Goal: Transaction & Acquisition: Book appointment/travel/reservation

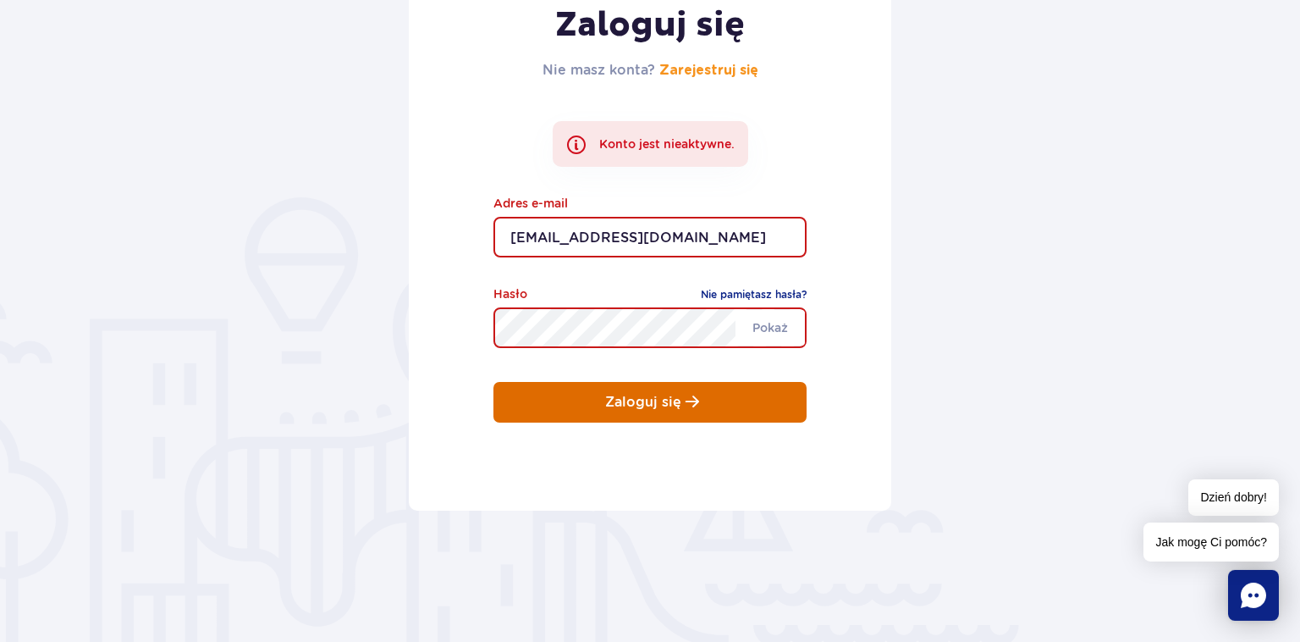
scroll to position [268, 0]
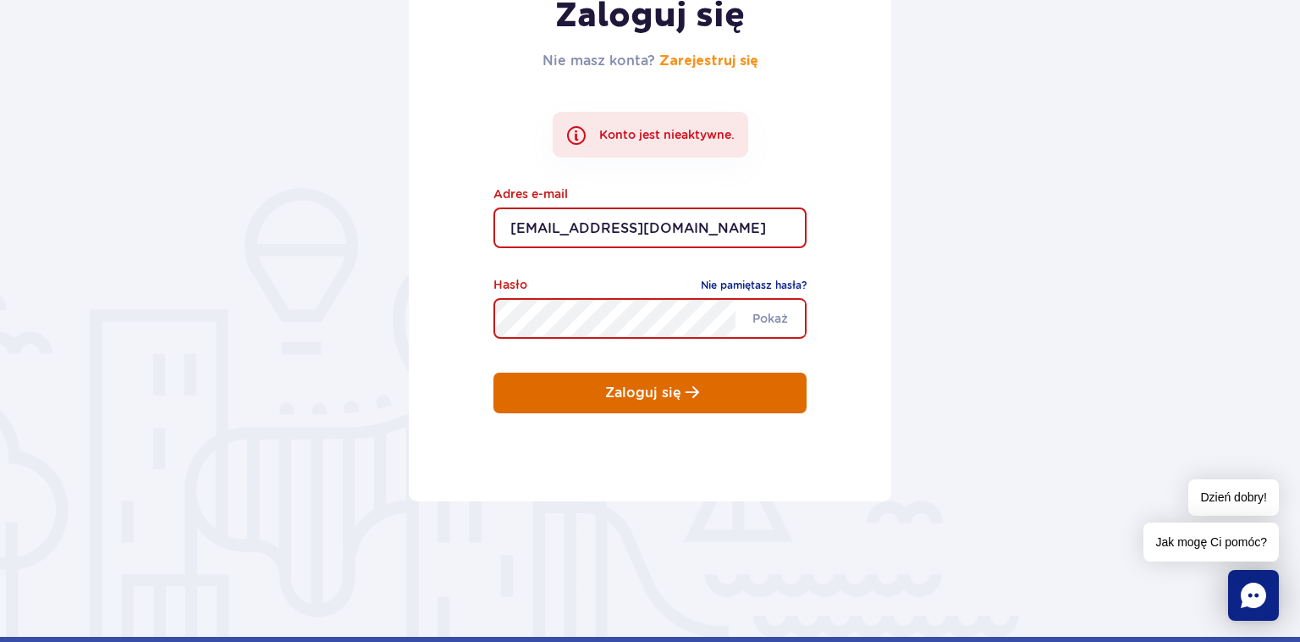
click at [728, 386] on button "Zaloguj się" at bounding box center [650, 392] width 313 height 41
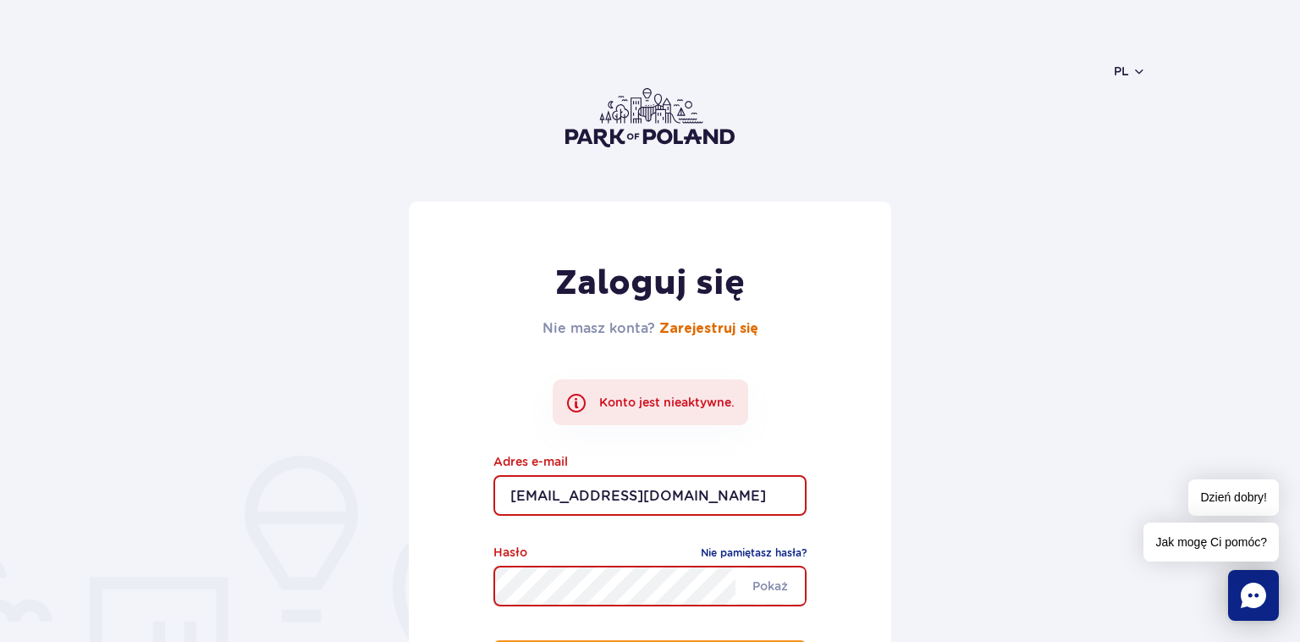
click at [713, 328] on link "Zarejestruj się" at bounding box center [708, 329] width 99 height 14
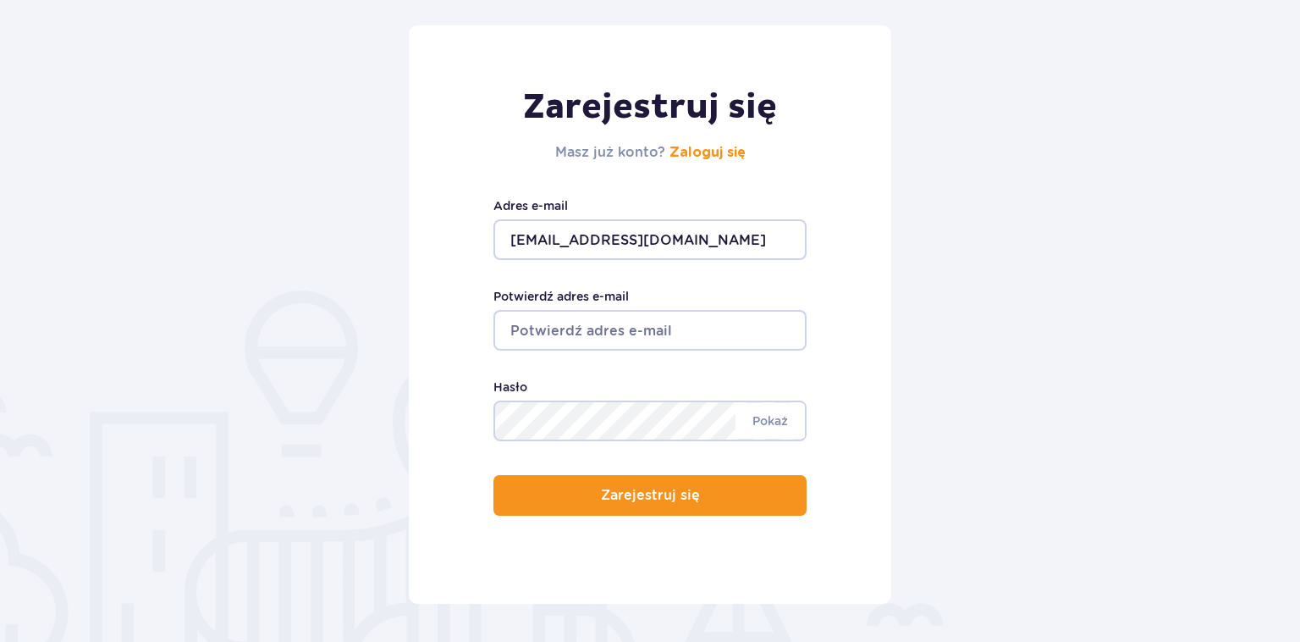
scroll to position [179, 0]
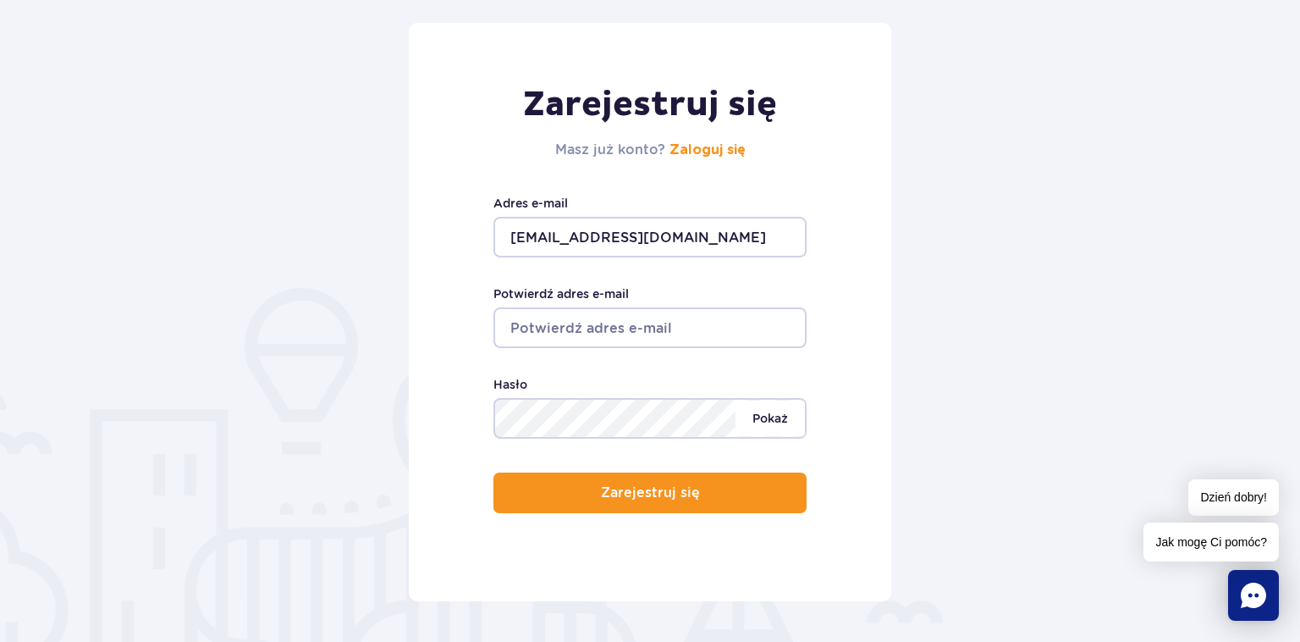
click at [764, 418] on span "Pokaż" at bounding box center [770, 418] width 69 height 36
click at [764, 418] on span "Ukryj" at bounding box center [772, 418] width 65 height 36
click at [696, 316] on input "Potwierdź adres e-mail" at bounding box center [650, 327] width 313 height 41
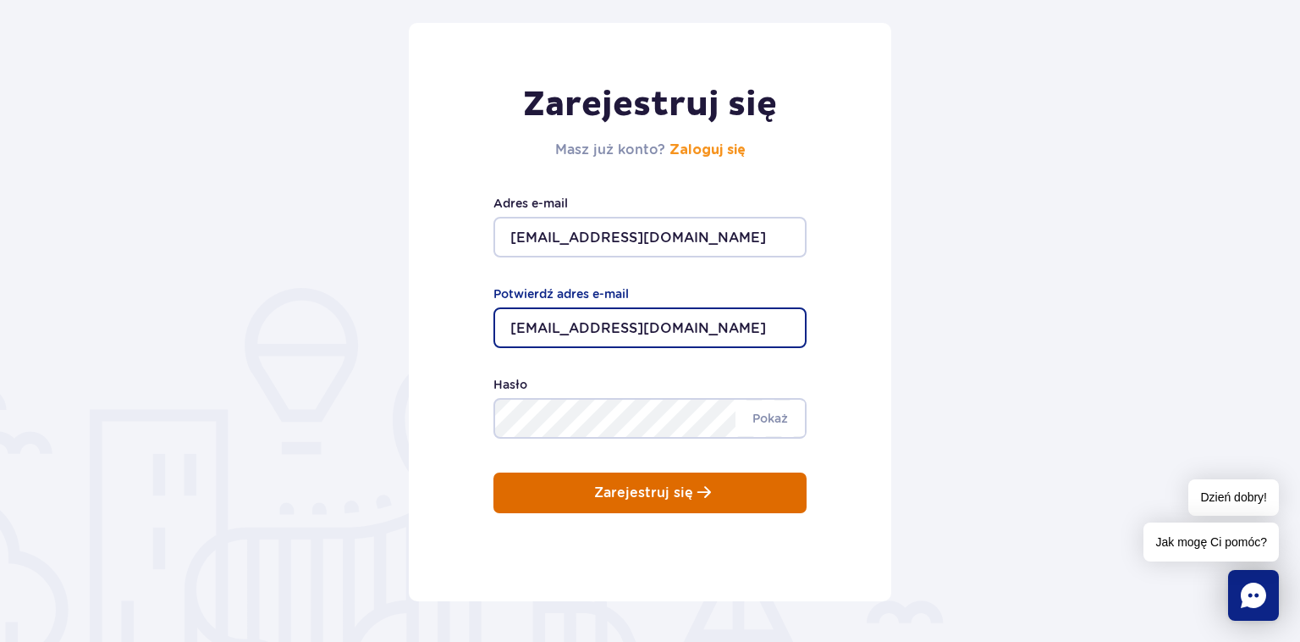
type input "[EMAIL_ADDRESS][DOMAIN_NAME]"
click at [654, 499] on p "Zarejestruj się" at bounding box center [643, 492] width 99 height 15
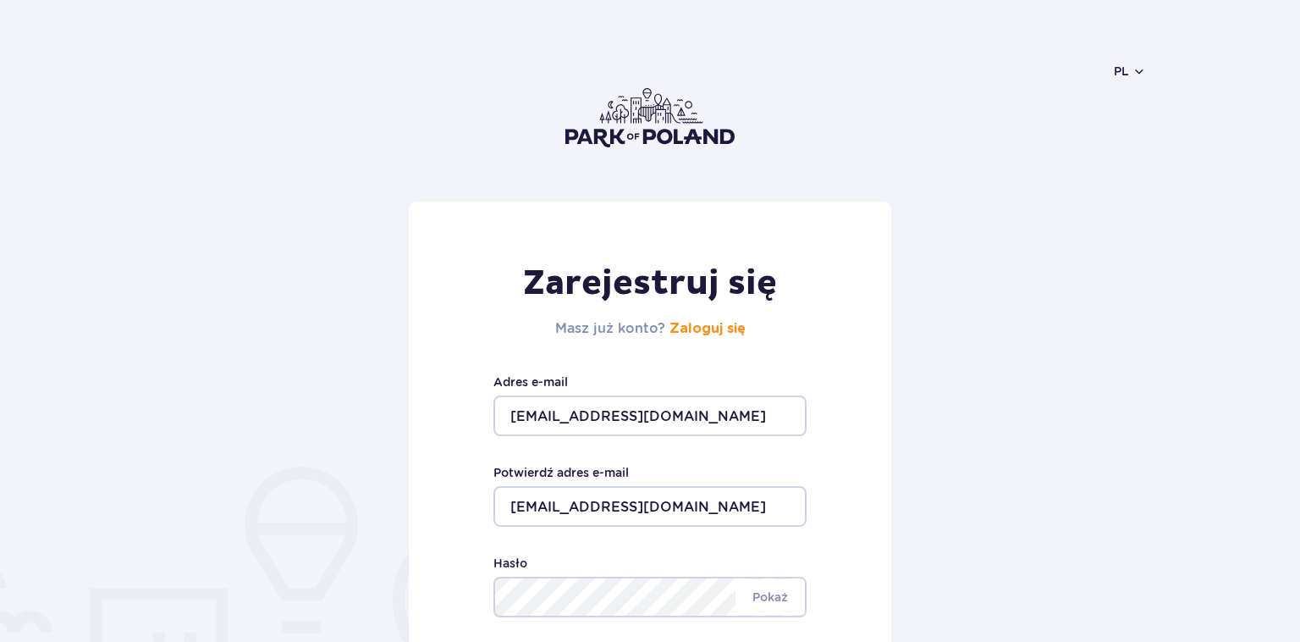
scroll to position [179, 0]
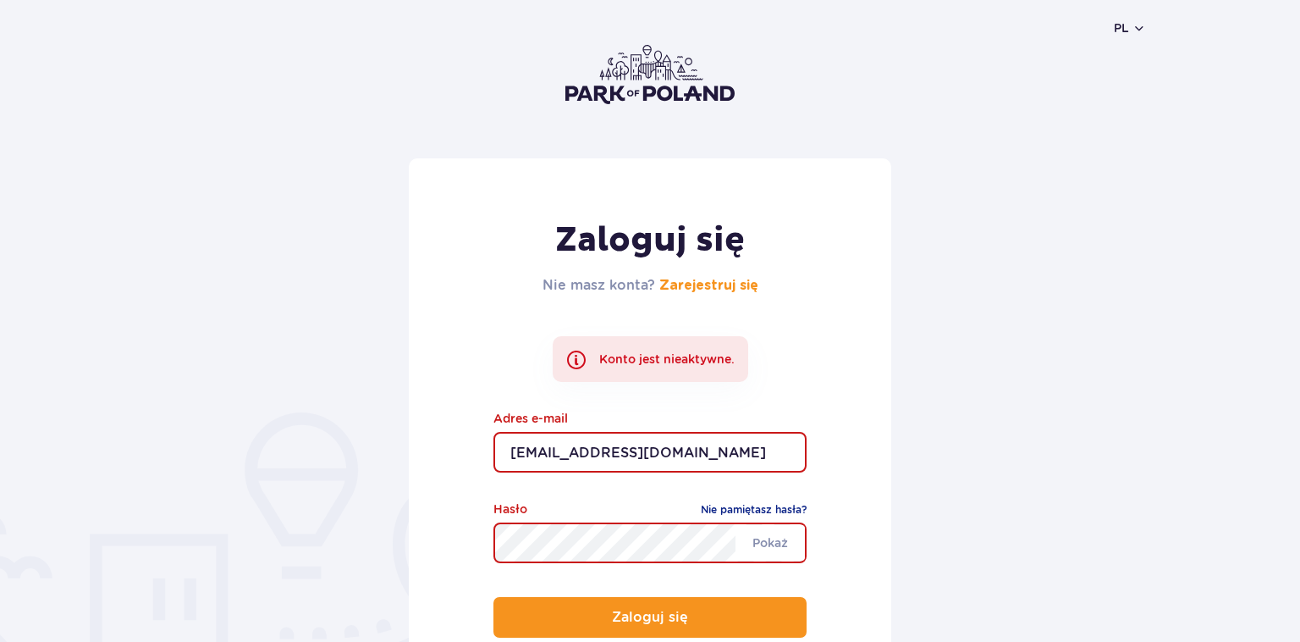
scroll to position [179, 0]
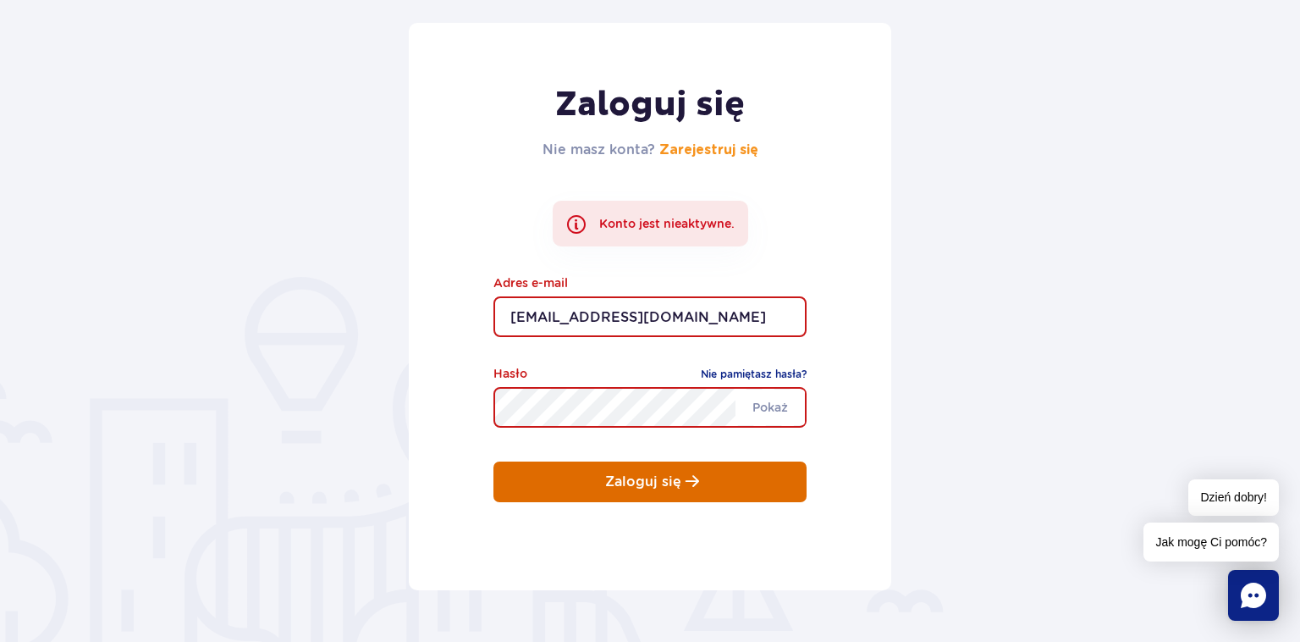
click at [692, 486] on span "submit" at bounding box center [693, 481] width 14 height 14
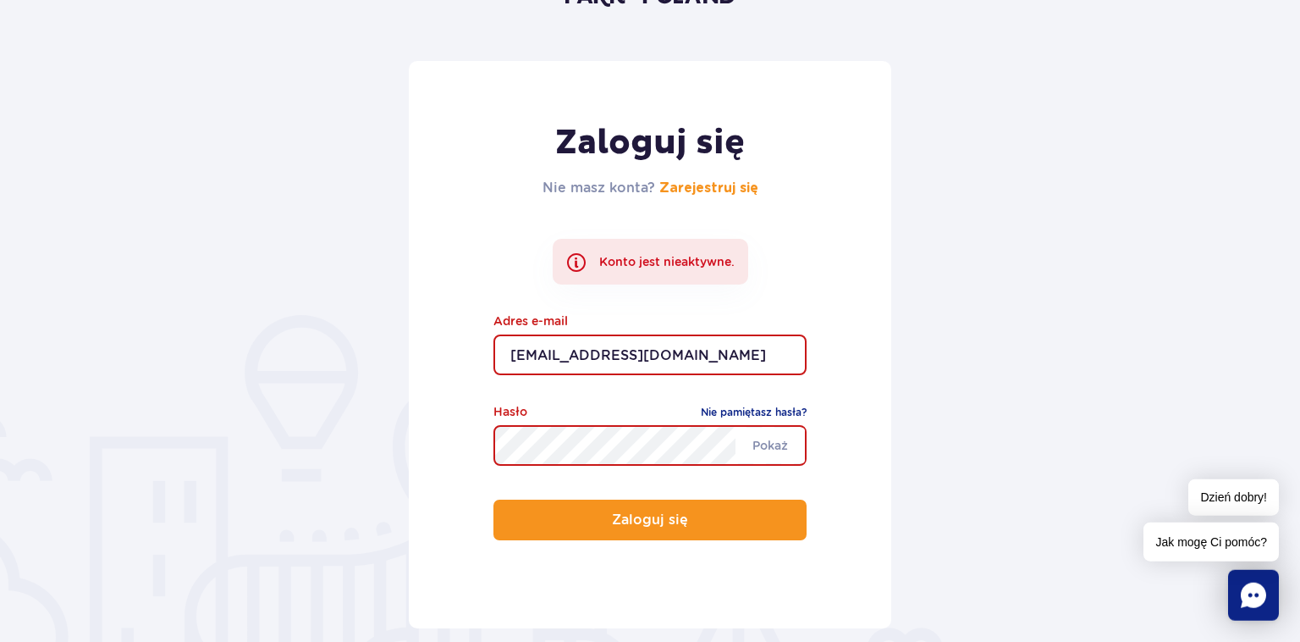
scroll to position [179, 0]
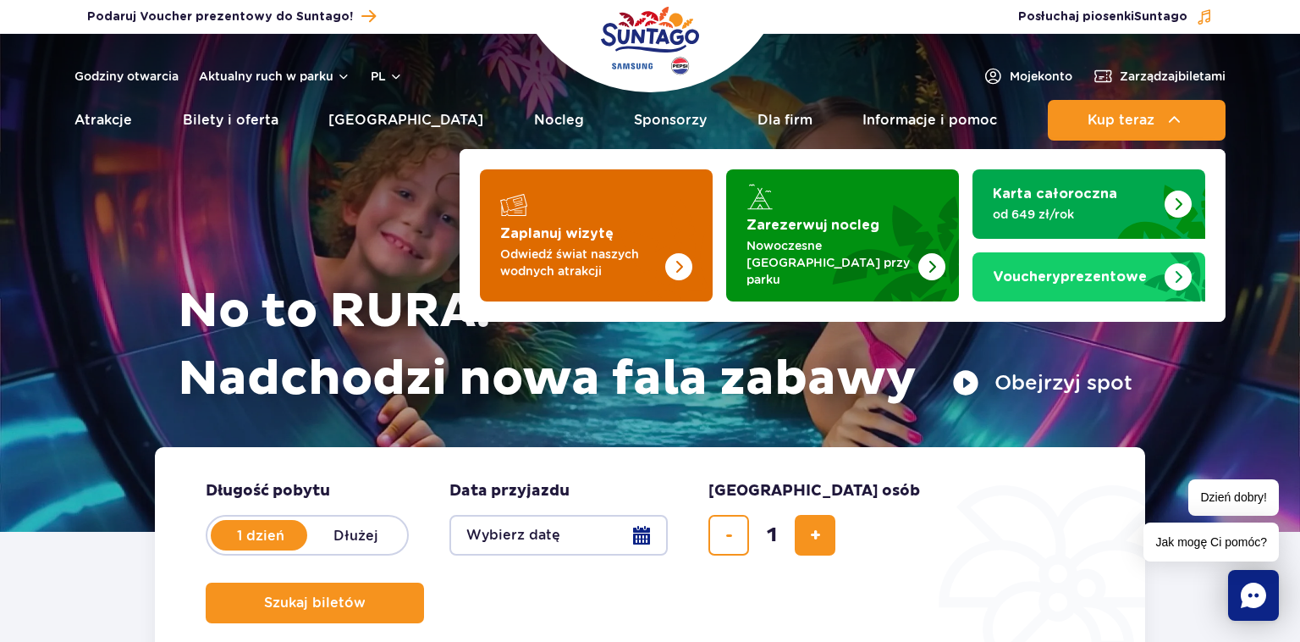
click at [587, 245] on p "Odwiedź świat naszych wodnych atrakcji" at bounding box center [582, 262] width 165 height 34
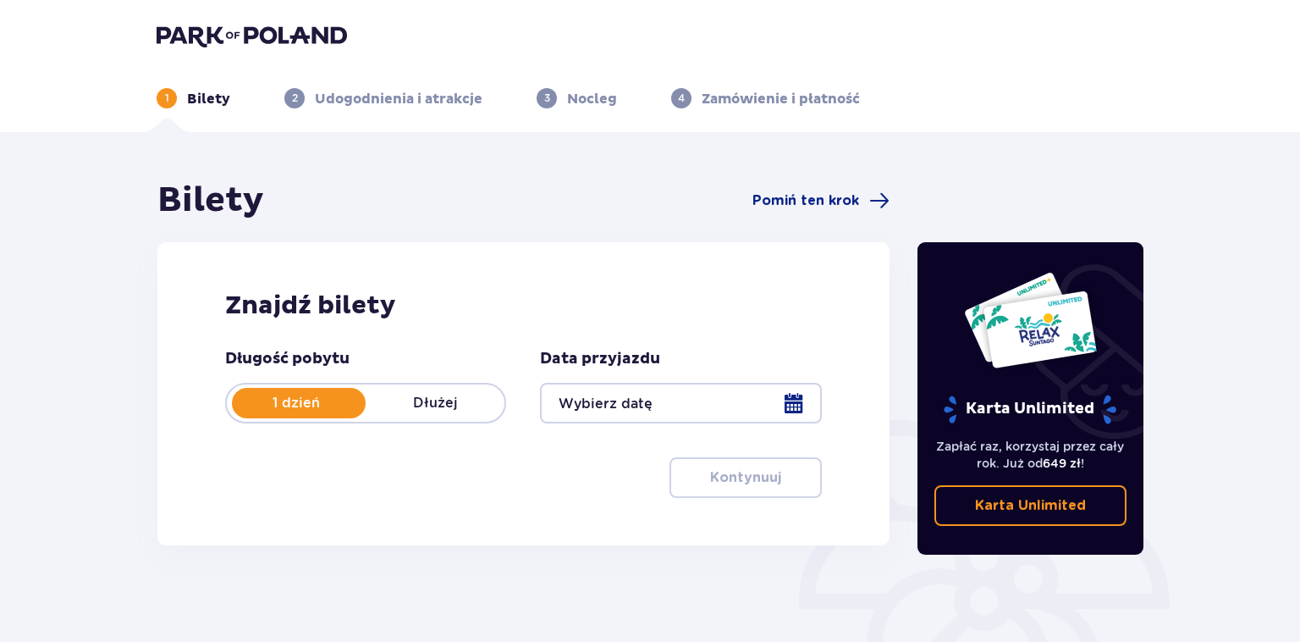
click at [455, 392] on div "1 dzień Dłużej" at bounding box center [365, 403] width 281 height 41
click at [641, 398] on div at bounding box center [680, 403] width 281 height 41
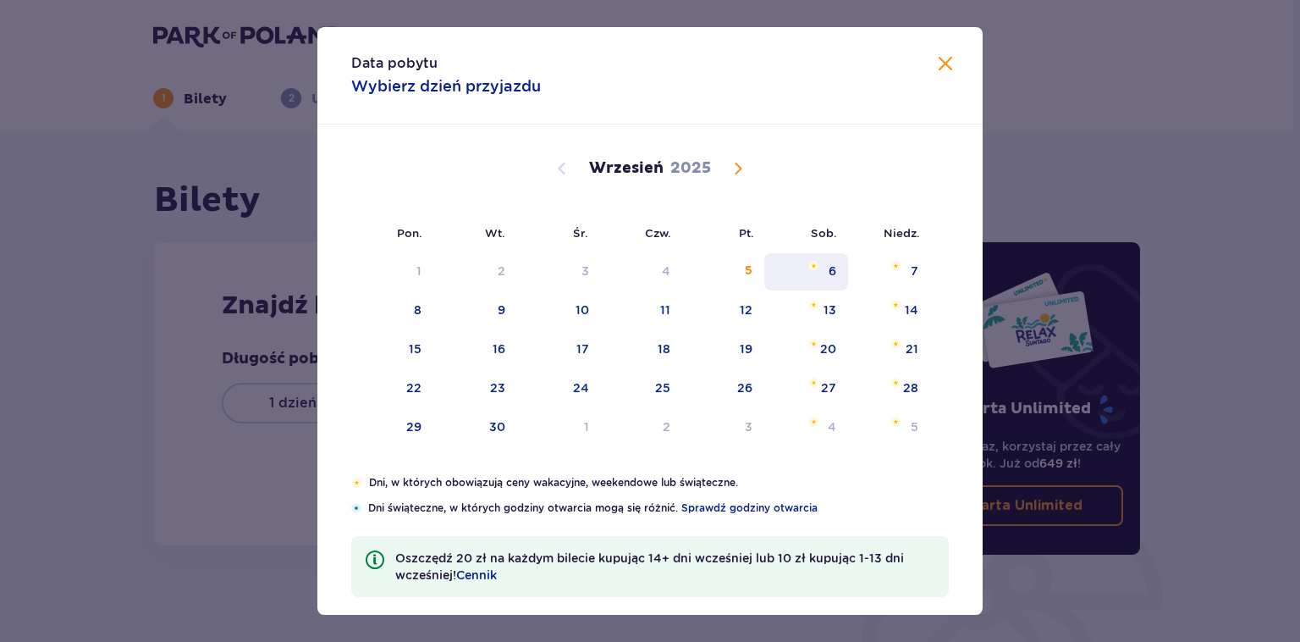
click at [826, 269] on div "6" at bounding box center [806, 271] width 84 height 37
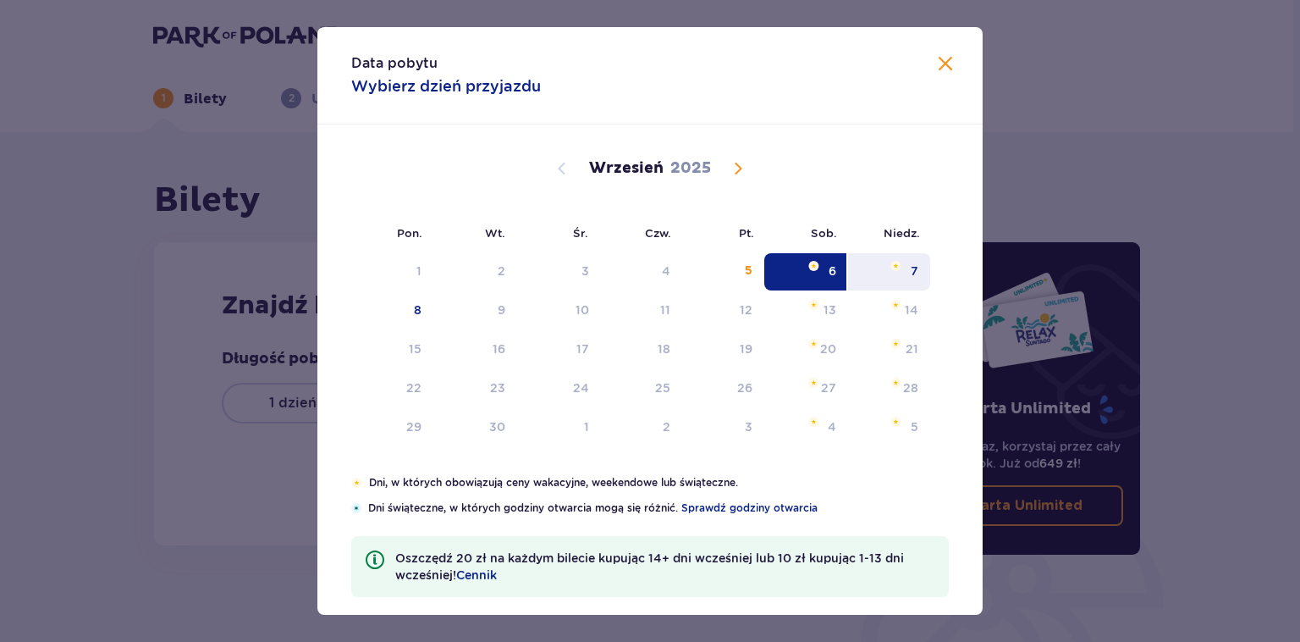
click at [908, 268] on div "7" at bounding box center [889, 271] width 82 height 37
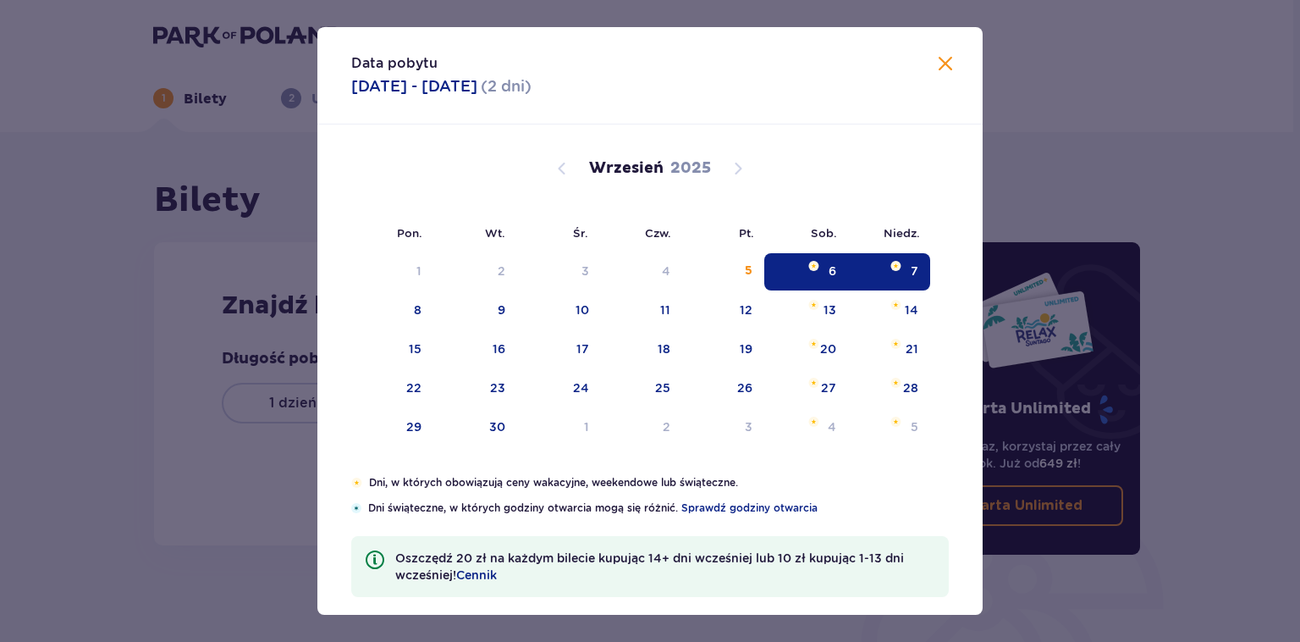
type input "06.09.25 - 07.09.25"
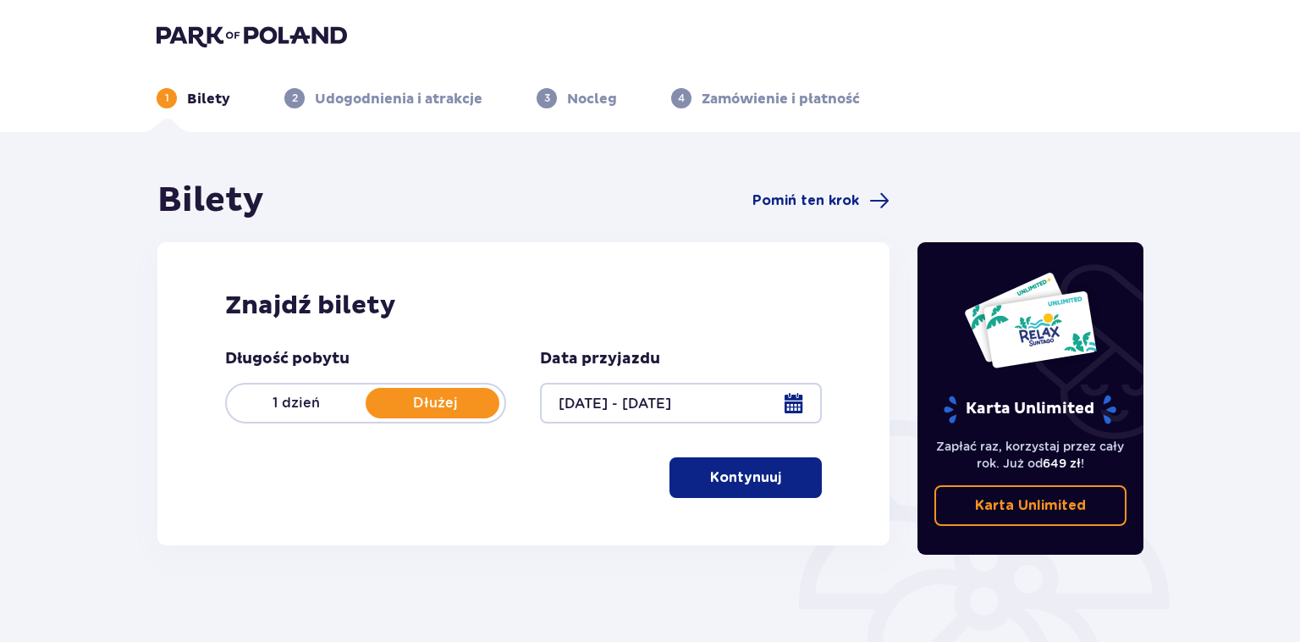
click at [749, 479] on p "Kontynuuj" at bounding box center [745, 477] width 71 height 19
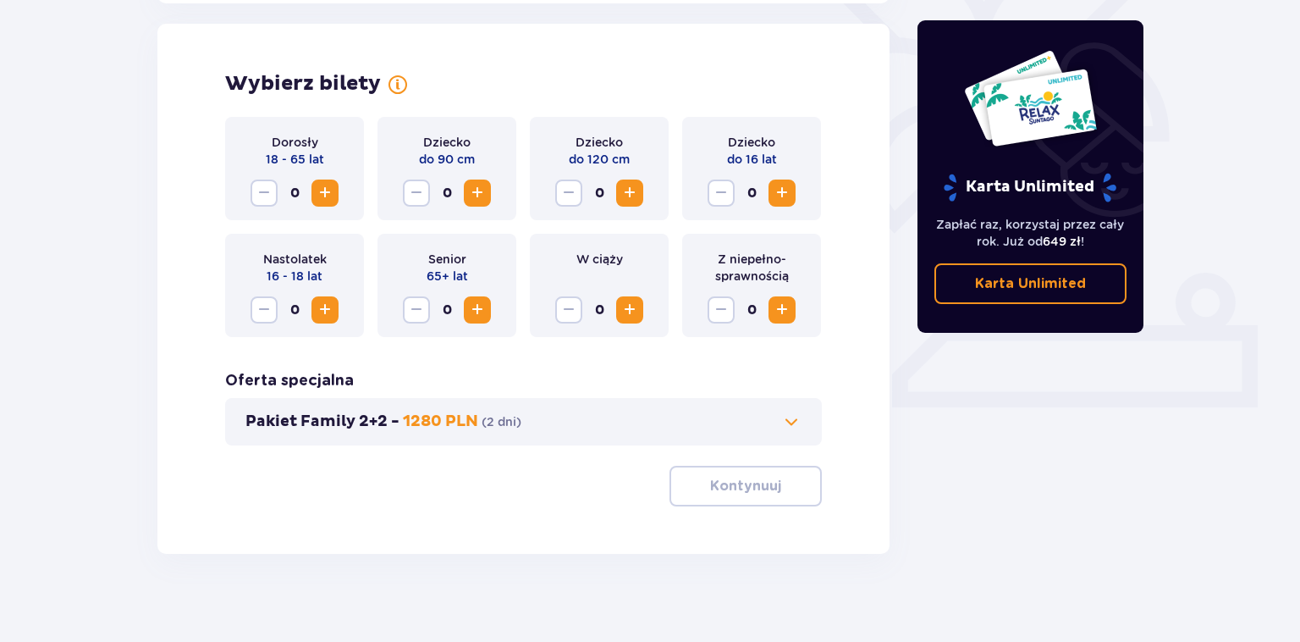
scroll to position [471, 0]
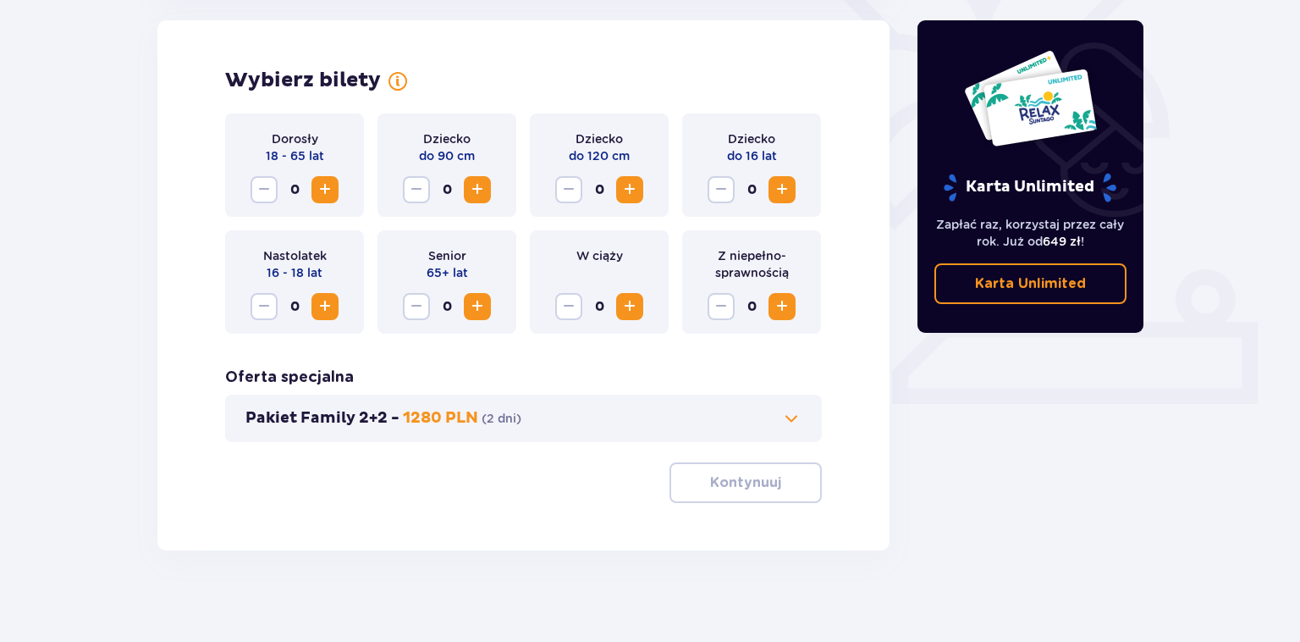
click at [326, 196] on span "Increase" at bounding box center [325, 189] width 20 height 20
click at [767, 493] on button "Kontynuuj" at bounding box center [746, 482] width 152 height 41
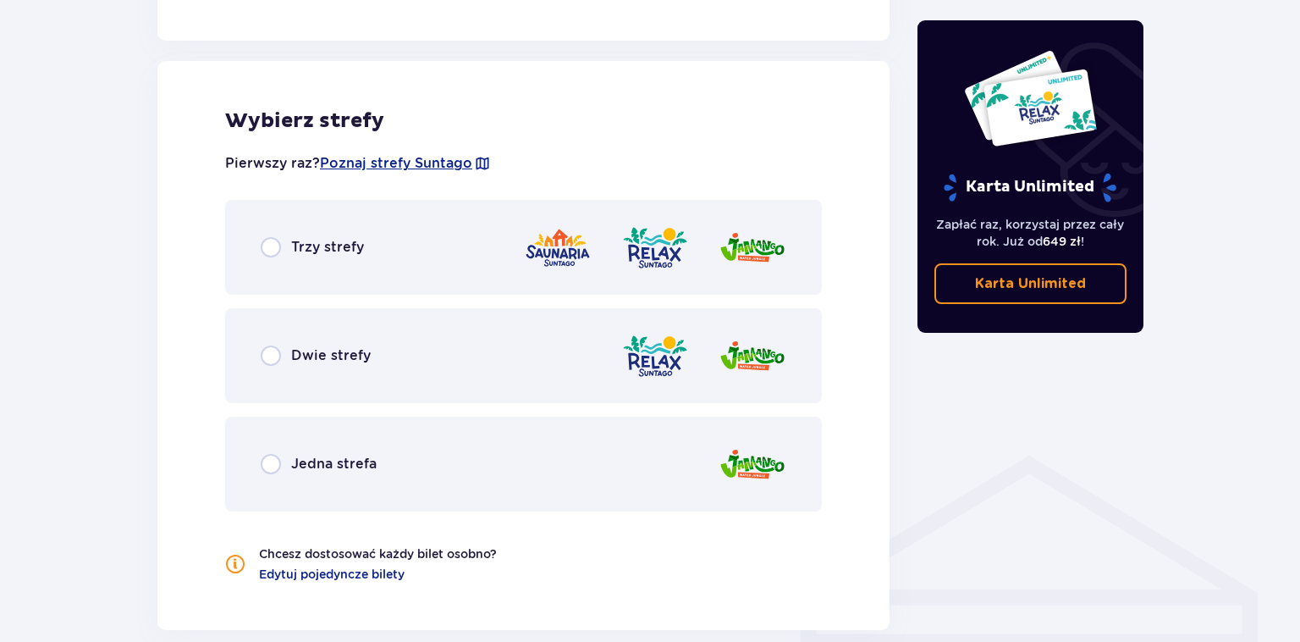
scroll to position [940, 0]
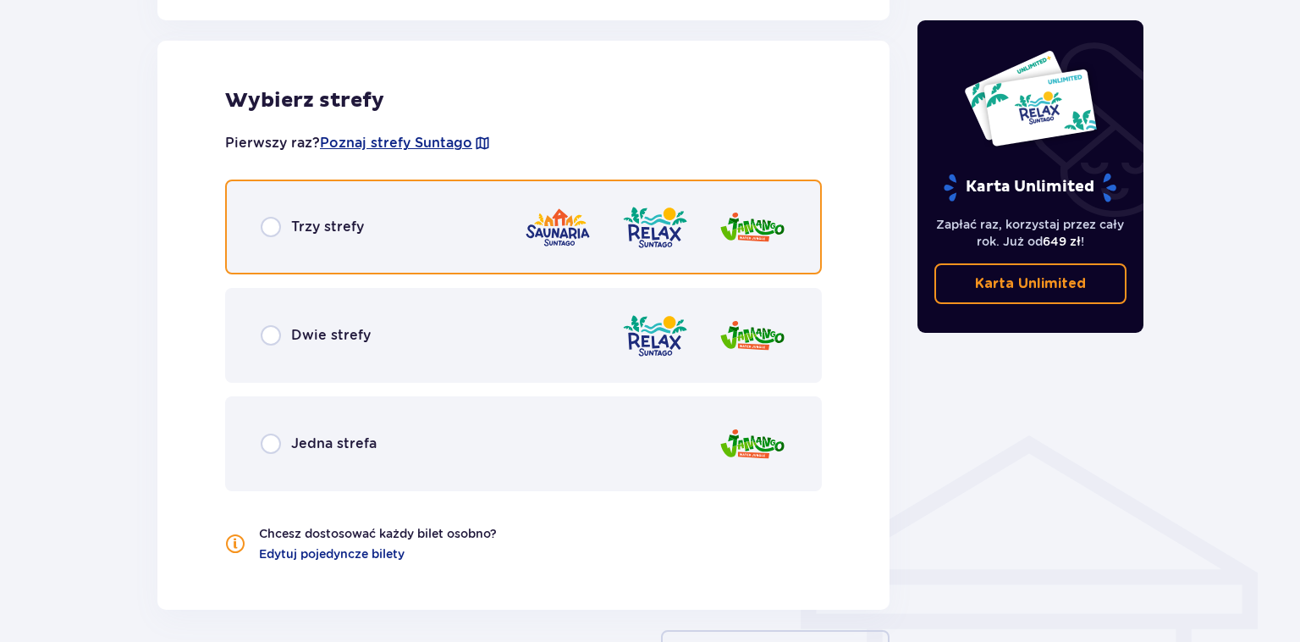
click at [277, 225] on input "radio" at bounding box center [271, 227] width 20 height 20
radio input "true"
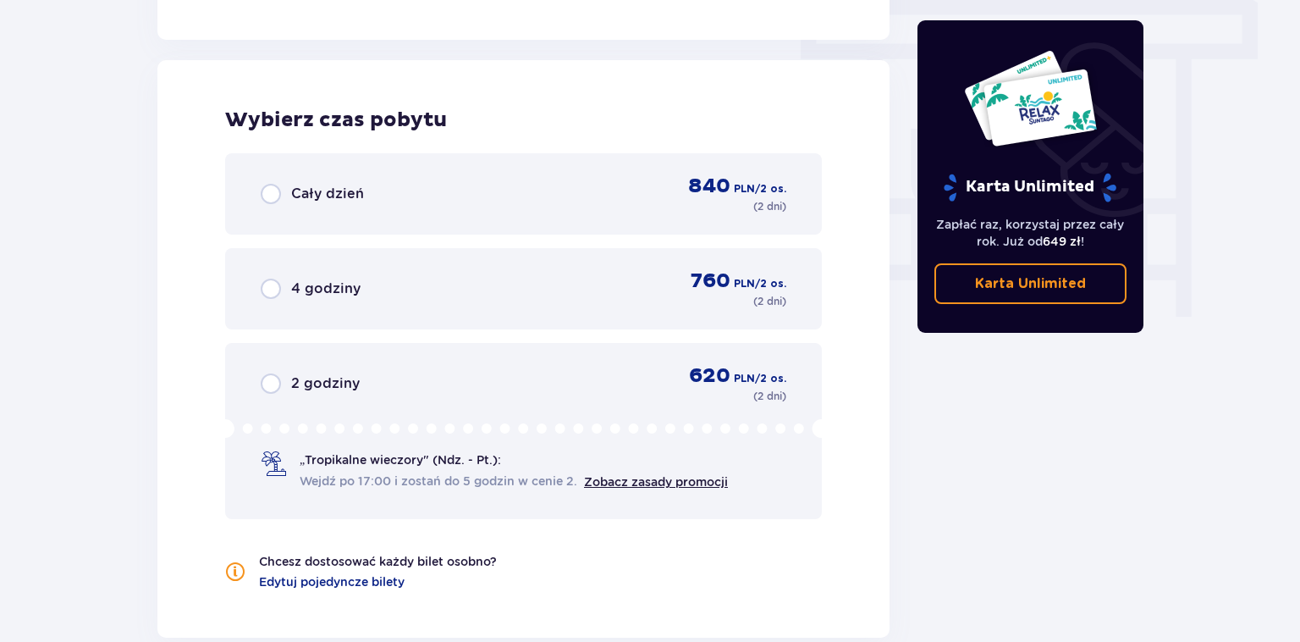
scroll to position [1529, 0]
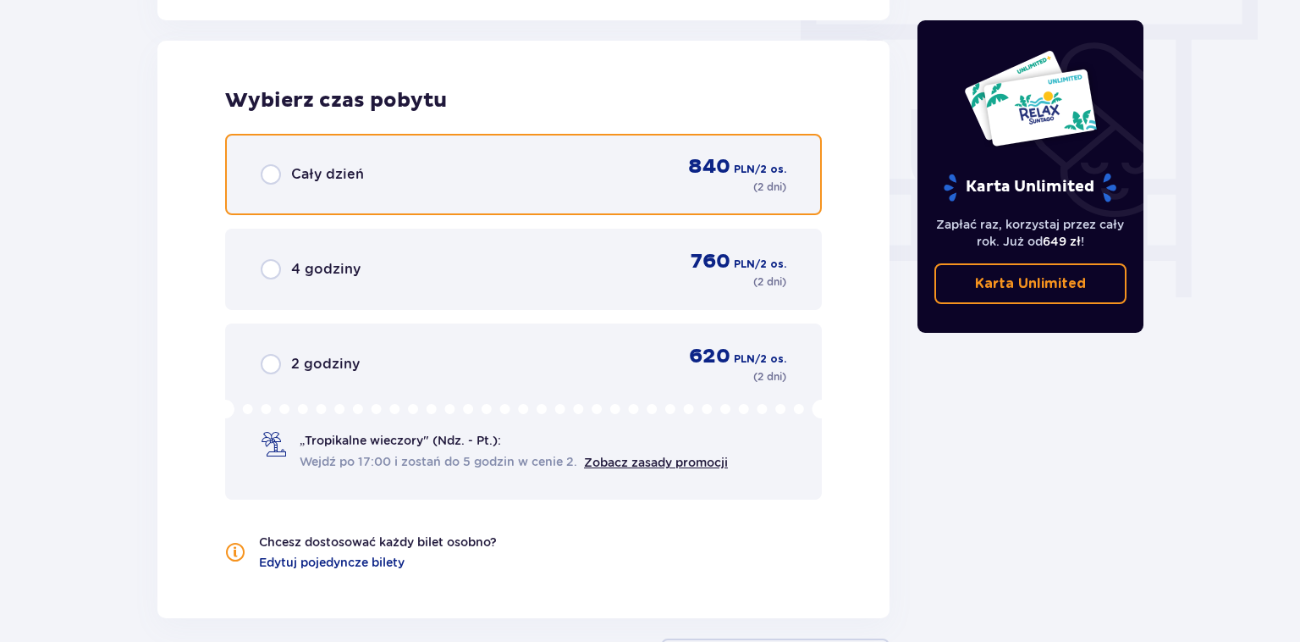
click at [266, 179] on input "radio" at bounding box center [271, 174] width 20 height 20
radio input "true"
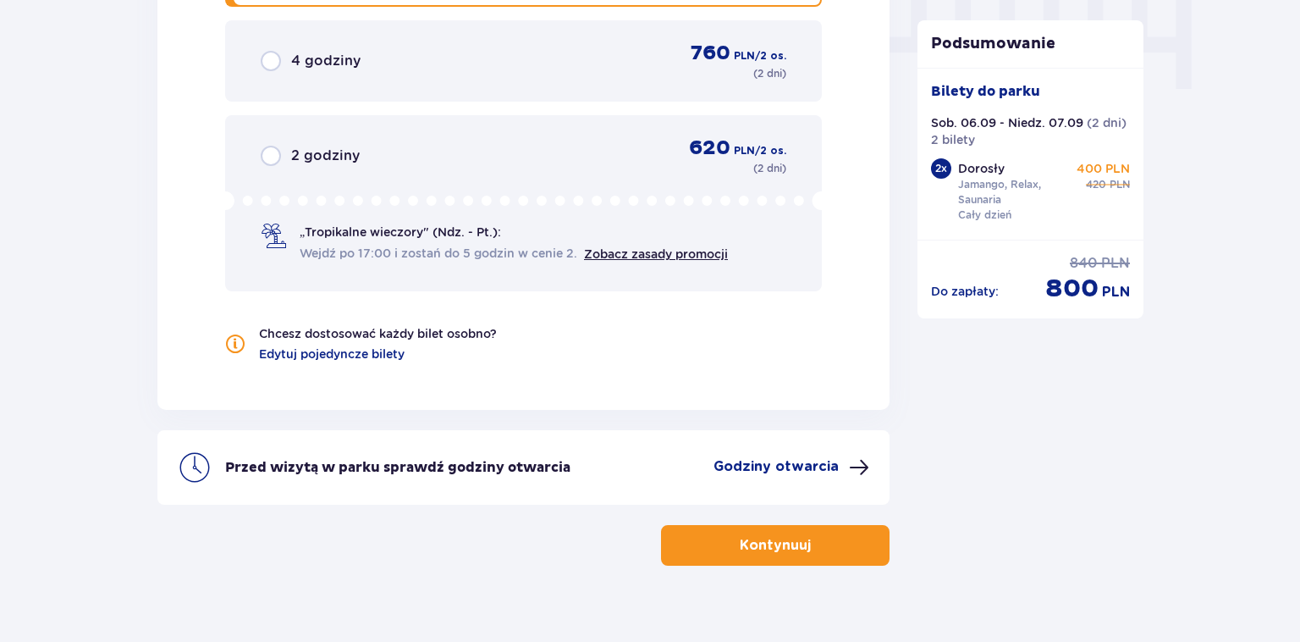
scroll to position [1760, 0]
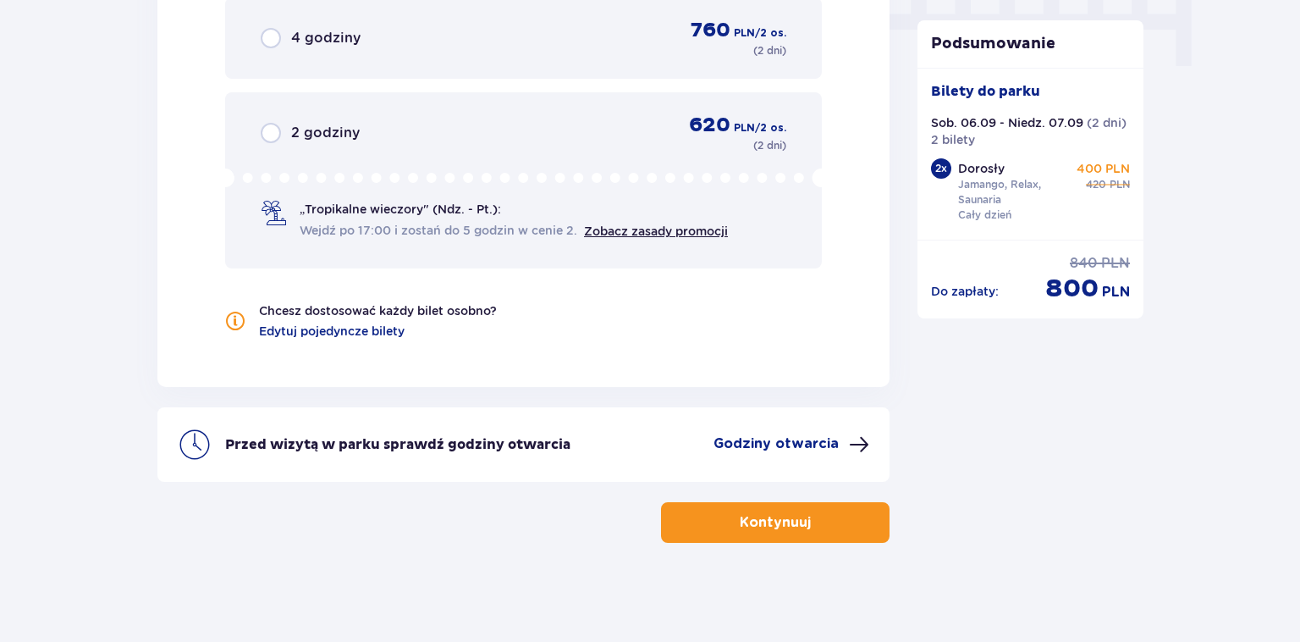
click at [807, 527] on span "button" at bounding box center [814, 522] width 20 height 20
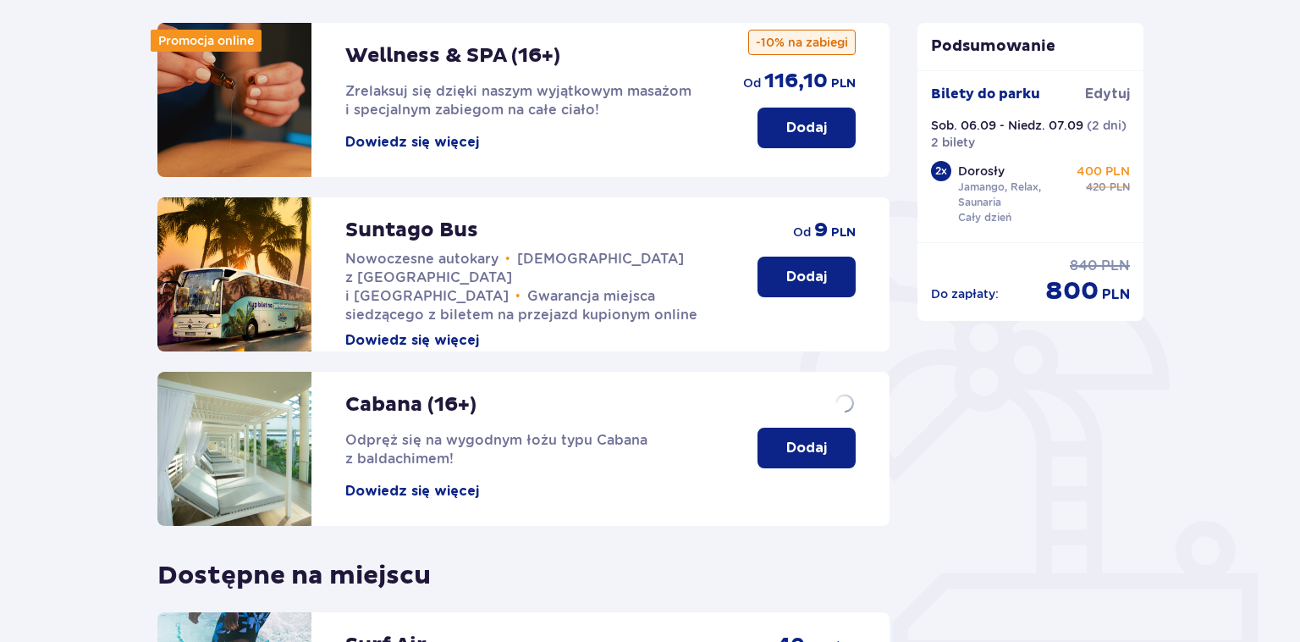
scroll to position [268, 0]
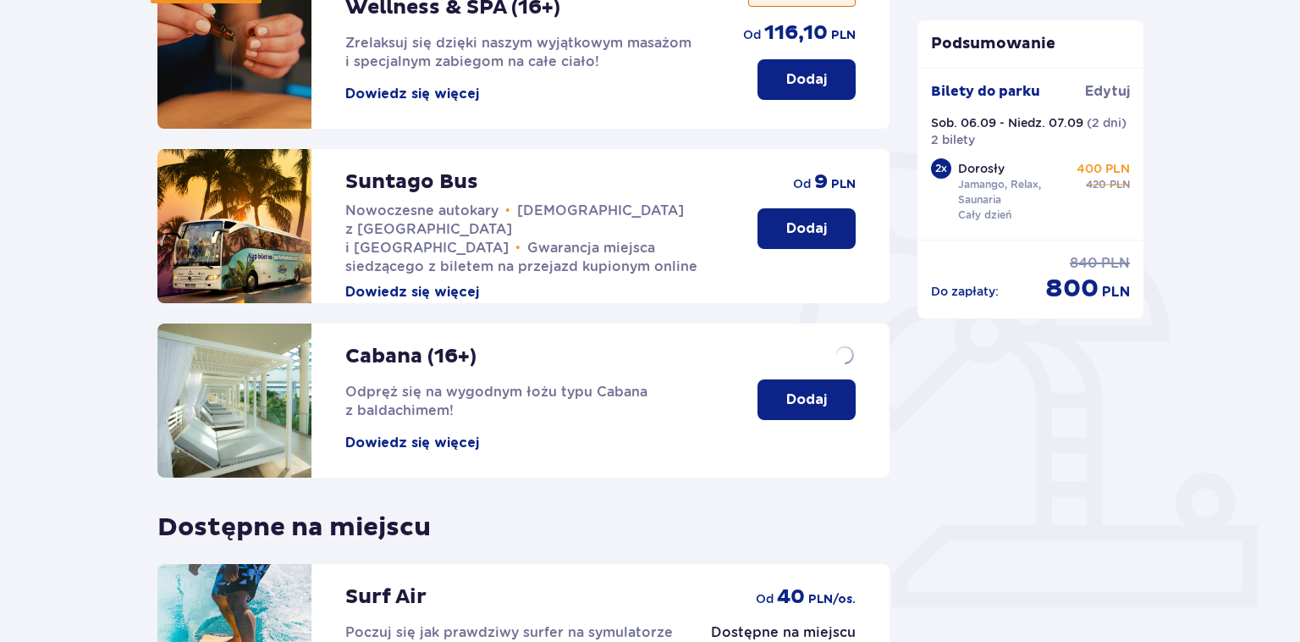
click at [811, 379] on button "Dodaj" at bounding box center [807, 399] width 98 height 41
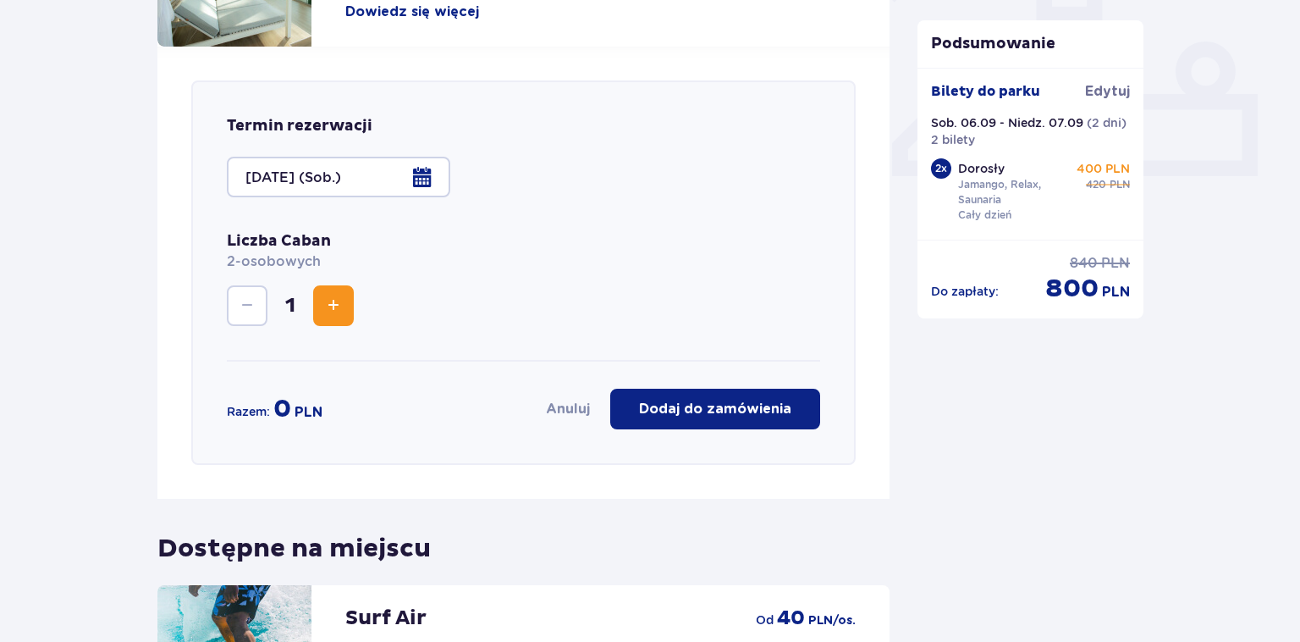
scroll to position [703, 0]
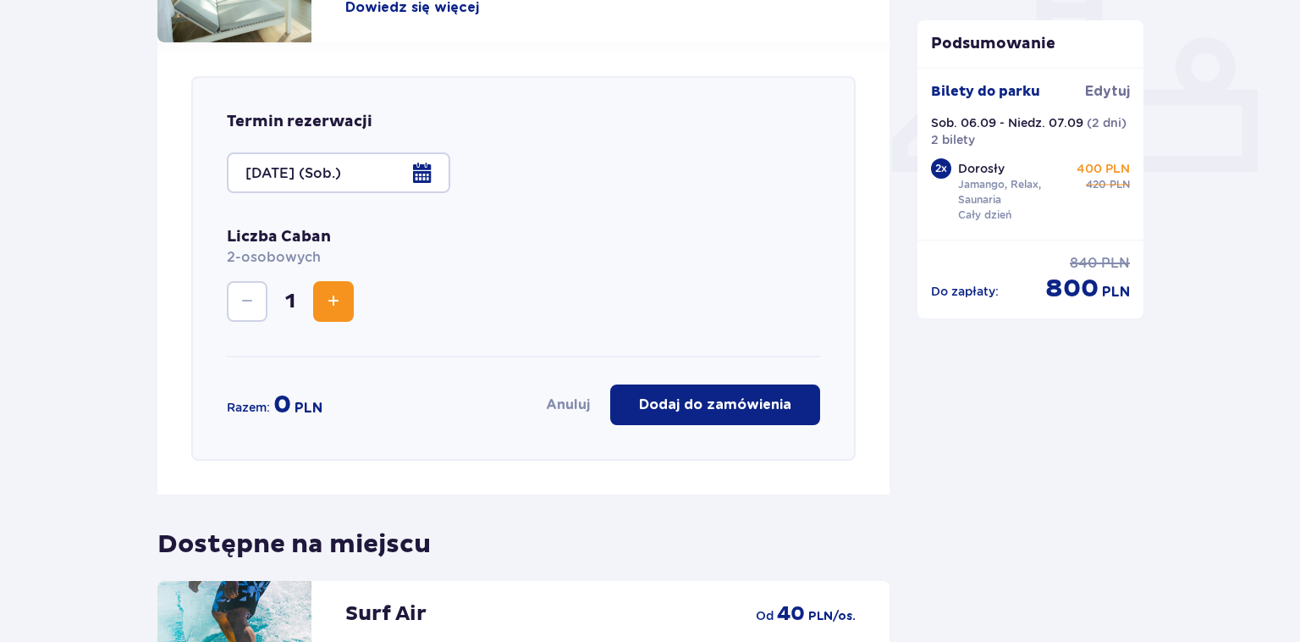
click at [417, 152] on div at bounding box center [338, 172] width 223 height 41
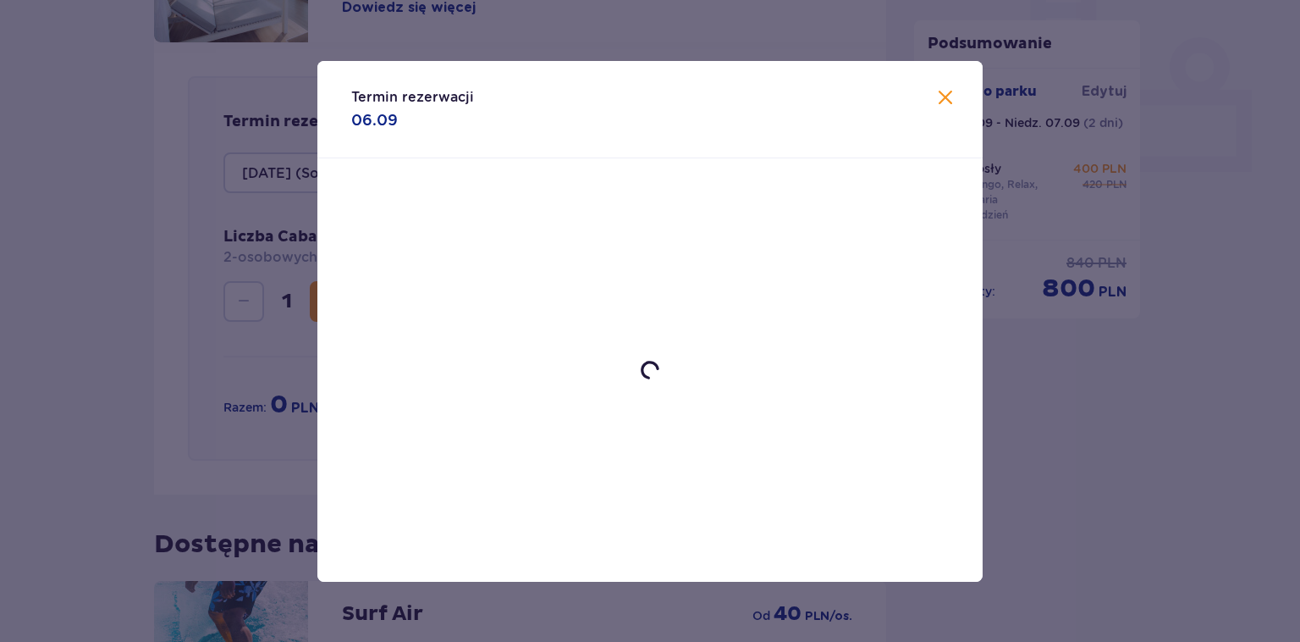
click at [940, 92] on span at bounding box center [945, 98] width 20 height 20
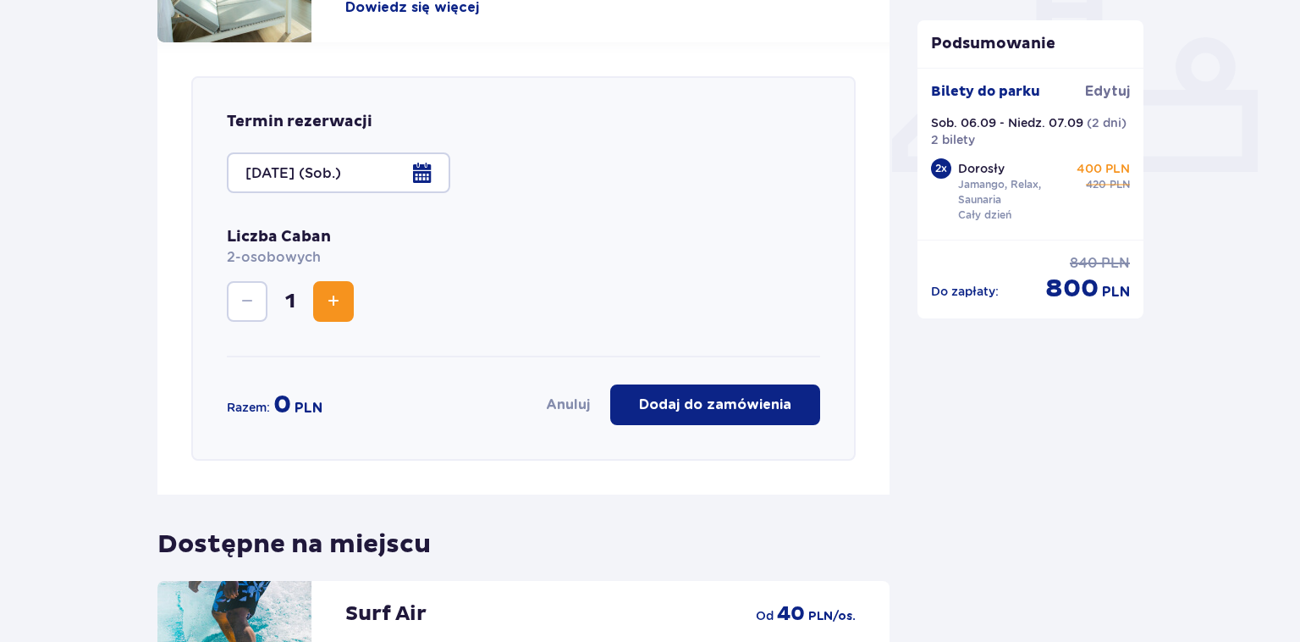
click at [337, 291] on span "Increase" at bounding box center [333, 301] width 20 height 20
click at [753, 395] on p "Dodaj do zamówienia" at bounding box center [715, 404] width 152 height 19
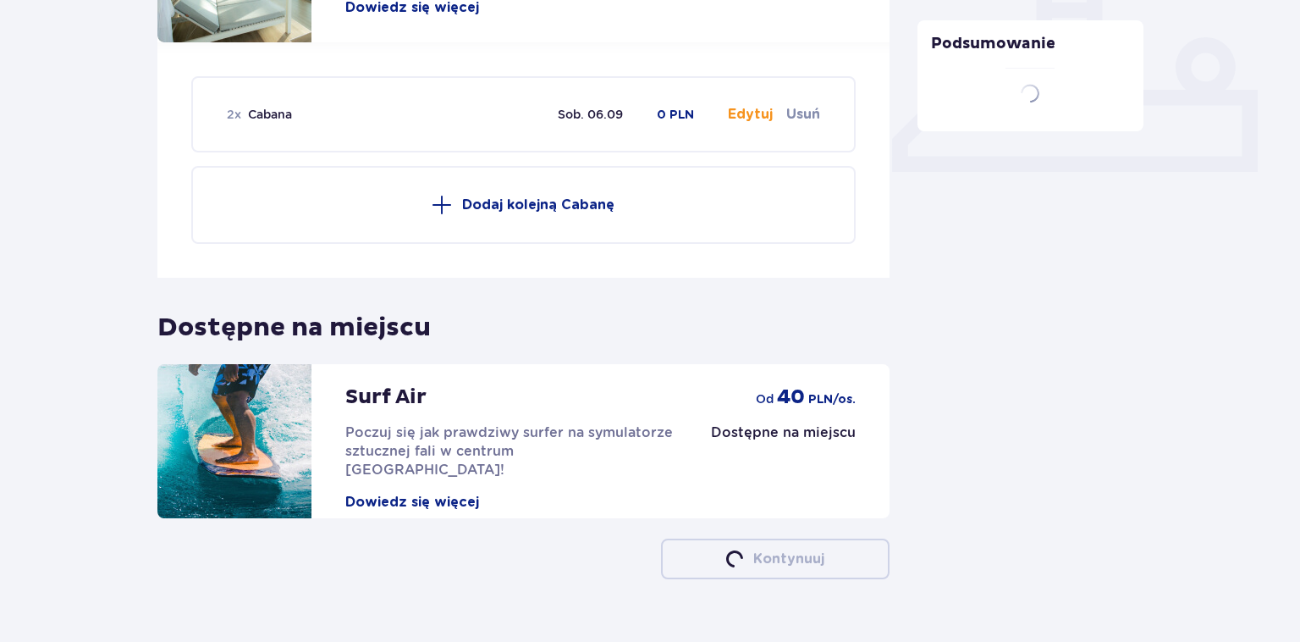
scroll to position [659, 0]
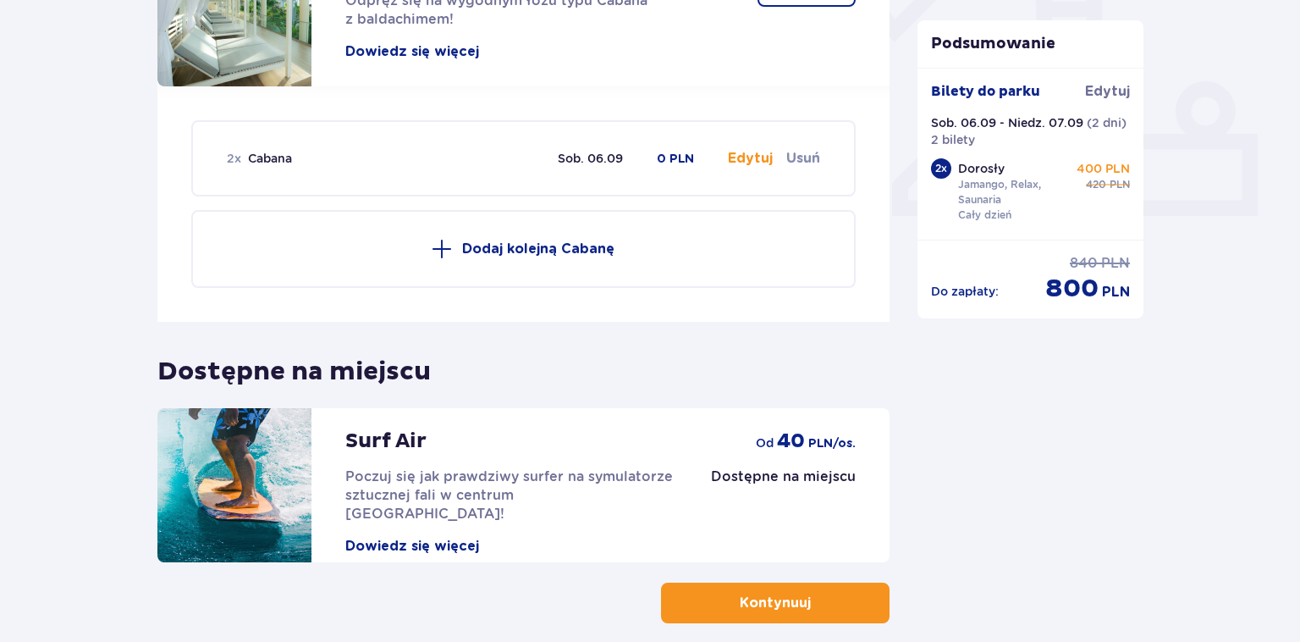
click at [808, 122] on div "2 x Cabana Sob. 06.09 0 PLN Edytuj Usuń" at bounding box center [523, 158] width 593 height 73
click at [793, 122] on div "2 x Cabana Sob. 06.09 0 PLN Edytuj Usuń" at bounding box center [523, 158] width 593 height 73
click at [803, 149] on button "Usuń" at bounding box center [803, 158] width 34 height 19
click at [736, 149] on button "Edytuj" at bounding box center [750, 158] width 45 height 19
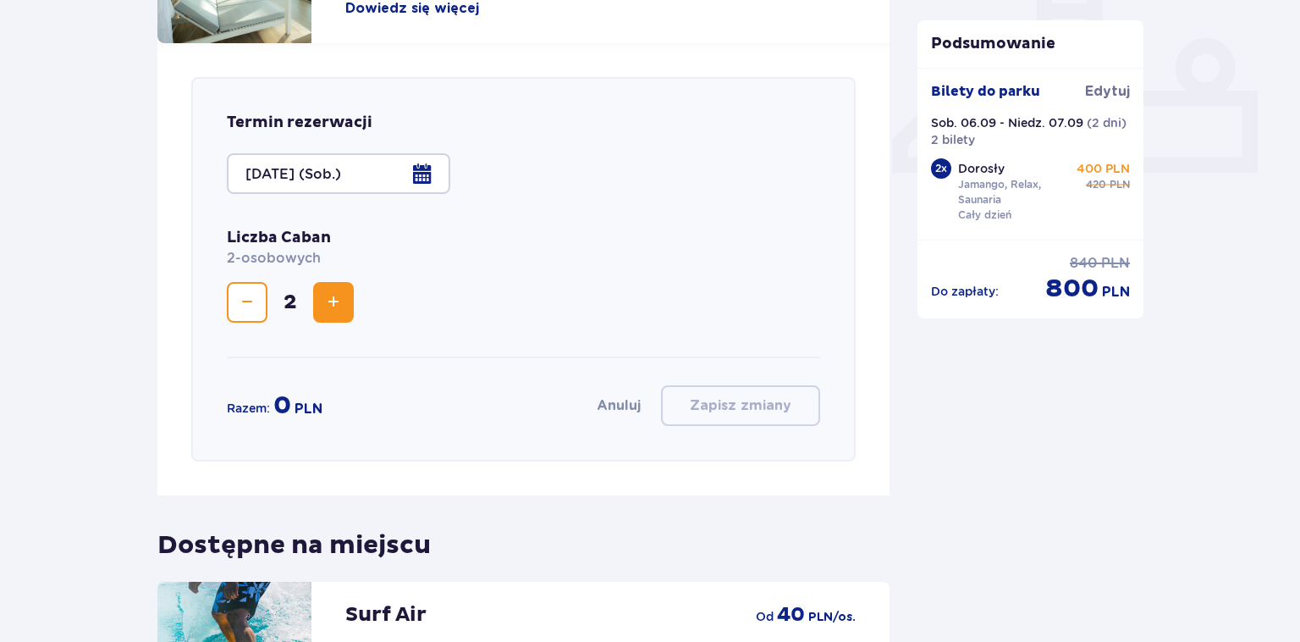
scroll to position [703, 0]
click at [374, 152] on div at bounding box center [338, 172] width 223 height 41
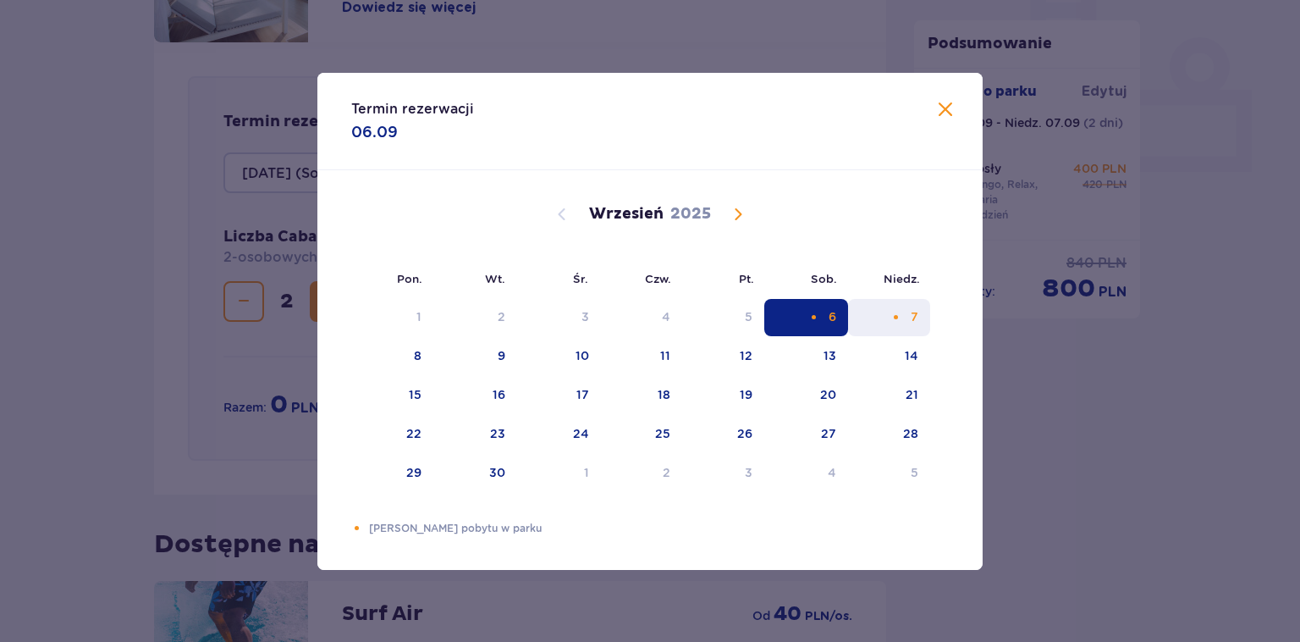
click at [899, 311] on div "7" at bounding box center [889, 317] width 82 height 37
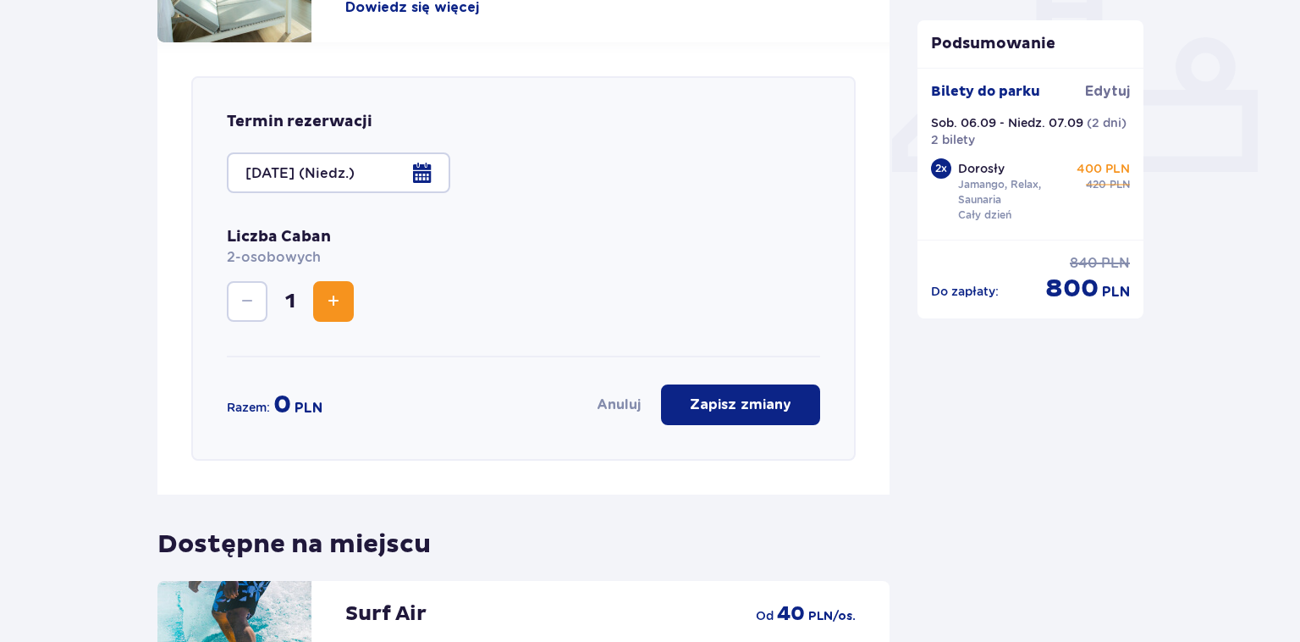
click at [813, 317] on div "Liczba Caban 2-osobowych 1" at bounding box center [523, 292] width 593 height 130
click at [302, 174] on div at bounding box center [338, 172] width 223 height 41
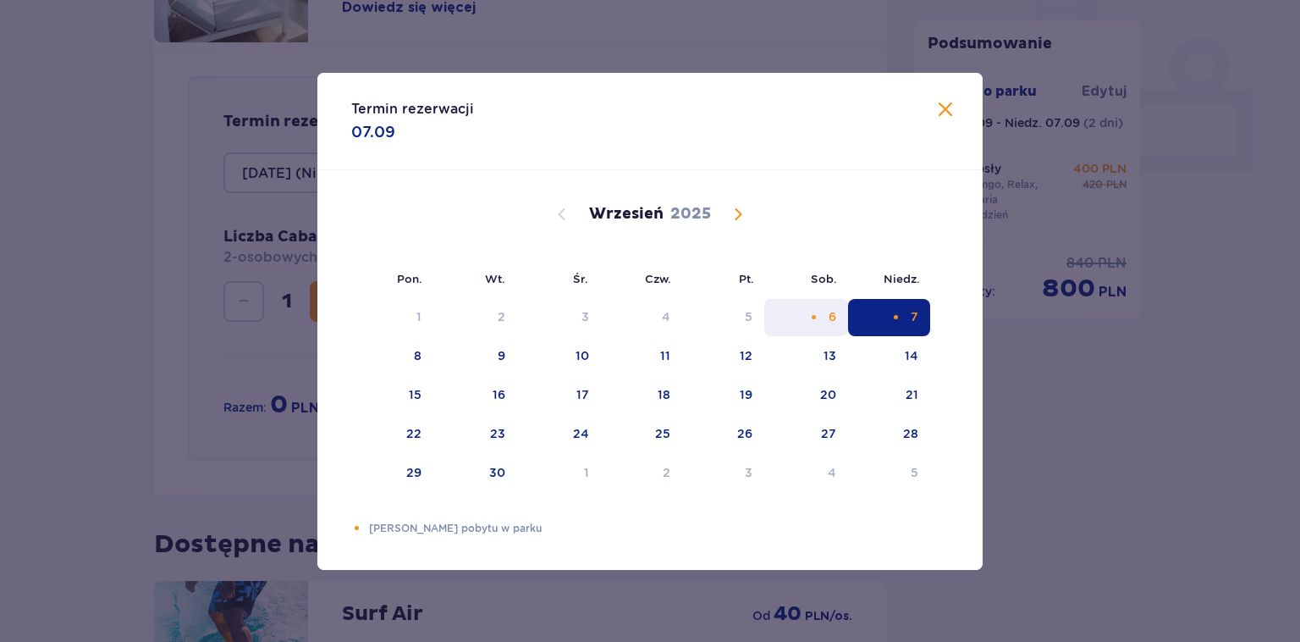
click at [831, 323] on div "6" at bounding box center [833, 316] width 8 height 17
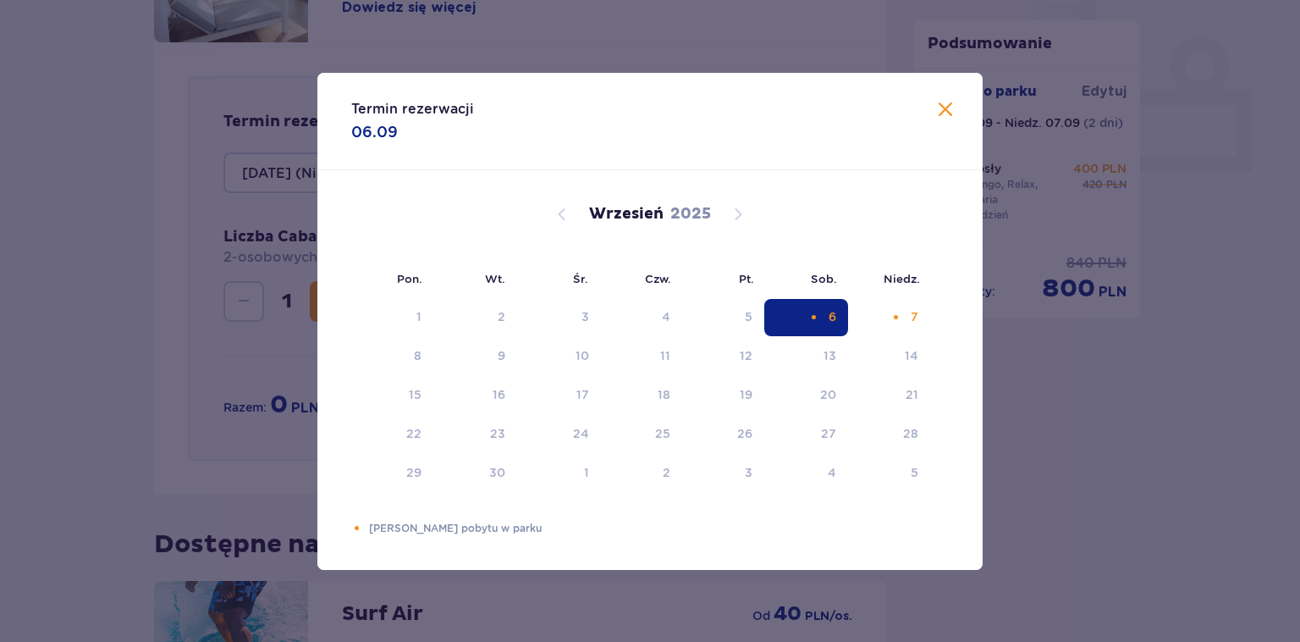
type input "[DATE] (Sob.)"
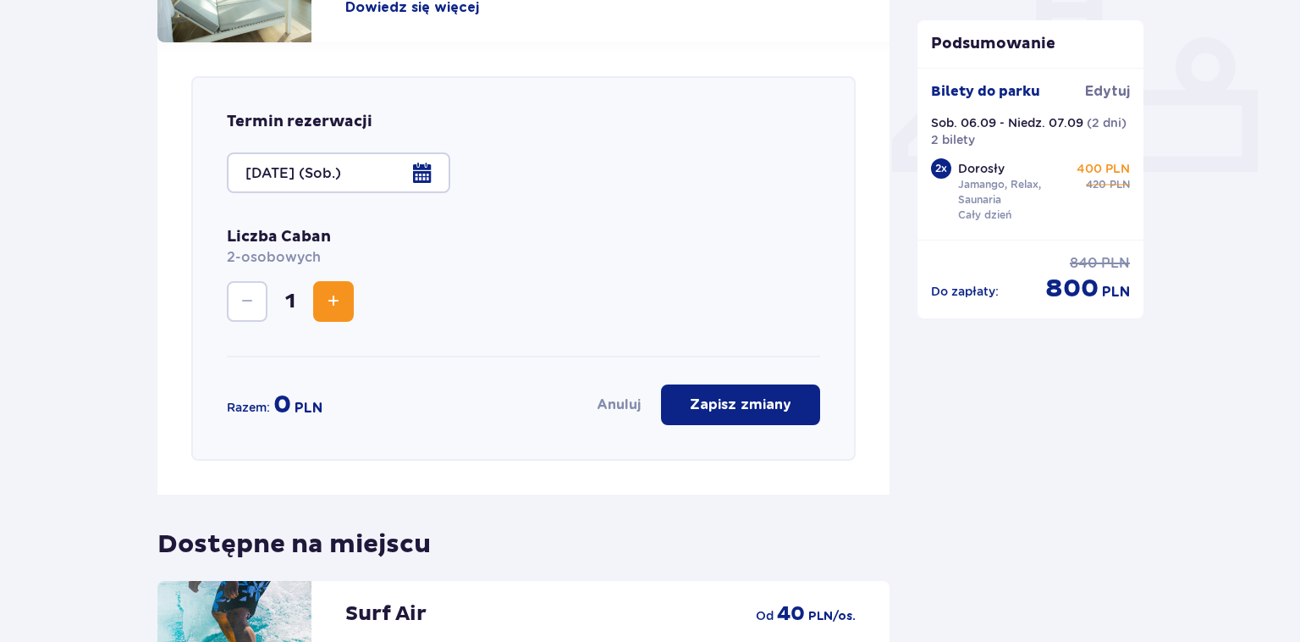
click at [759, 392] on button "Zapisz zmiany" at bounding box center [740, 404] width 159 height 41
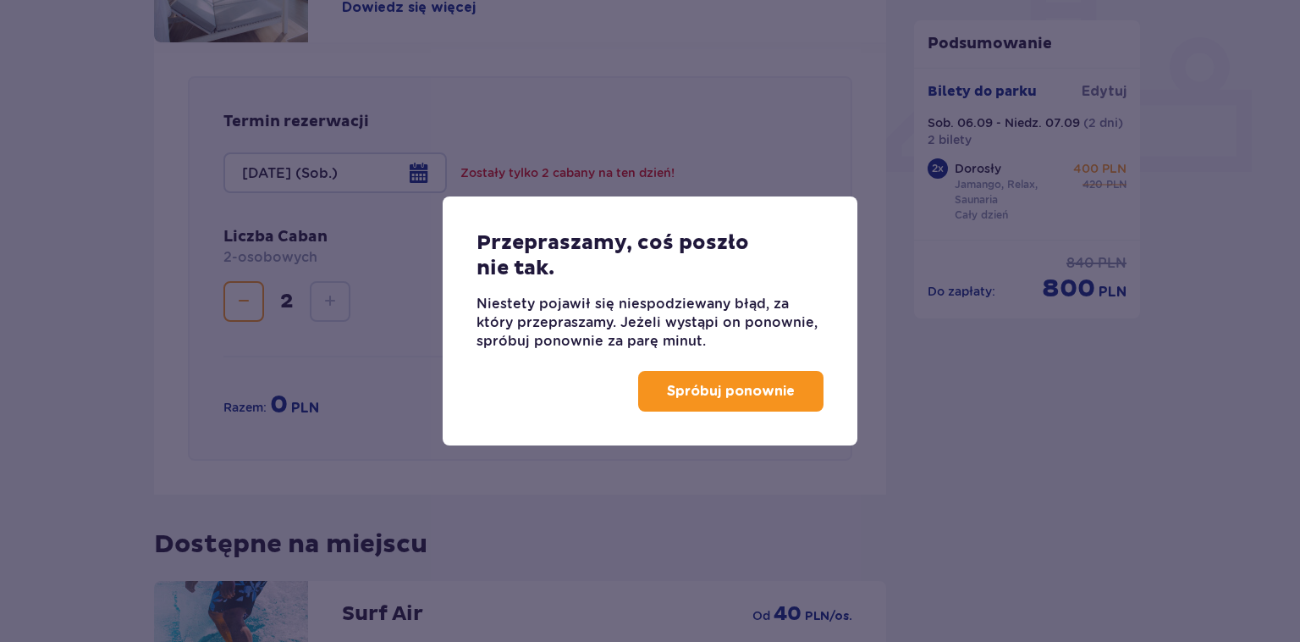
click at [719, 388] on p "Spróbuj ponownie" at bounding box center [731, 391] width 128 height 19
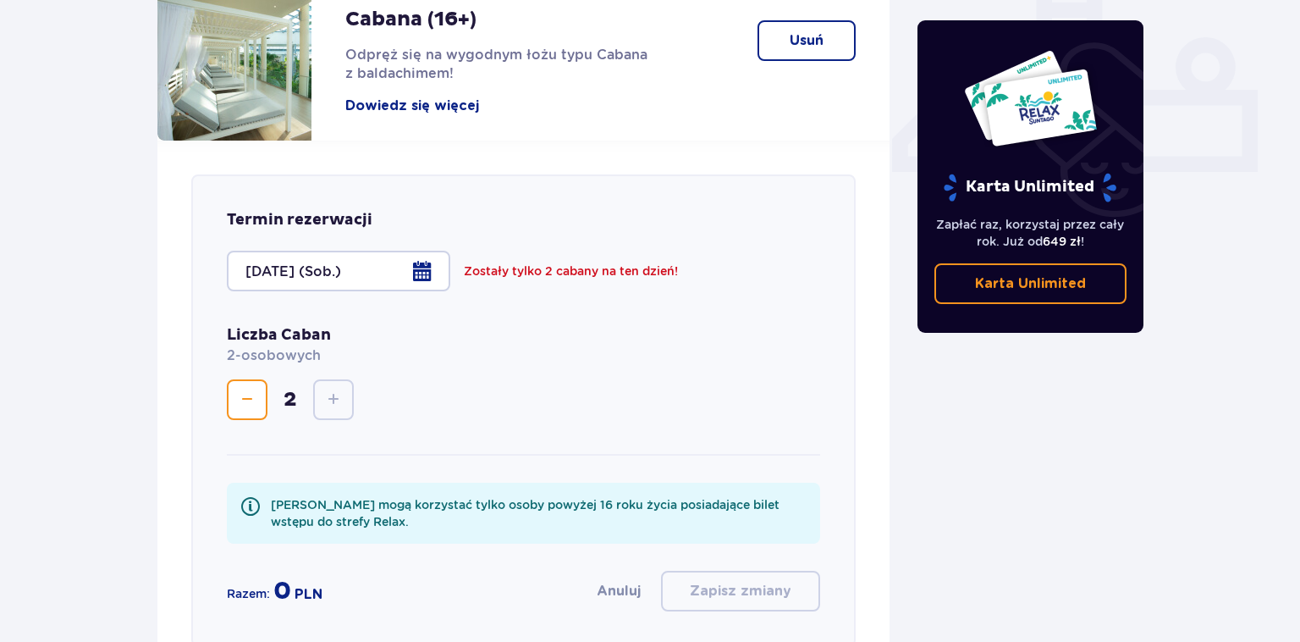
scroll to position [784, 0]
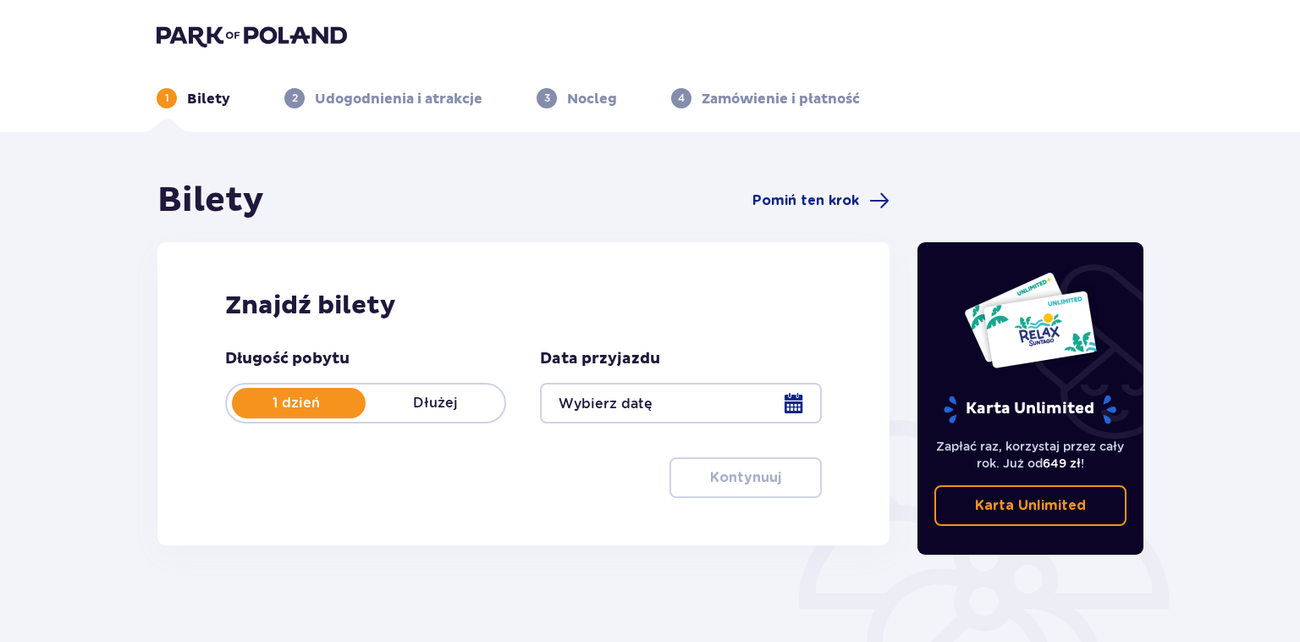
scroll to position [220, 0]
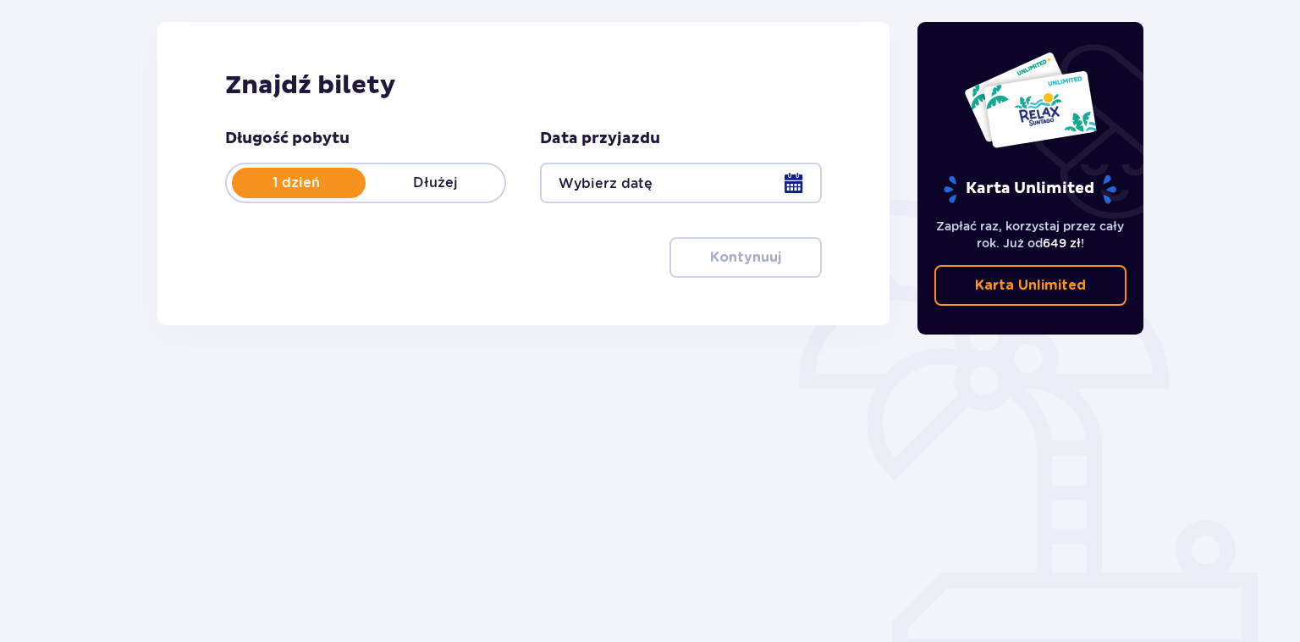
click at [478, 185] on p "Dłużej" at bounding box center [435, 183] width 139 height 19
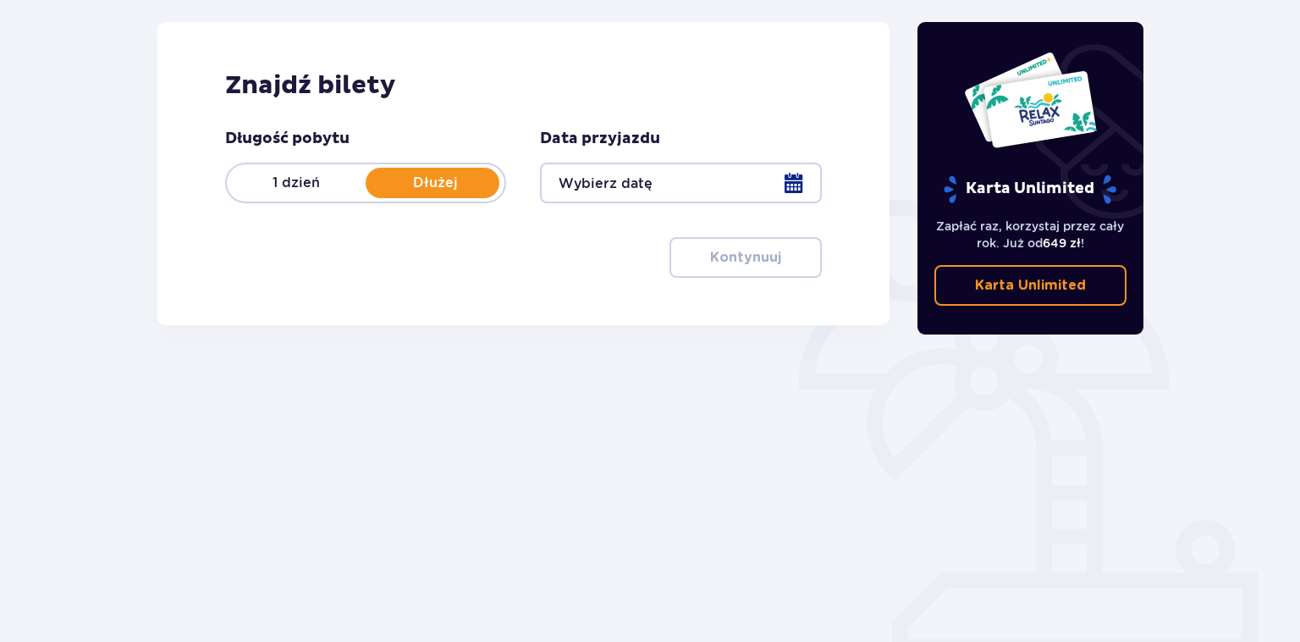
click at [724, 171] on div at bounding box center [680, 183] width 281 height 41
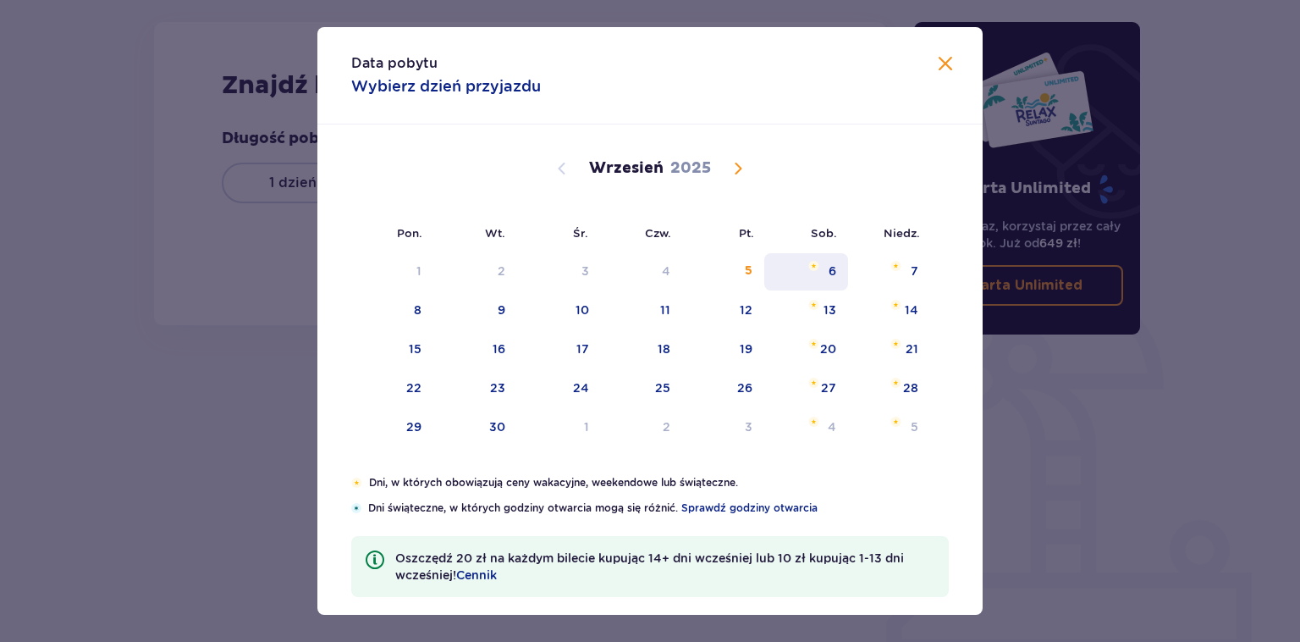
click at [830, 278] on div "6" at bounding box center [833, 270] width 8 height 17
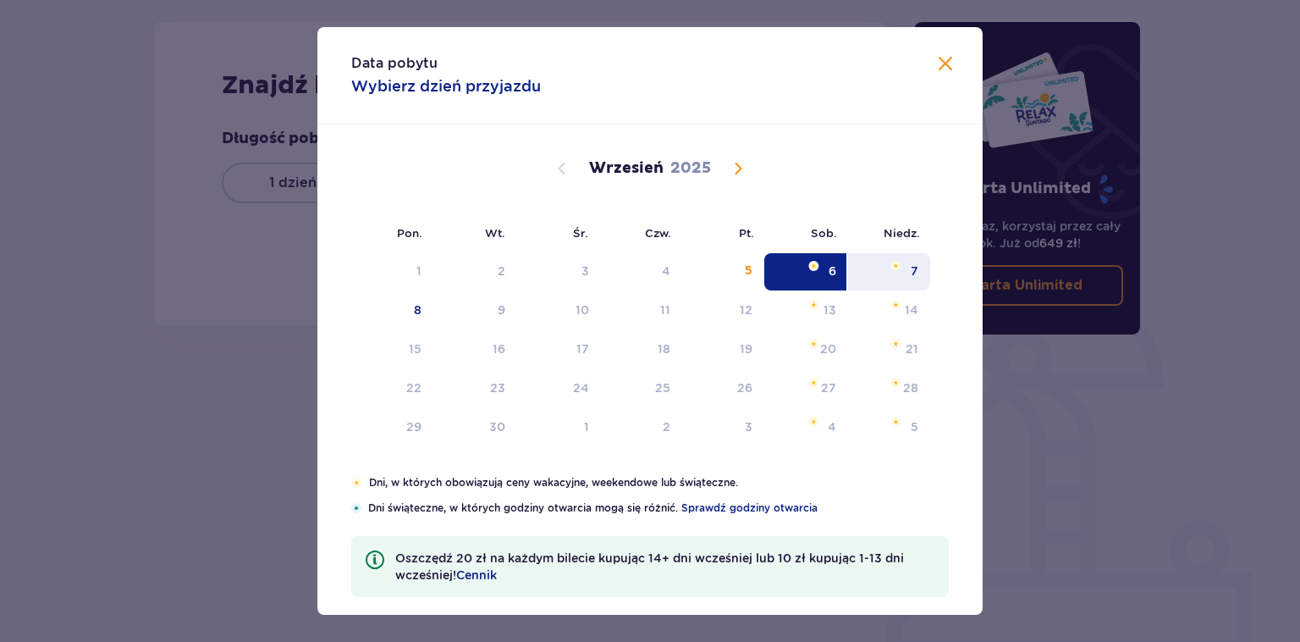
click at [907, 272] on div "7" at bounding box center [889, 271] width 82 height 37
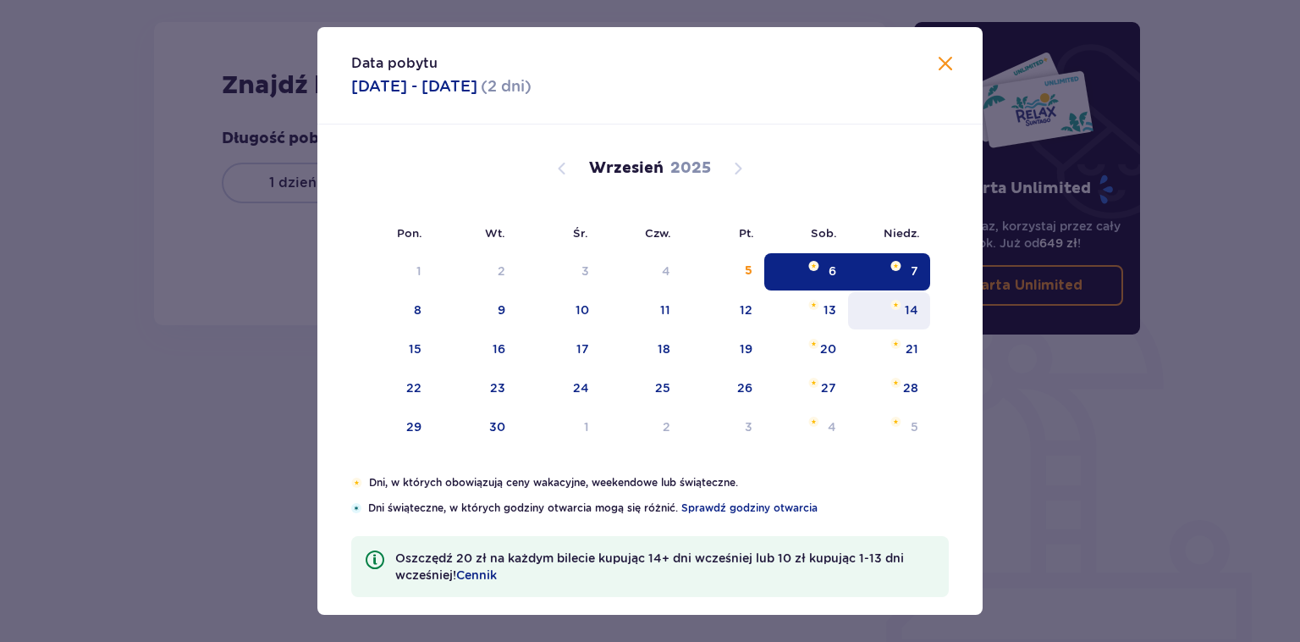
type input "[DATE] - [DATE]"
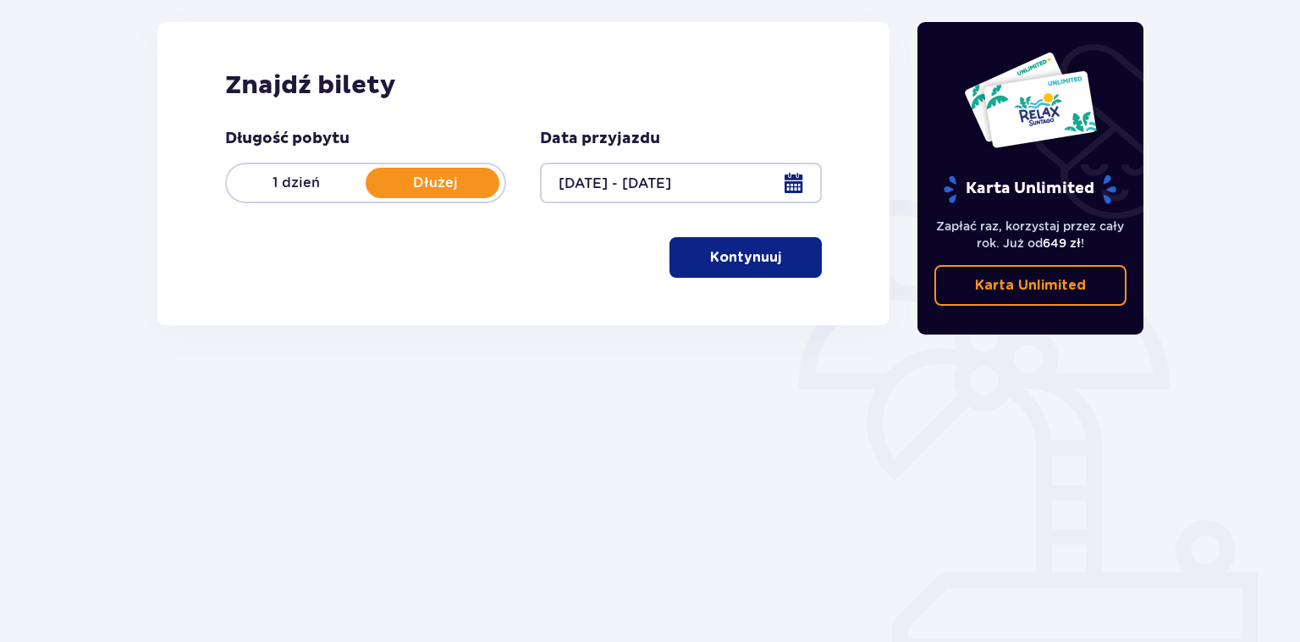
click at [750, 265] on p "Kontynuuj" at bounding box center [745, 257] width 71 height 19
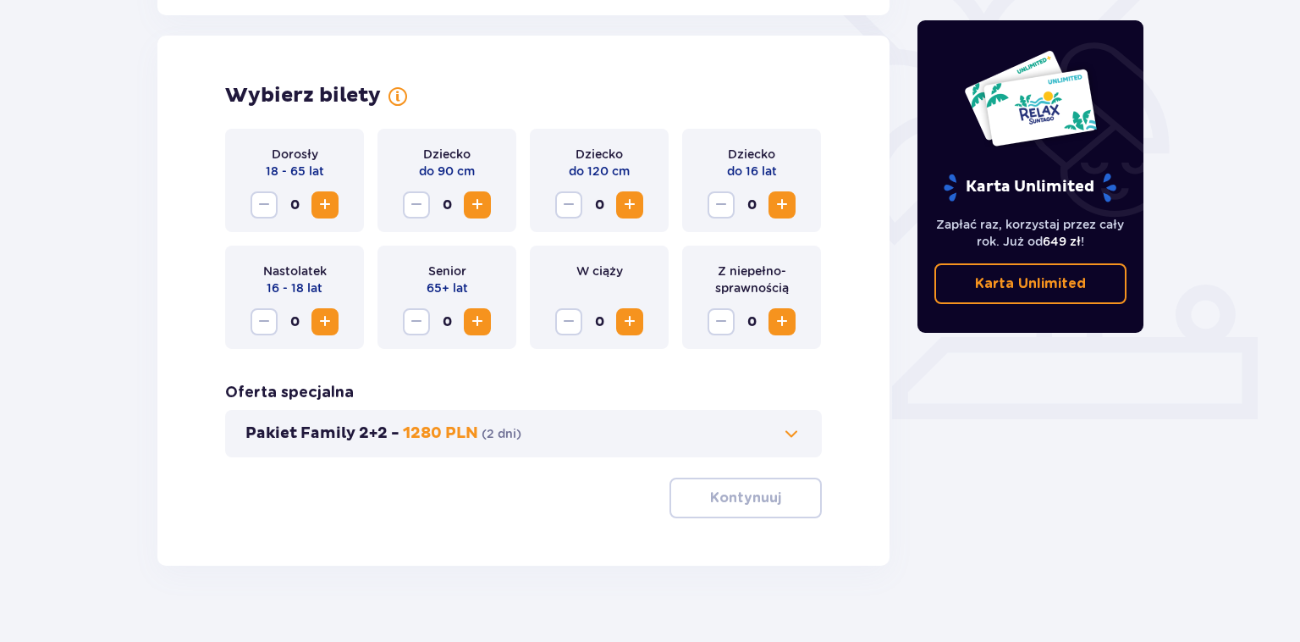
scroll to position [471, 0]
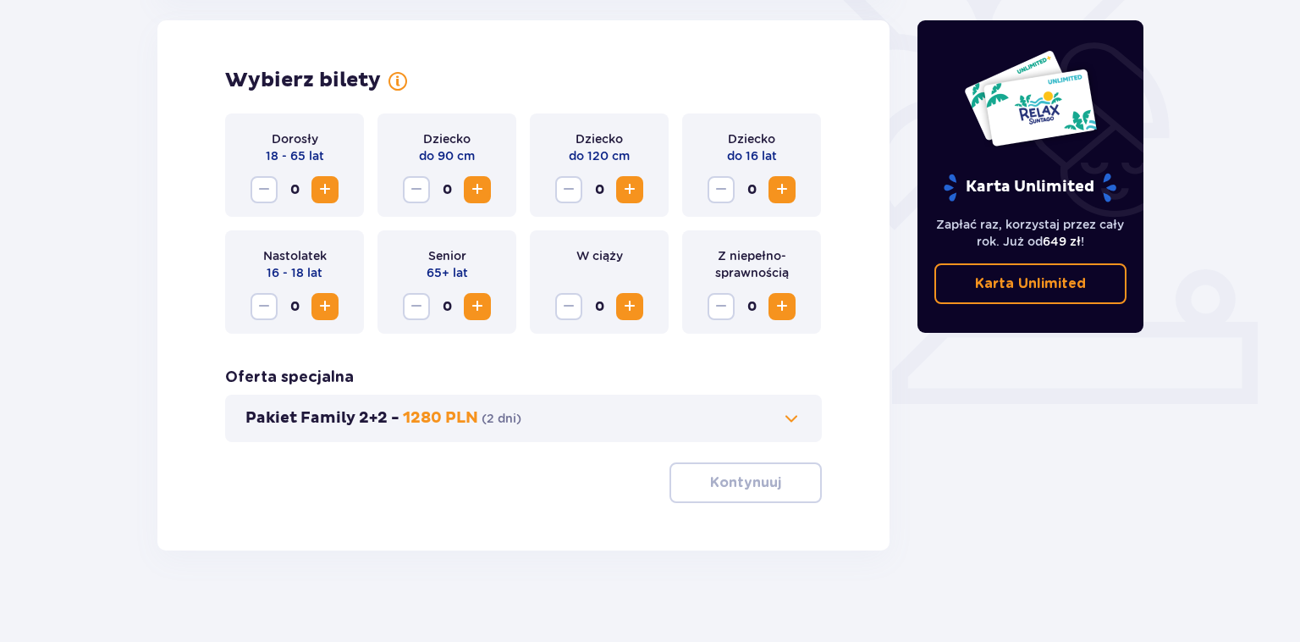
click at [330, 192] on span "Increase" at bounding box center [325, 189] width 20 height 20
click at [743, 463] on button "Kontynuuj" at bounding box center [746, 482] width 152 height 41
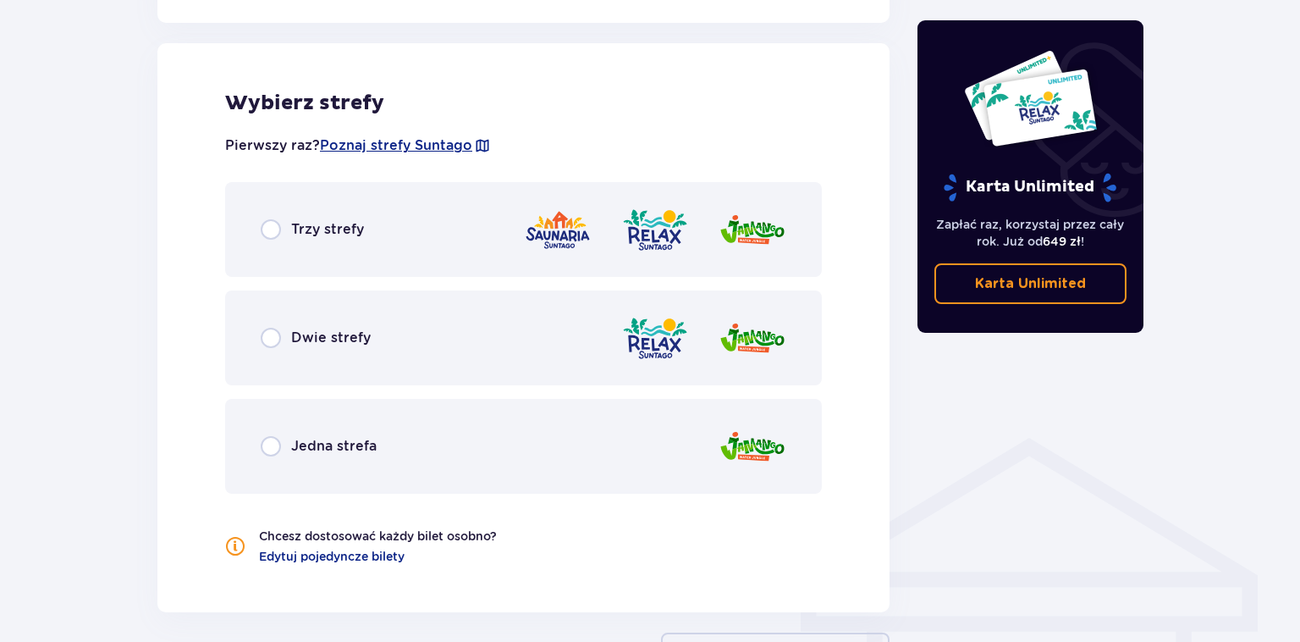
scroll to position [940, 0]
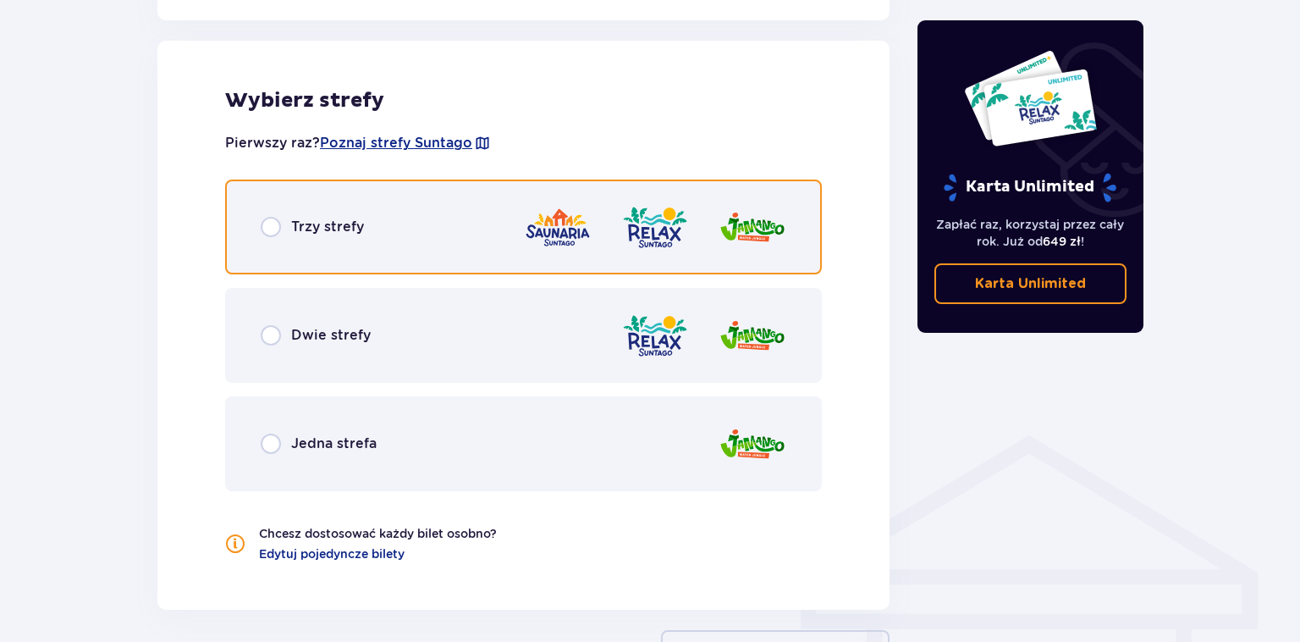
click at [271, 229] on input "radio" at bounding box center [271, 227] width 20 height 20
radio input "true"
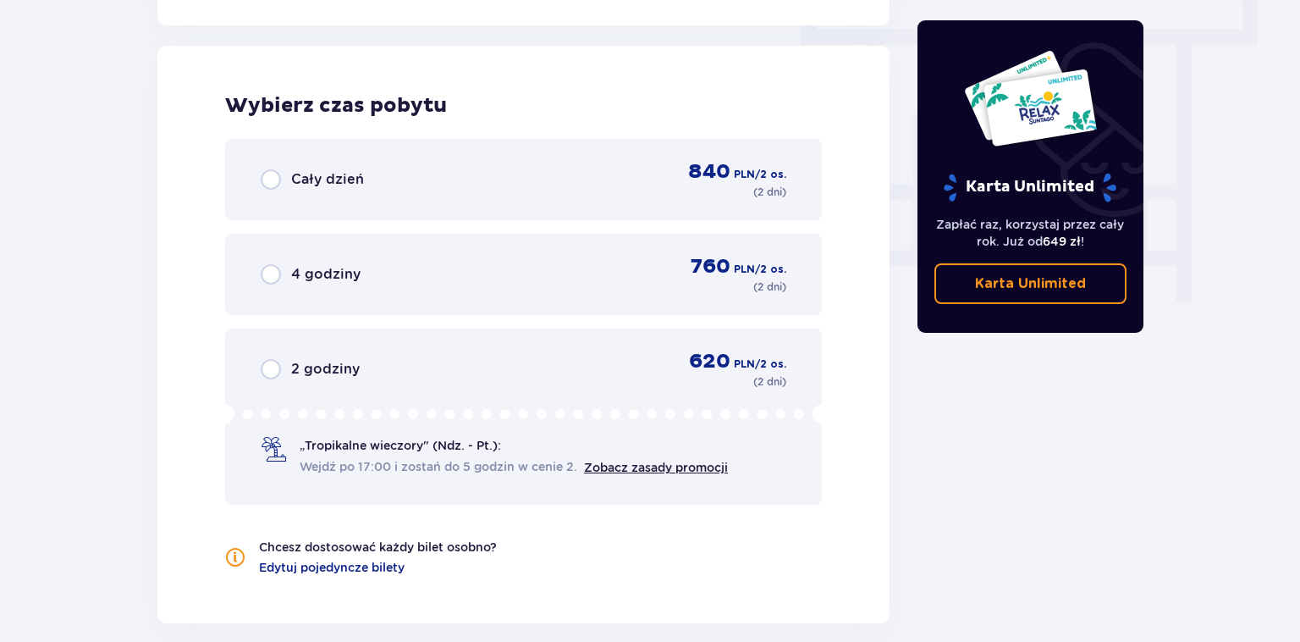
scroll to position [1529, 0]
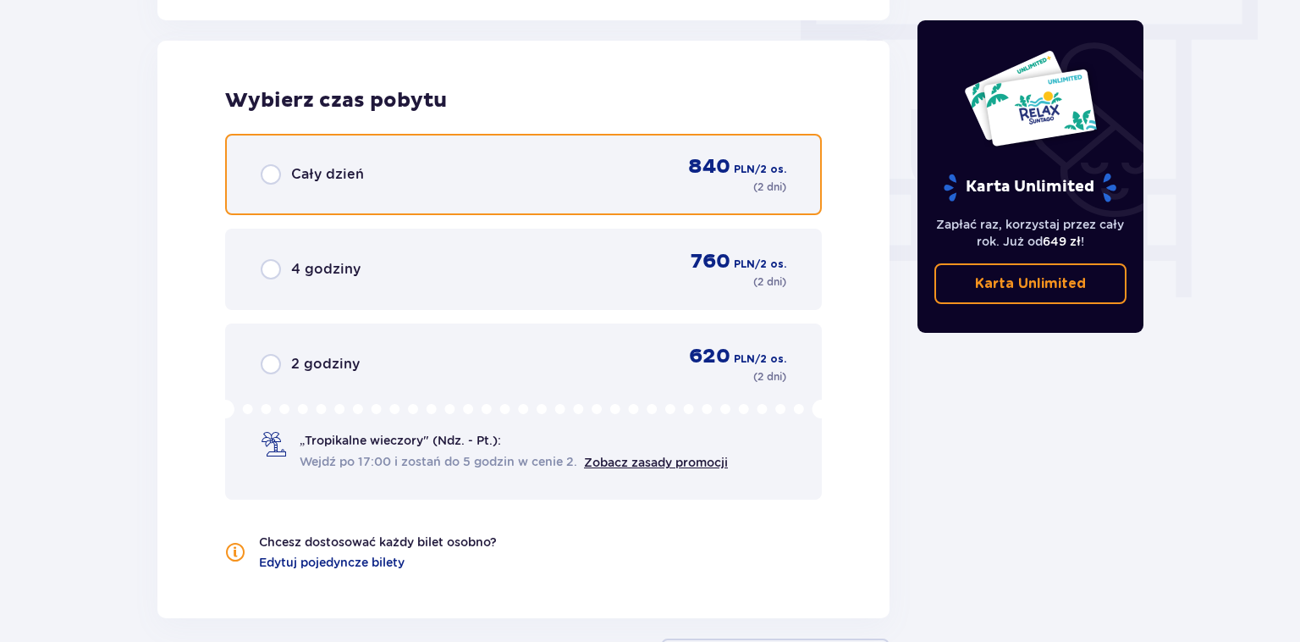
click at [272, 174] on input "radio" at bounding box center [271, 174] width 20 height 20
radio input "true"
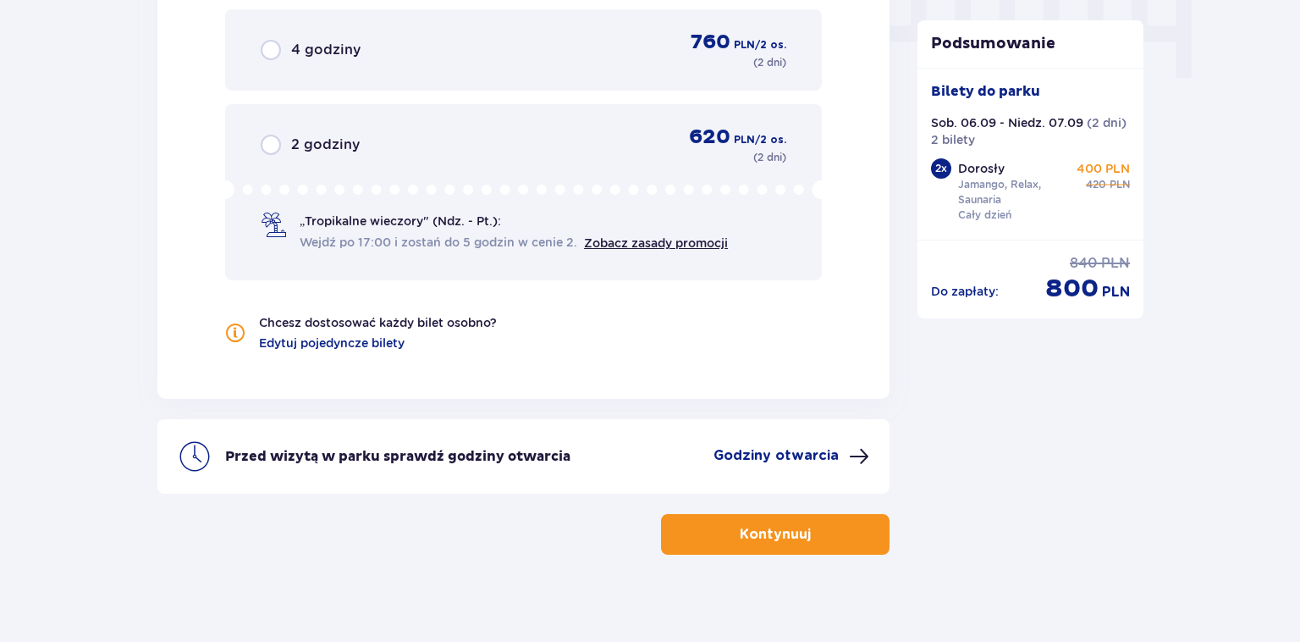
scroll to position [1760, 0]
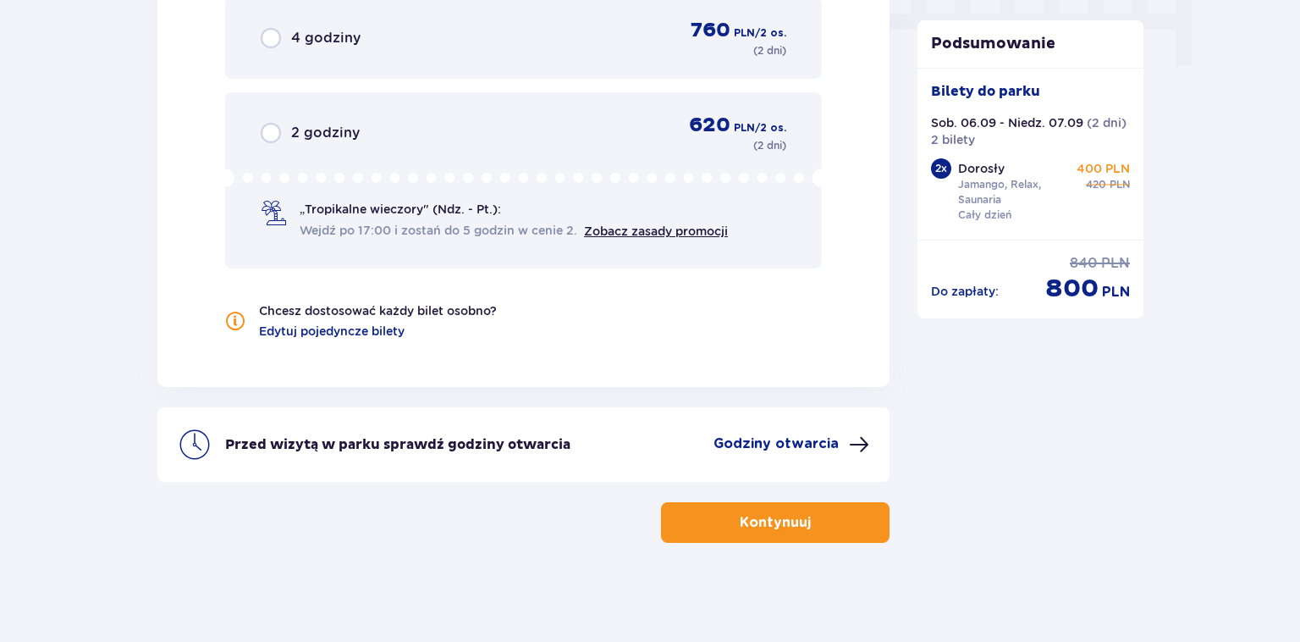
click at [807, 526] on span "button" at bounding box center [814, 522] width 20 height 20
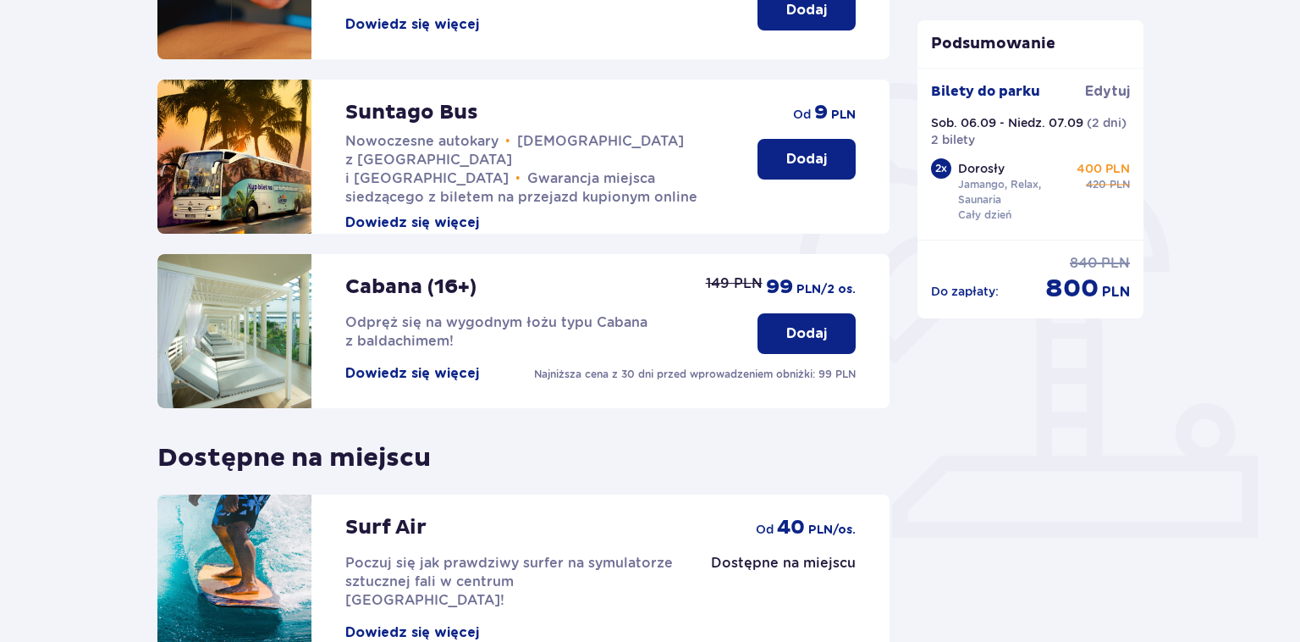
scroll to position [357, 0]
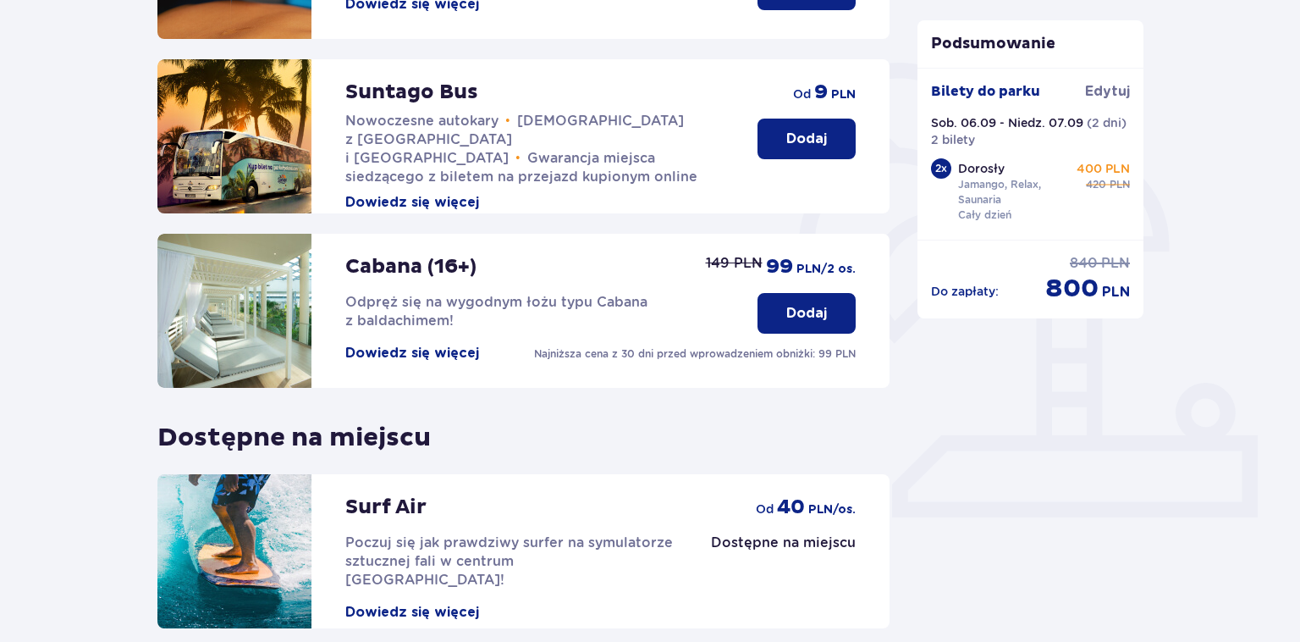
click at [817, 306] on p "Dodaj" at bounding box center [806, 313] width 41 height 19
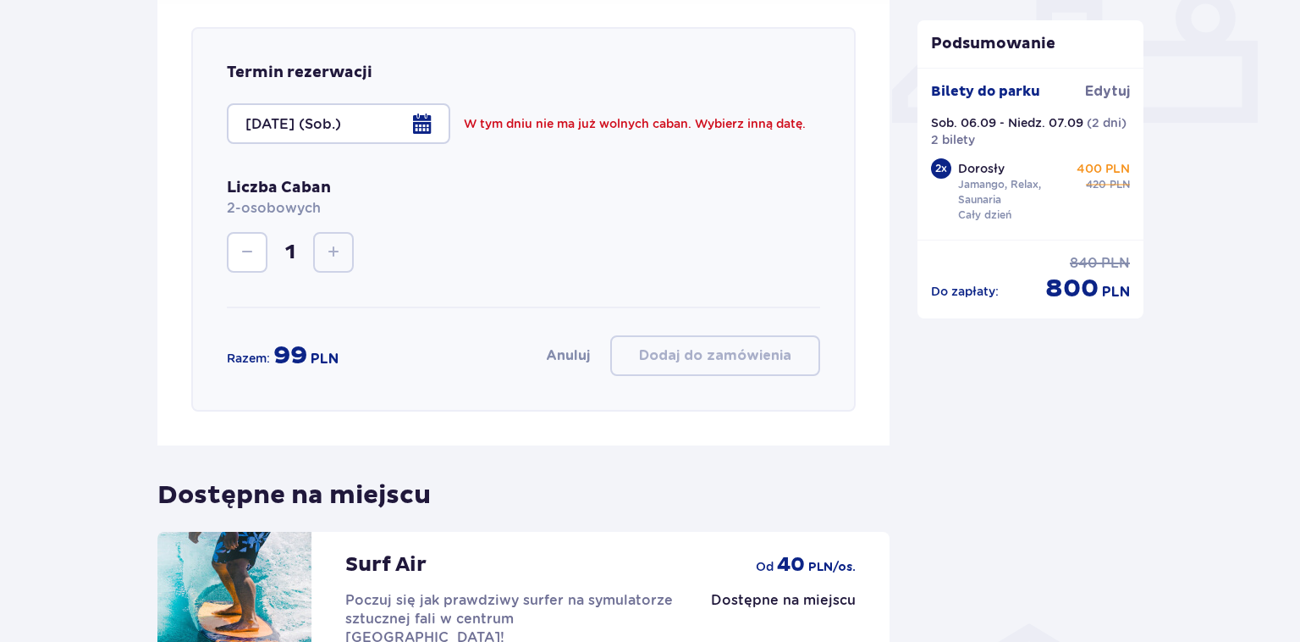
scroll to position [758, 0]
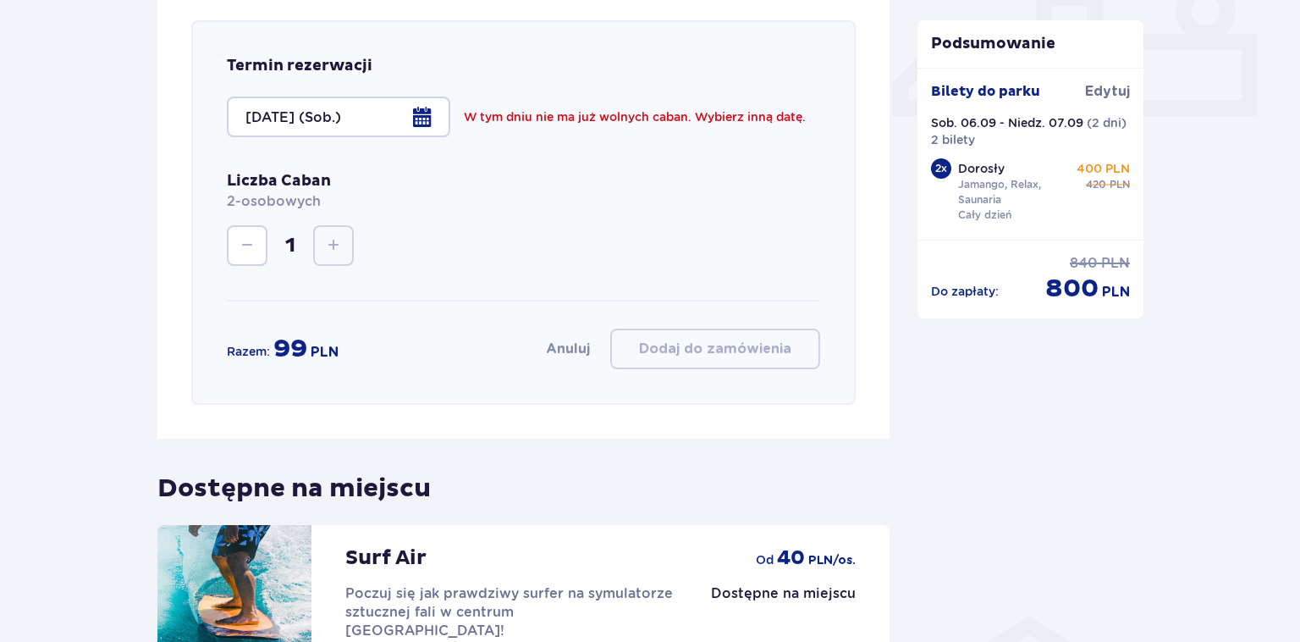
click at [405, 124] on div at bounding box center [338, 117] width 223 height 41
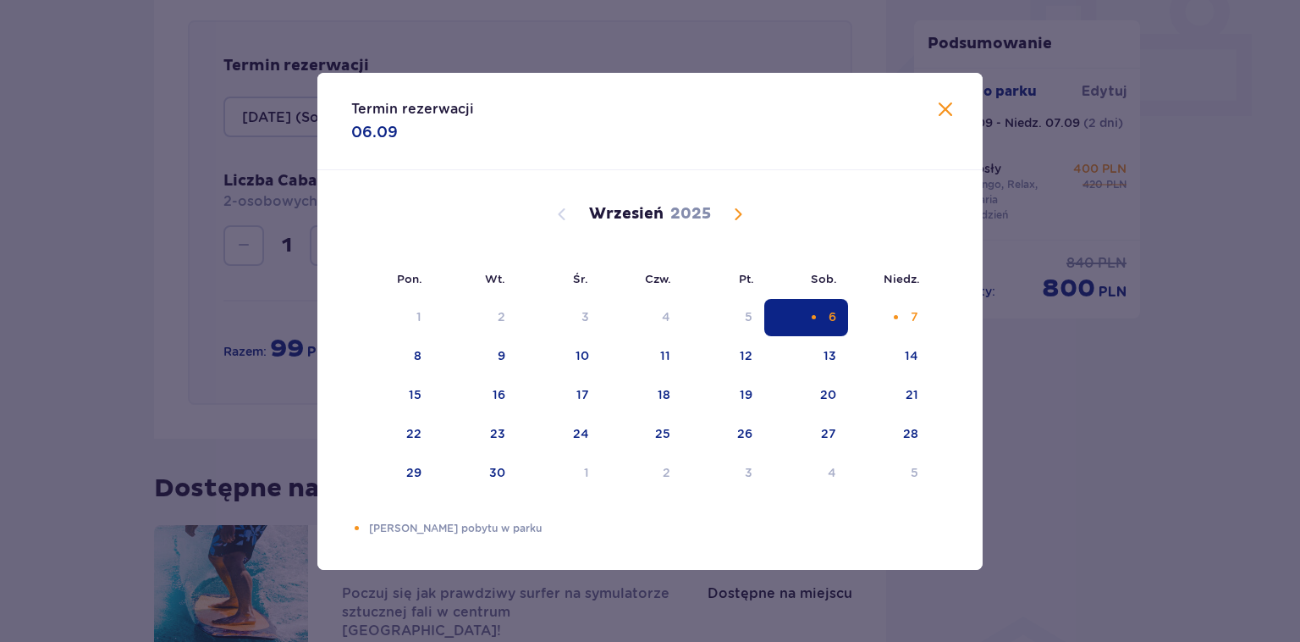
click at [940, 100] on div "Termin rezerwacji 06.09" at bounding box center [649, 121] width 665 height 97
click at [947, 116] on span at bounding box center [945, 110] width 20 height 20
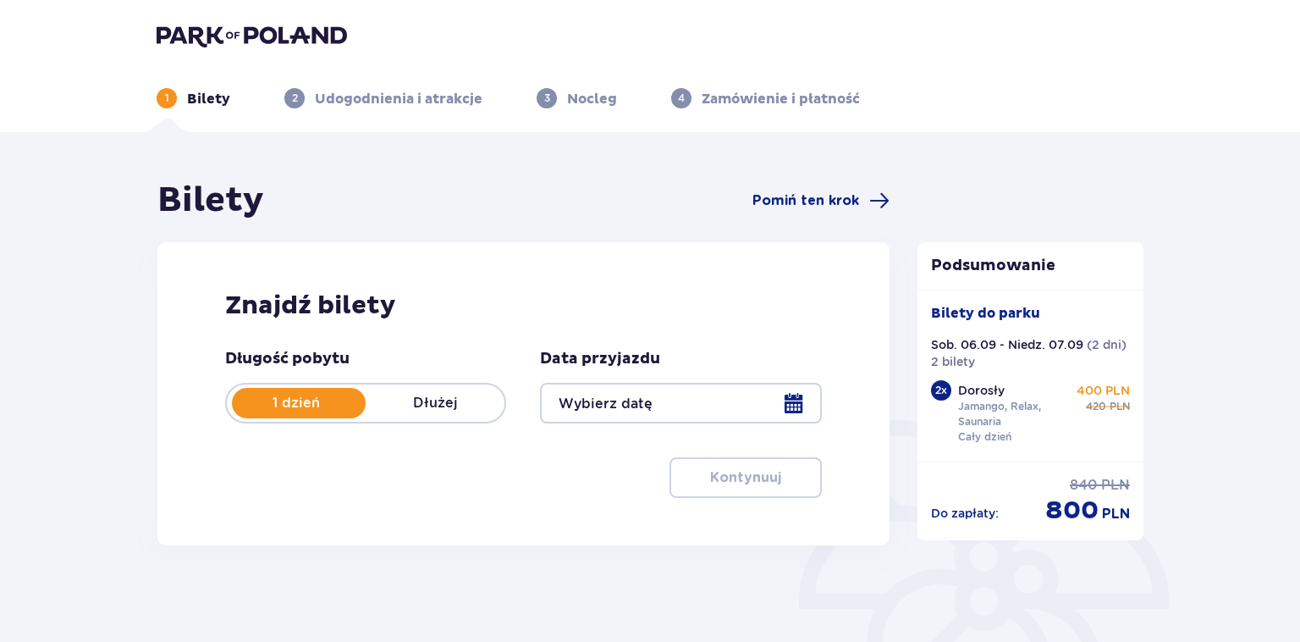
type input "[DATE] - [DATE]"
click at [449, 401] on p "Dłużej" at bounding box center [435, 403] width 139 height 19
click at [411, 408] on p "Dłużej" at bounding box center [435, 403] width 139 height 19
click at [785, 396] on div at bounding box center [680, 403] width 281 height 41
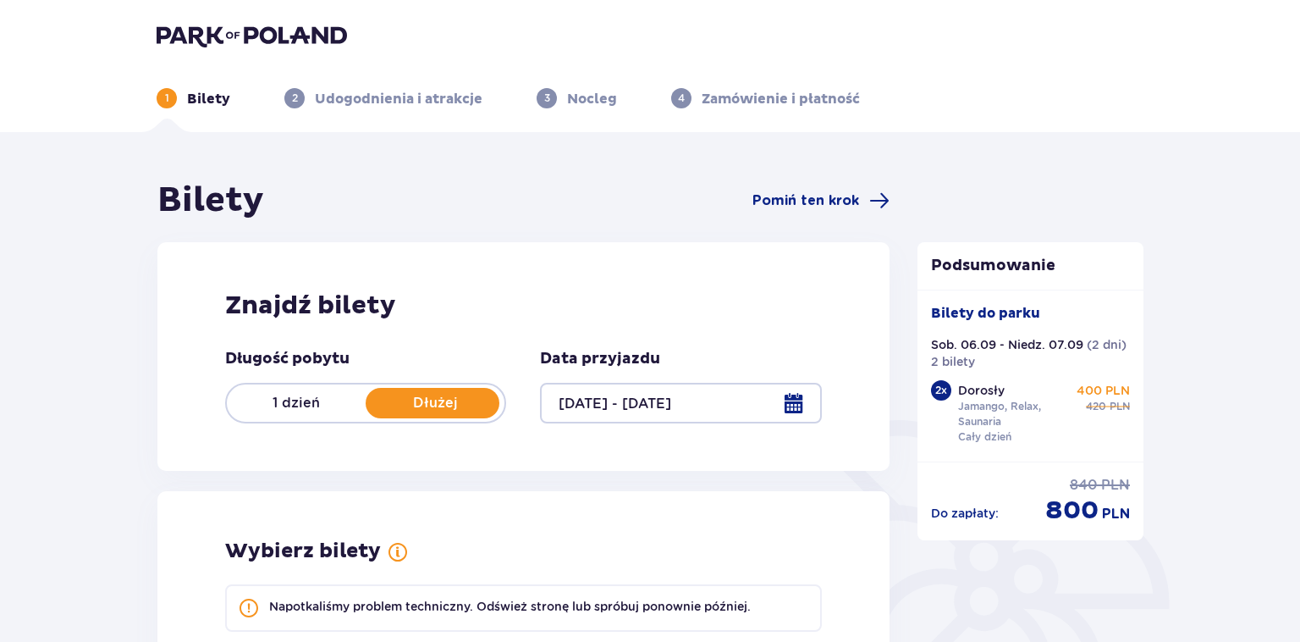
click at [709, 412] on div at bounding box center [680, 403] width 281 height 41
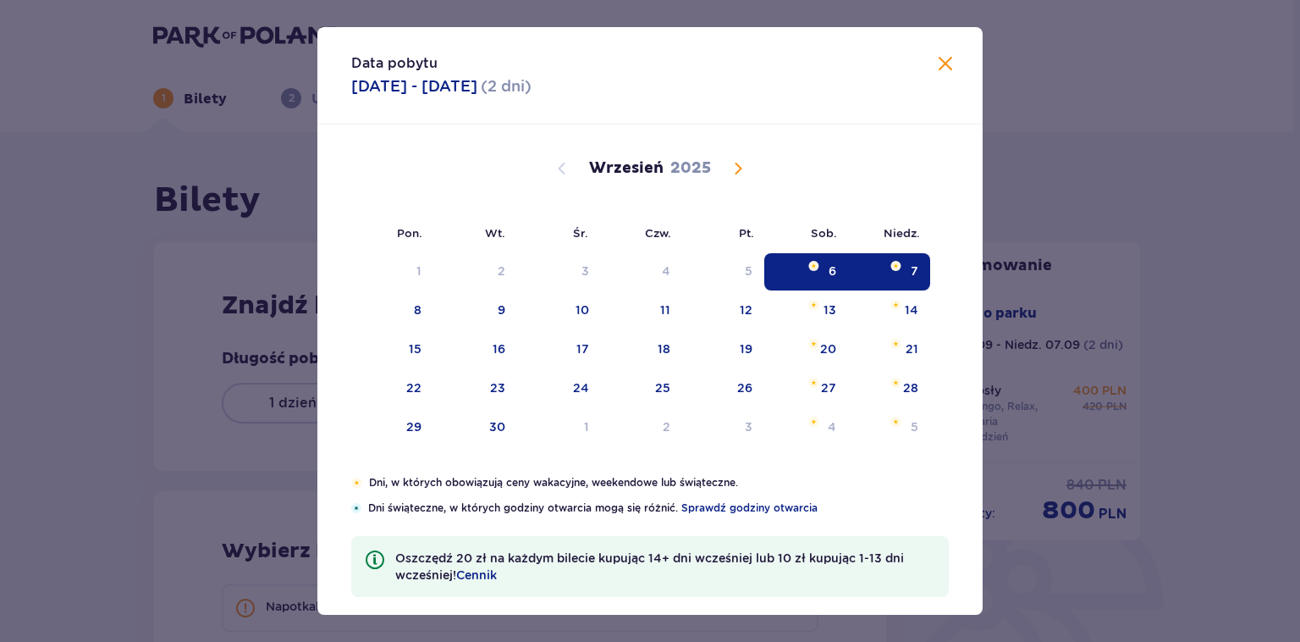
click at [822, 262] on div "6" at bounding box center [806, 271] width 84 height 37
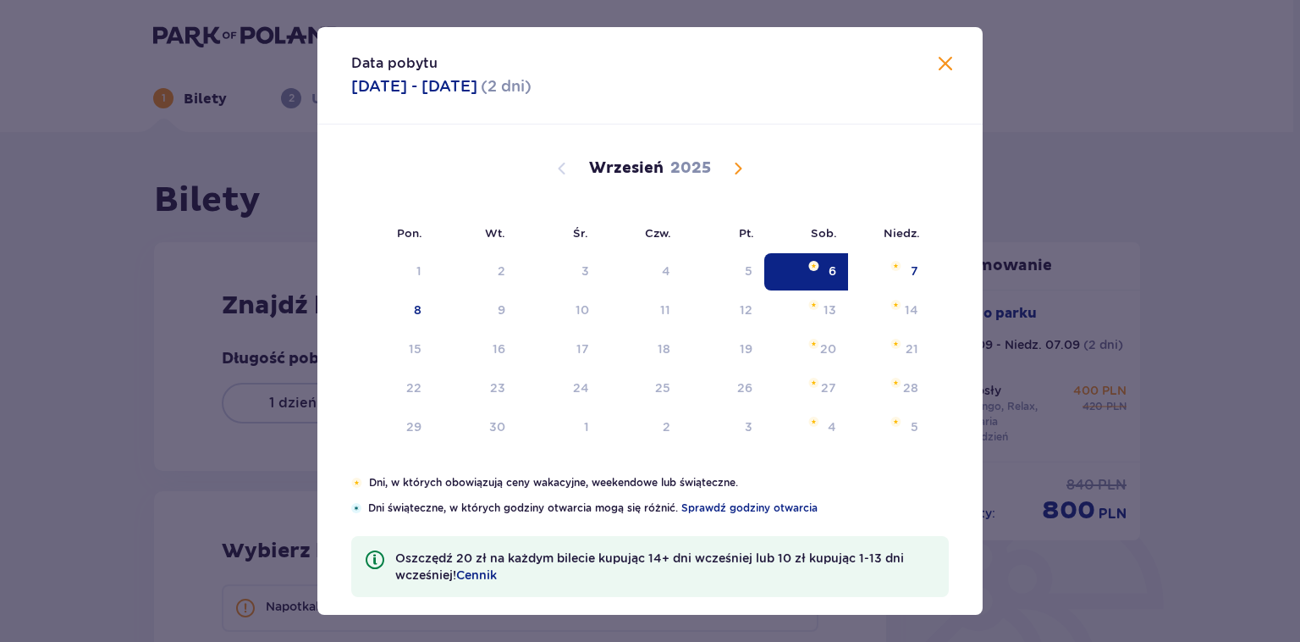
drag, startPoint x: 793, startPoint y: 263, endPoint x: 878, endPoint y: 268, distance: 84.8
click at [795, 264] on div "6" at bounding box center [806, 271] width 84 height 37
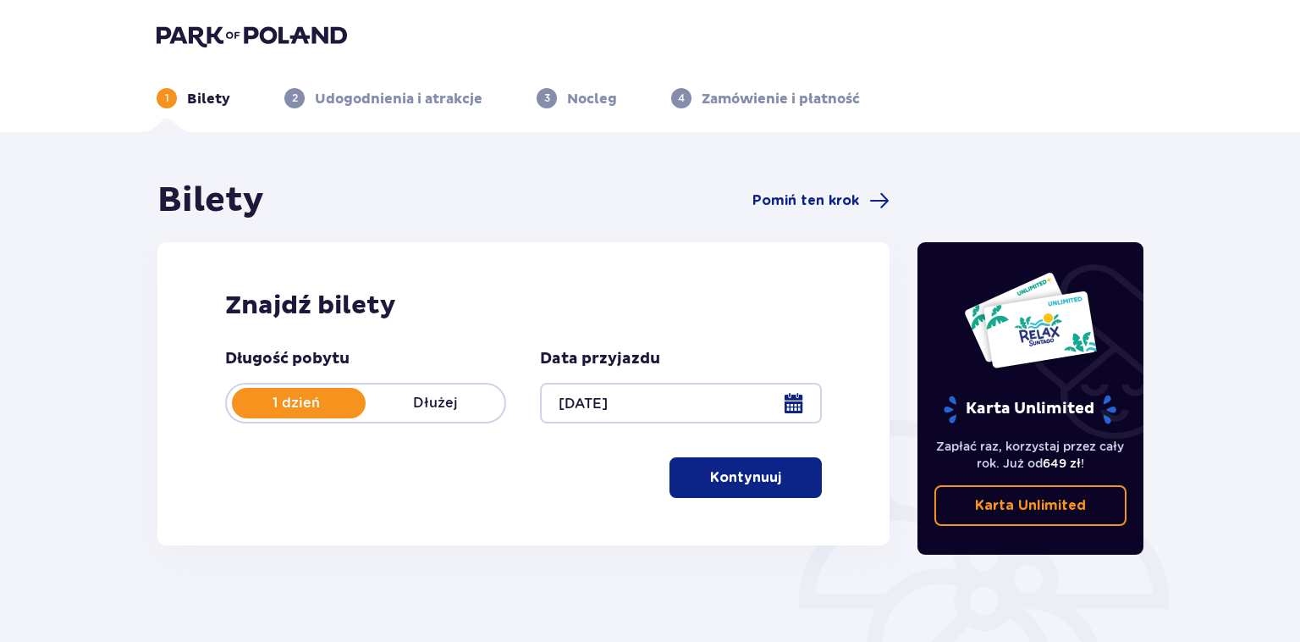
click at [616, 405] on div at bounding box center [680, 403] width 281 height 41
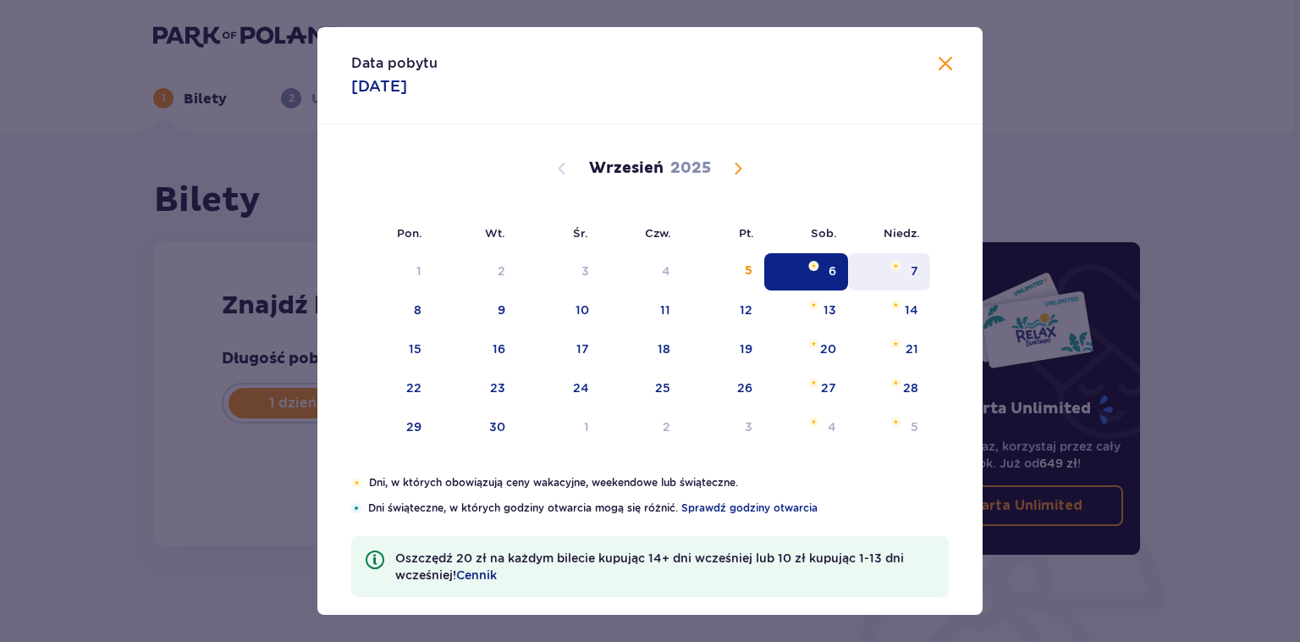
click at [894, 272] on div "7" at bounding box center [889, 271] width 82 height 37
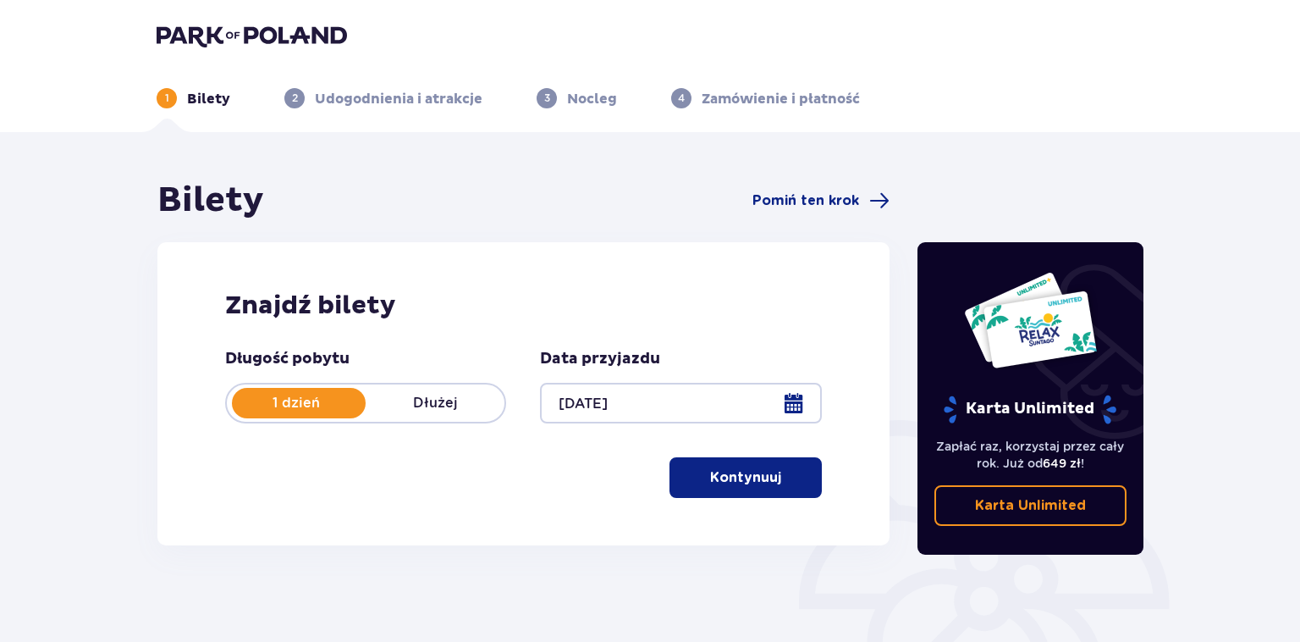
click at [701, 403] on div at bounding box center [680, 403] width 281 height 41
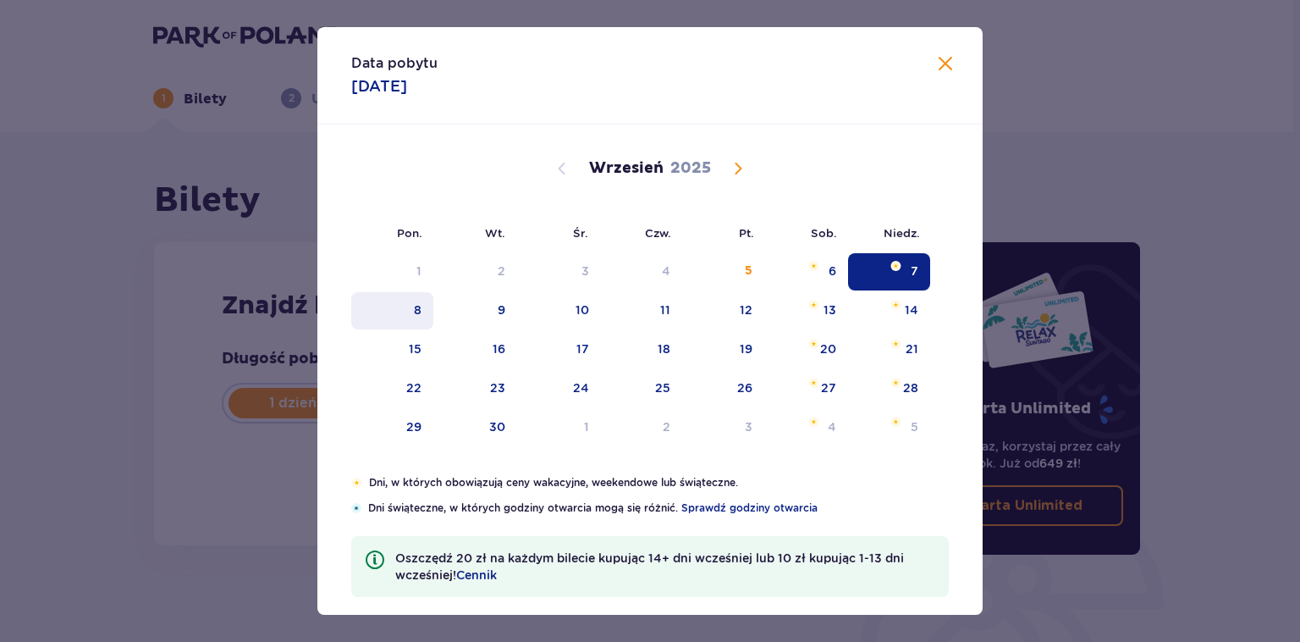
click at [432, 309] on div "8" at bounding box center [392, 310] width 82 height 37
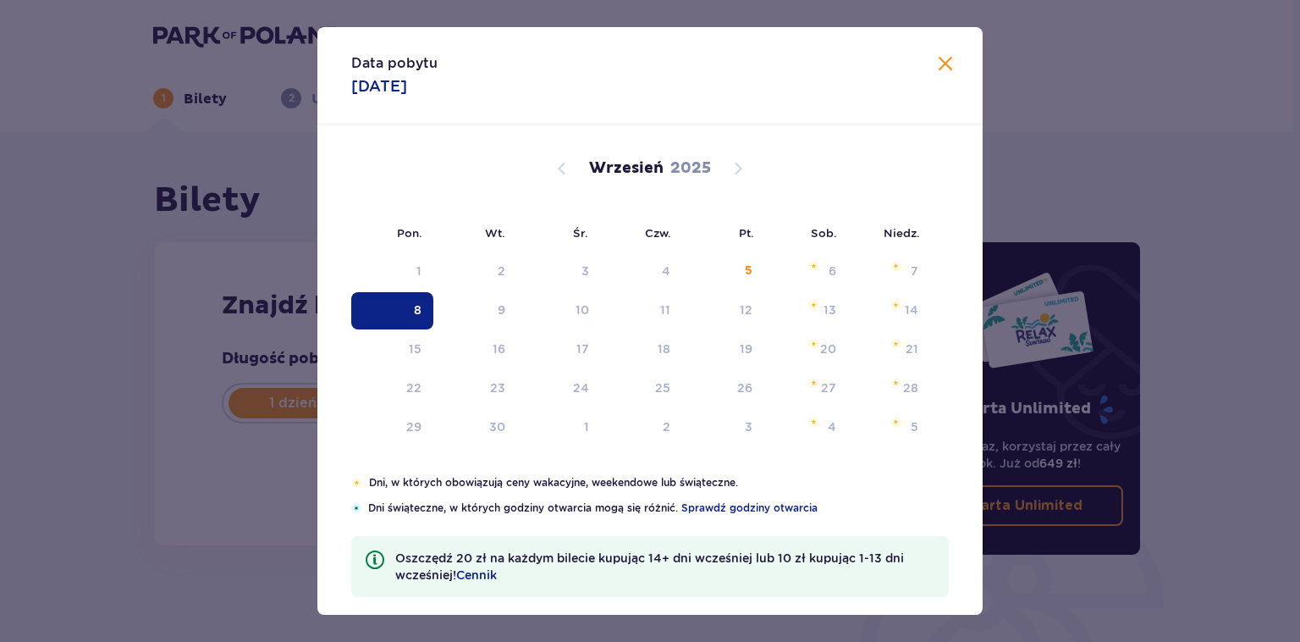
type input "08.09.25"
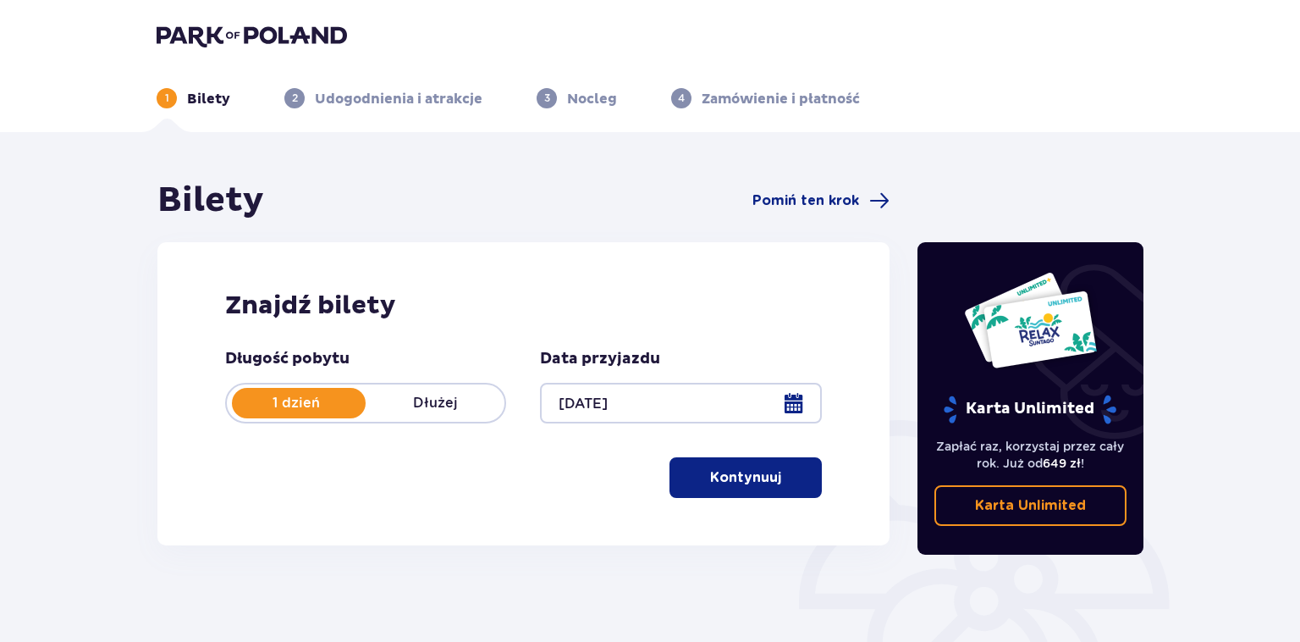
click at [614, 412] on div at bounding box center [680, 403] width 281 height 41
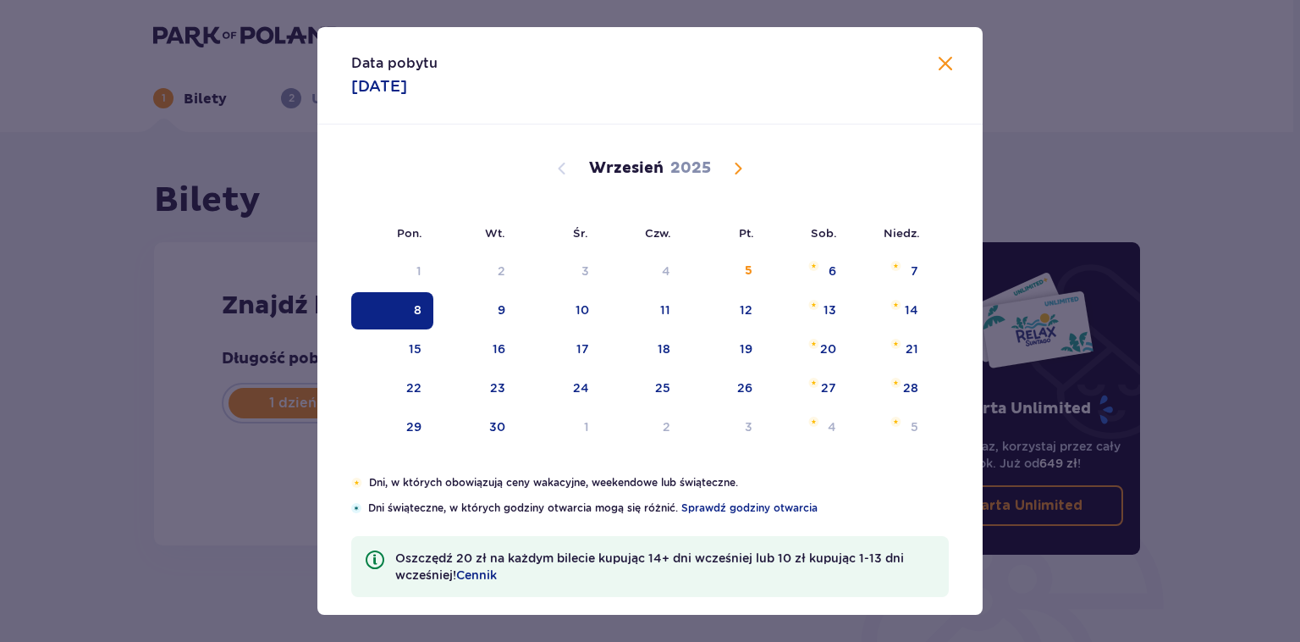
click at [938, 73] on span at bounding box center [945, 64] width 20 height 20
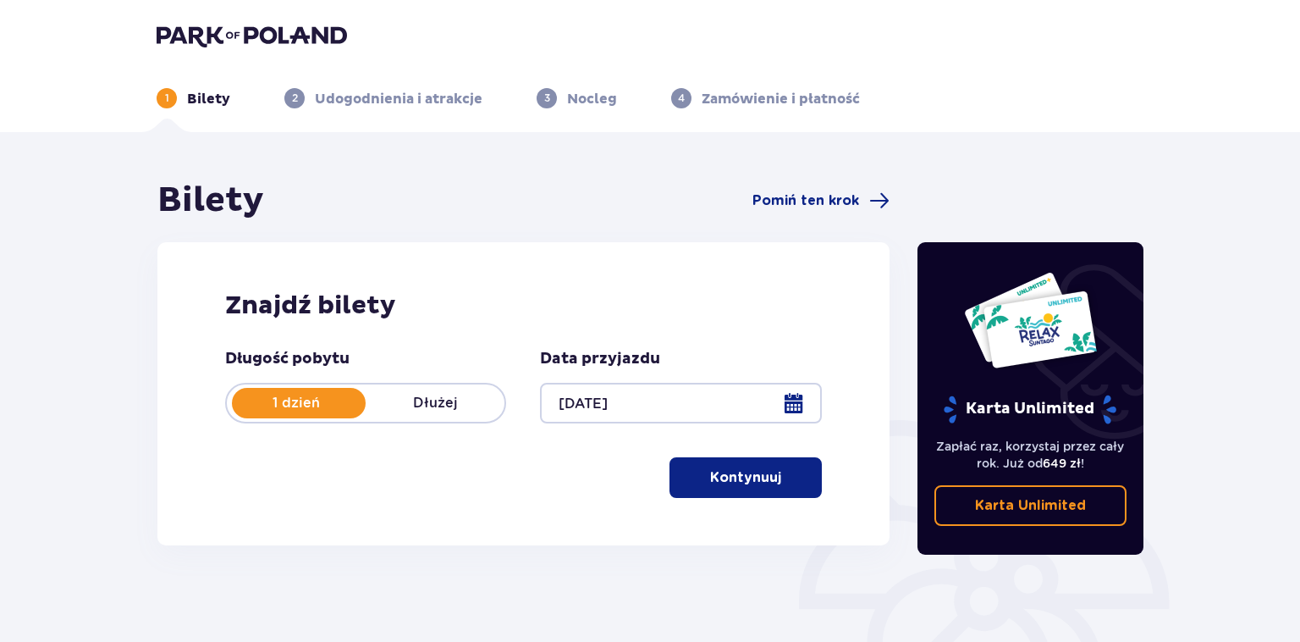
click at [425, 419] on div "1 dzień Dłużej" at bounding box center [365, 403] width 281 height 41
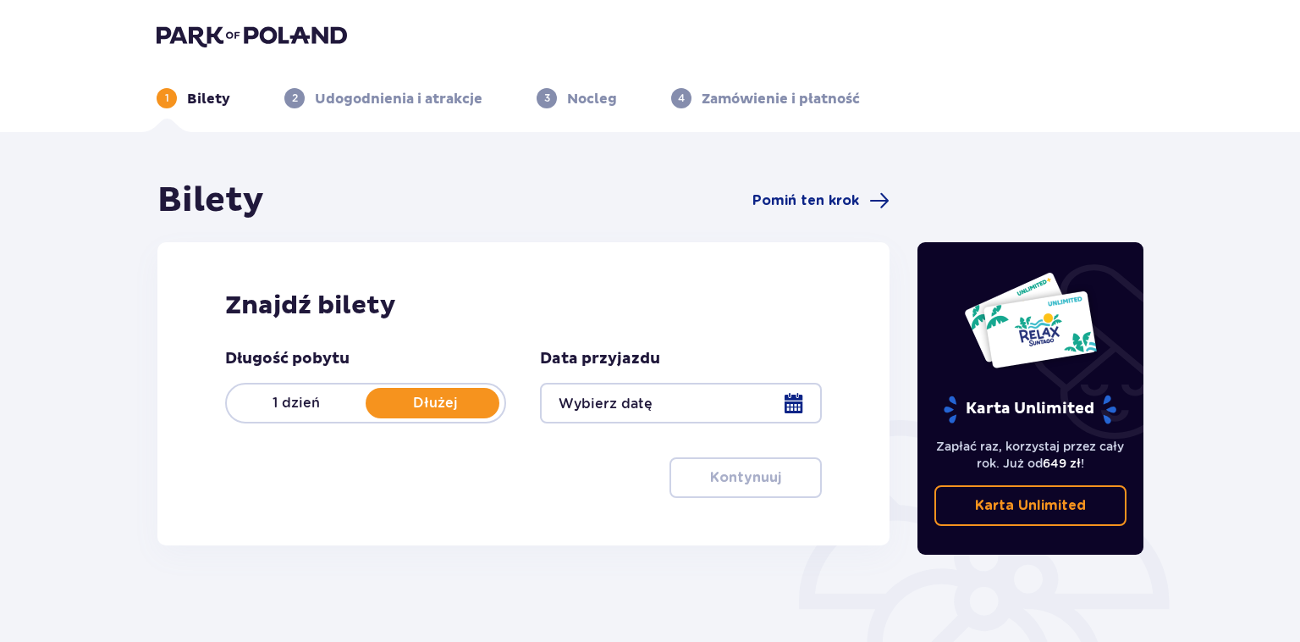
click at [740, 394] on div at bounding box center [680, 403] width 281 height 41
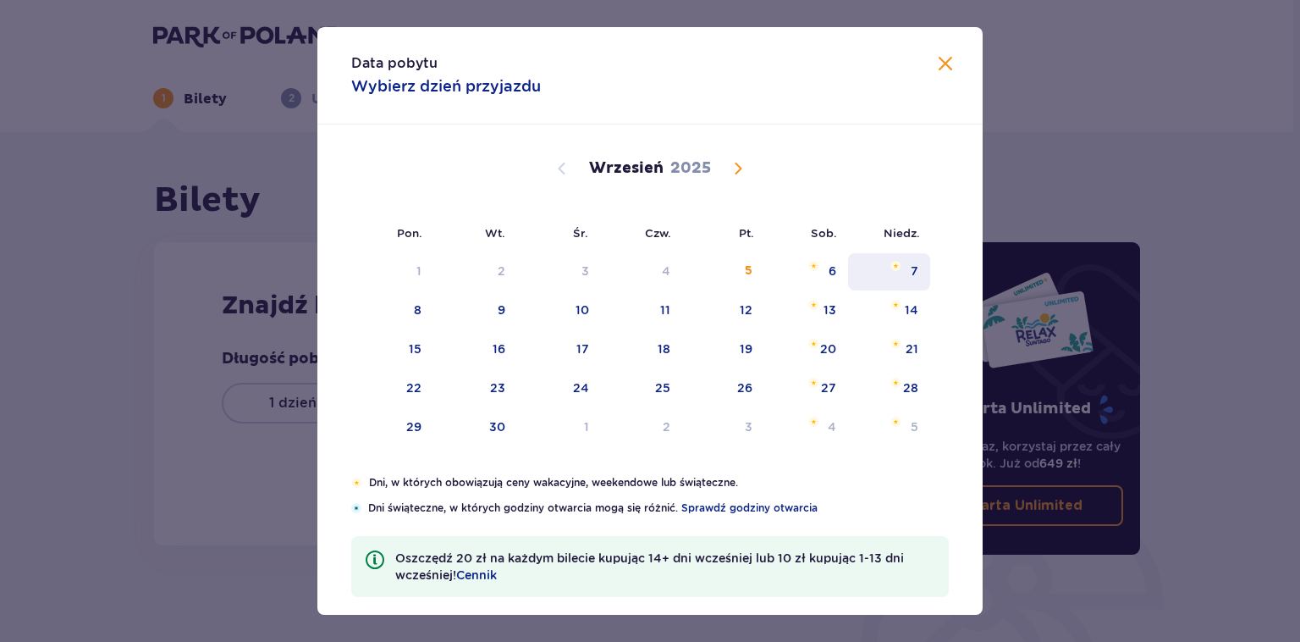
click at [910, 261] on div "7" at bounding box center [889, 271] width 82 height 37
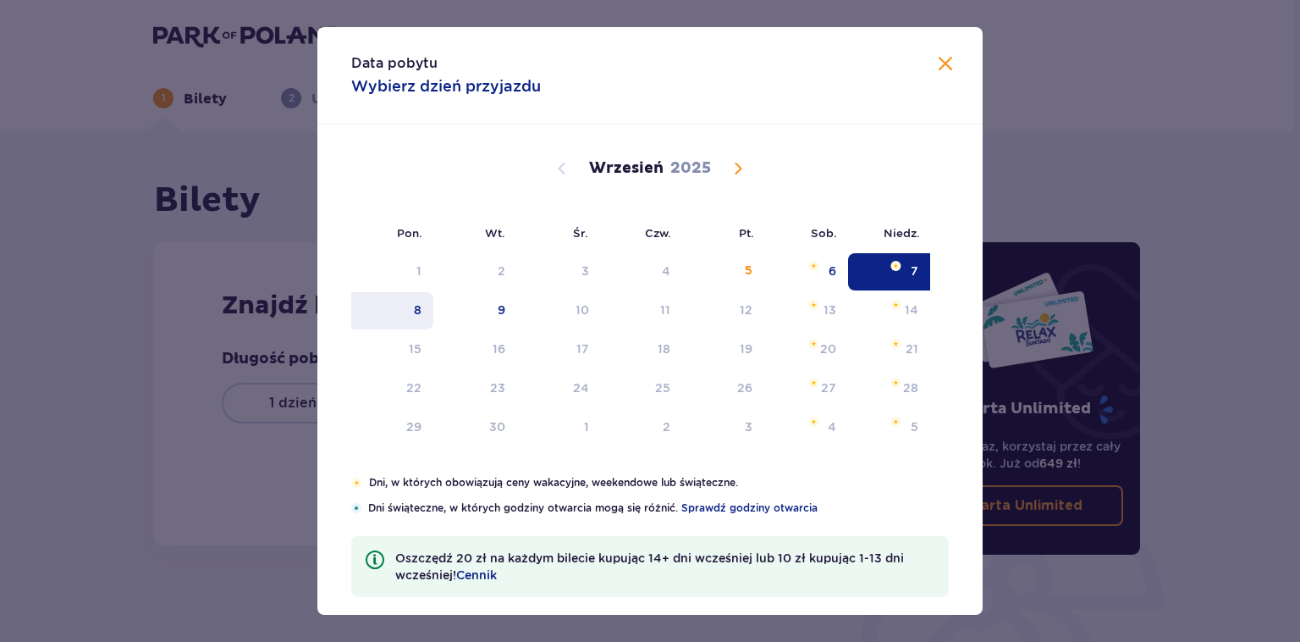
click at [398, 320] on div "8" at bounding box center [392, 310] width 82 height 37
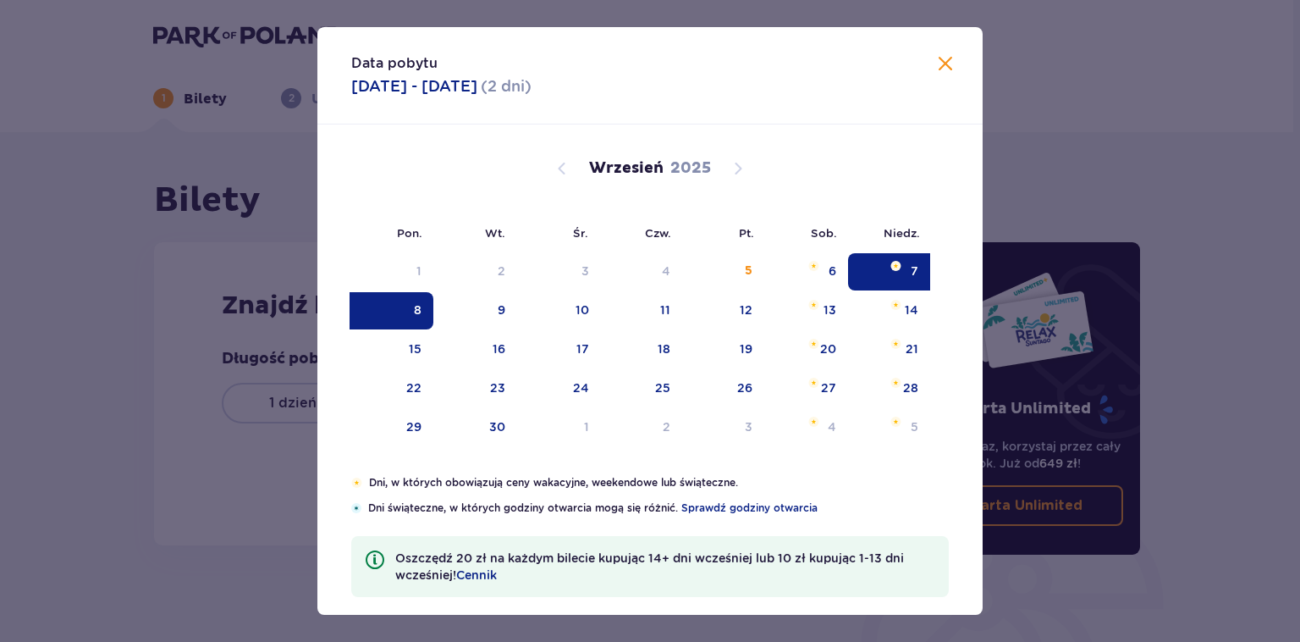
type input "07.09.25 - 08.09.25"
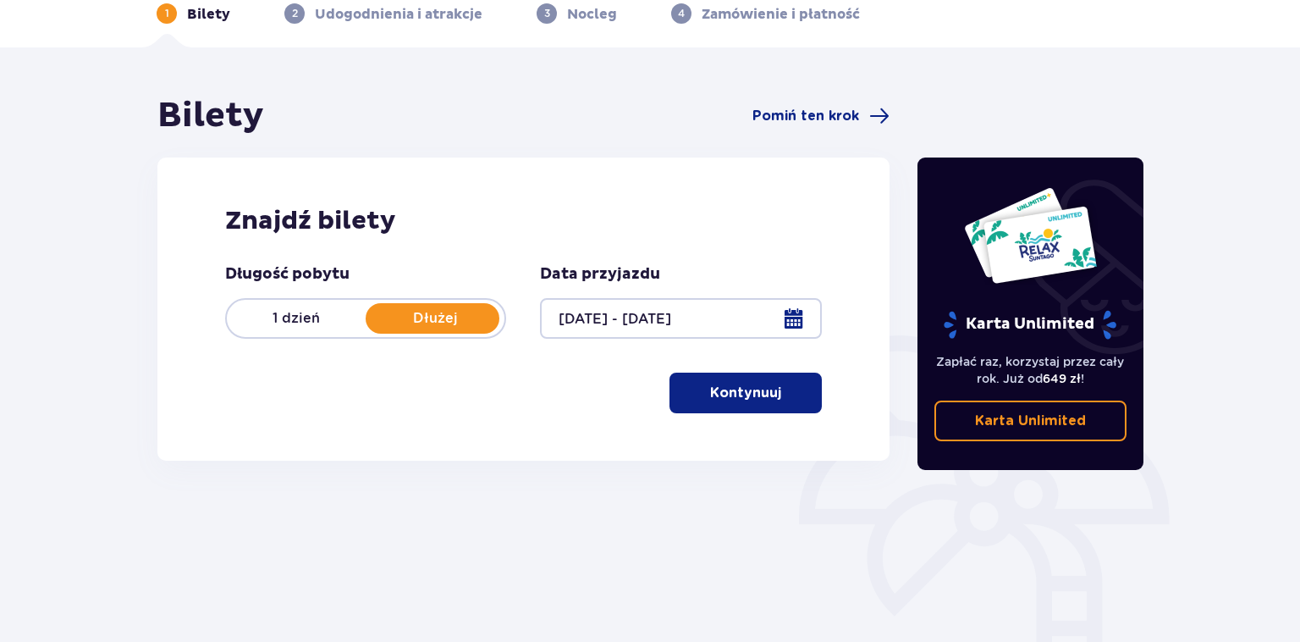
scroll to position [89, 0]
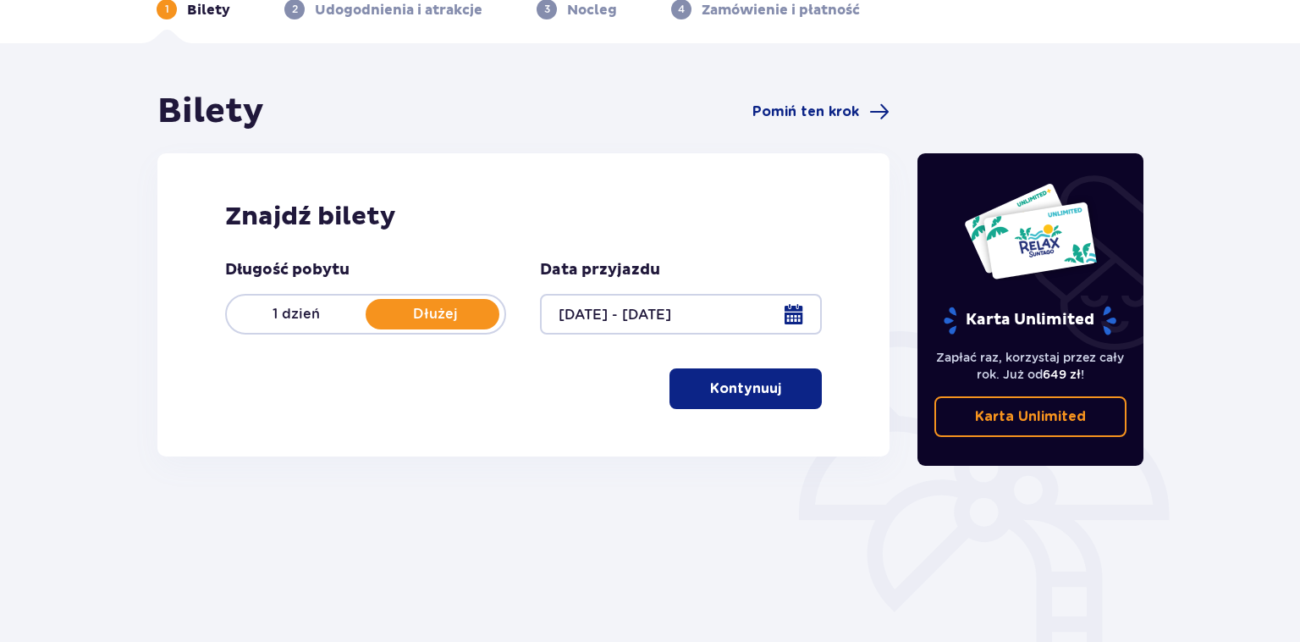
click at [767, 391] on button "Kontynuuj" at bounding box center [746, 388] width 152 height 41
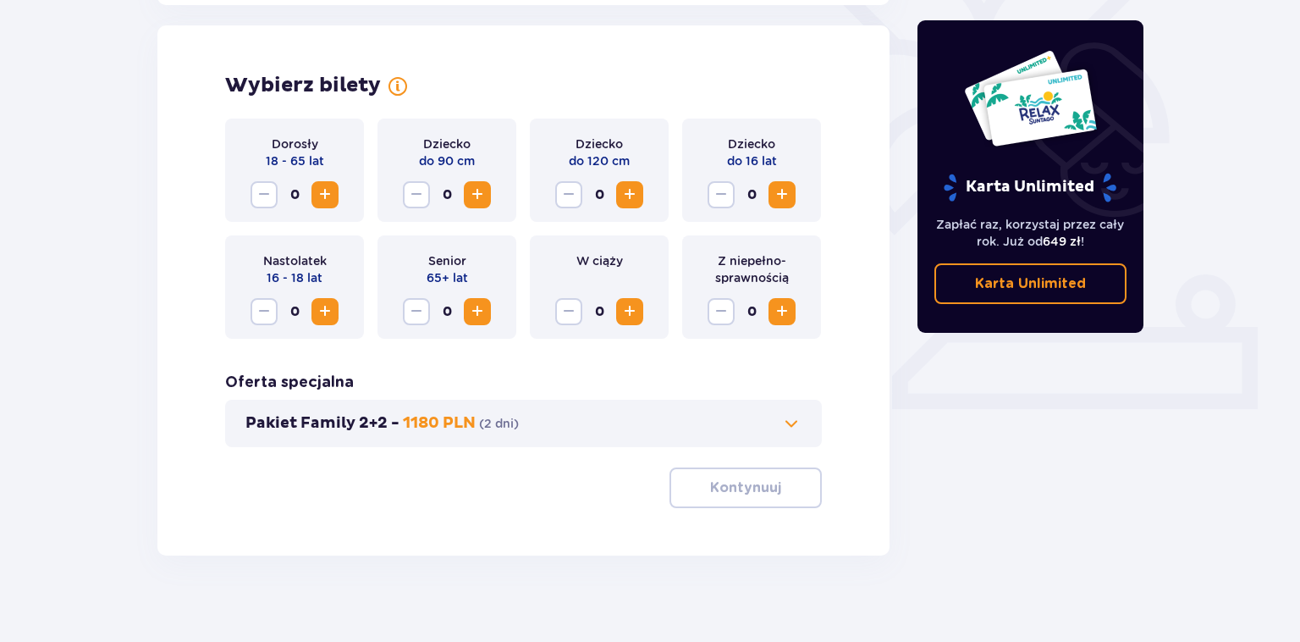
scroll to position [471, 0]
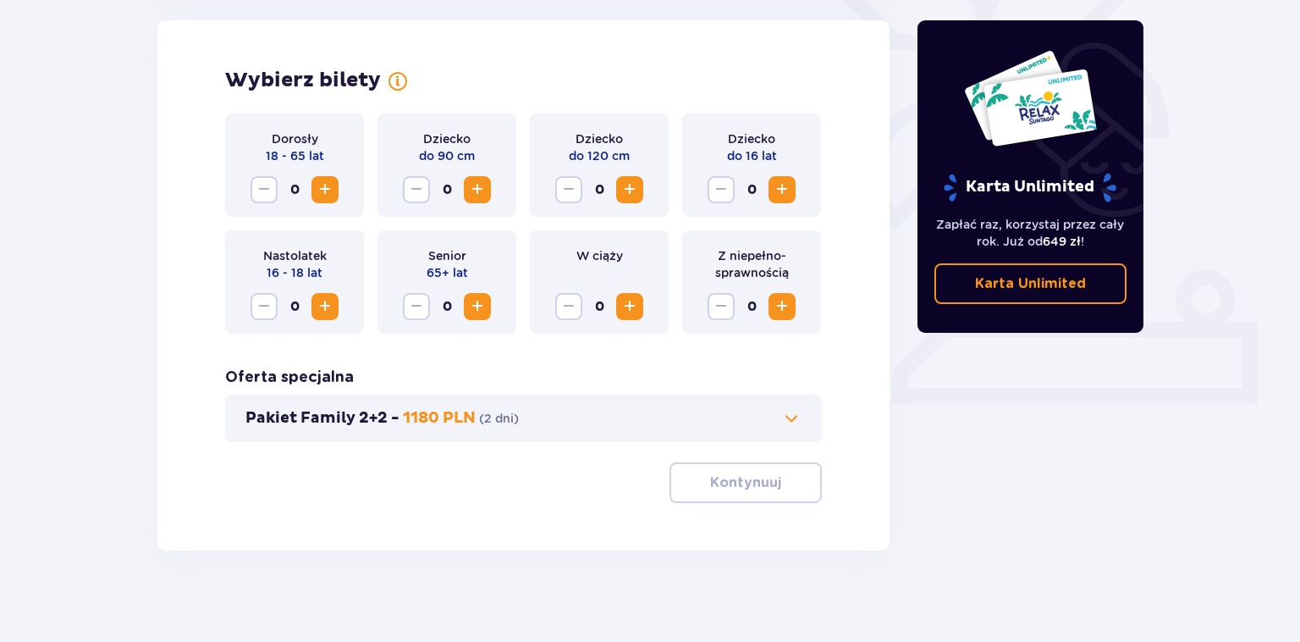
click at [321, 190] on span "Increase" at bounding box center [325, 189] width 20 height 20
click at [736, 470] on button "Kontynuuj" at bounding box center [746, 482] width 152 height 41
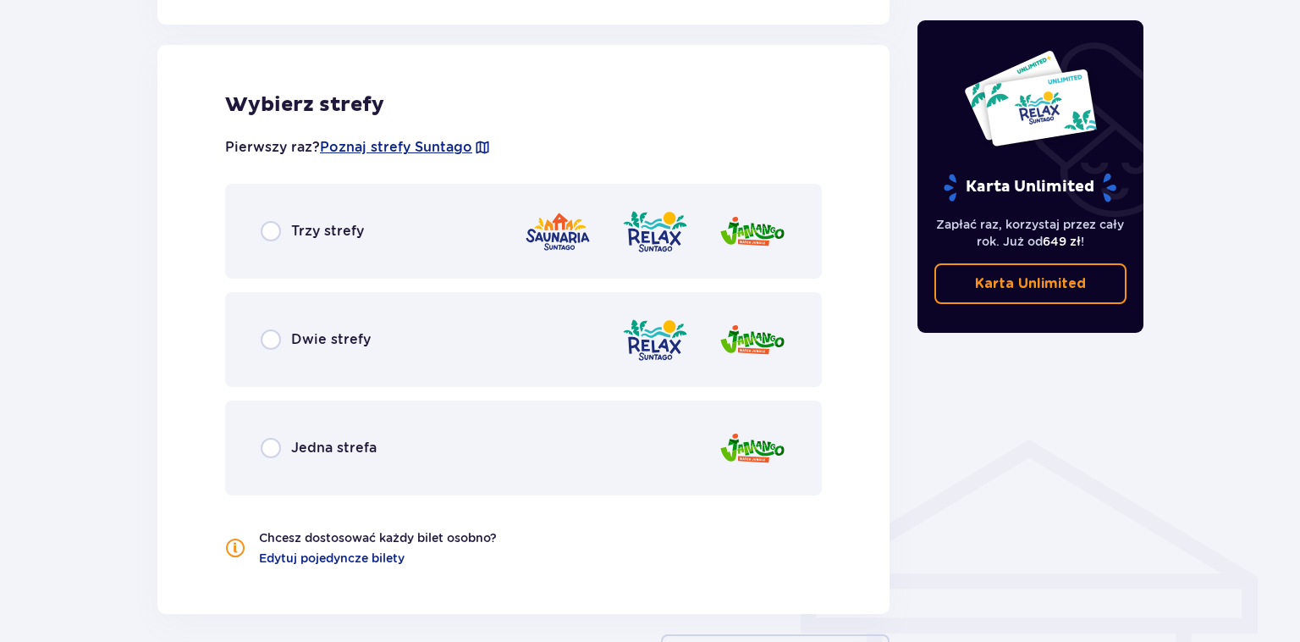
scroll to position [940, 0]
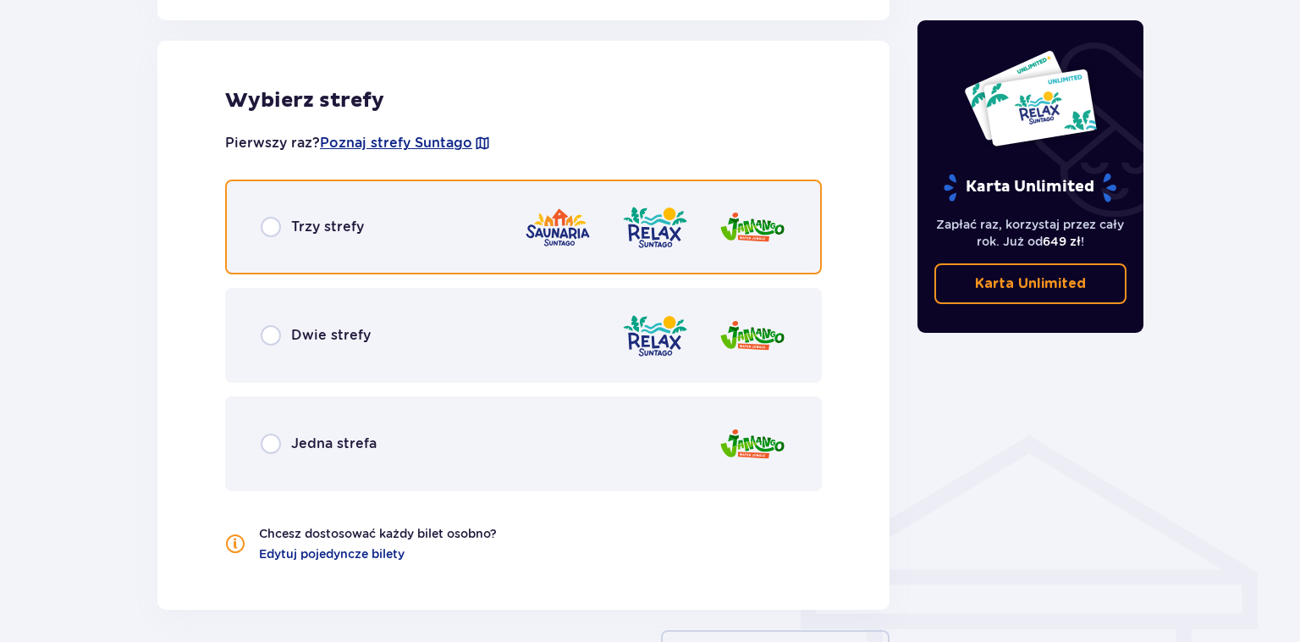
click at [262, 227] on input "radio" at bounding box center [271, 227] width 20 height 20
radio input "true"
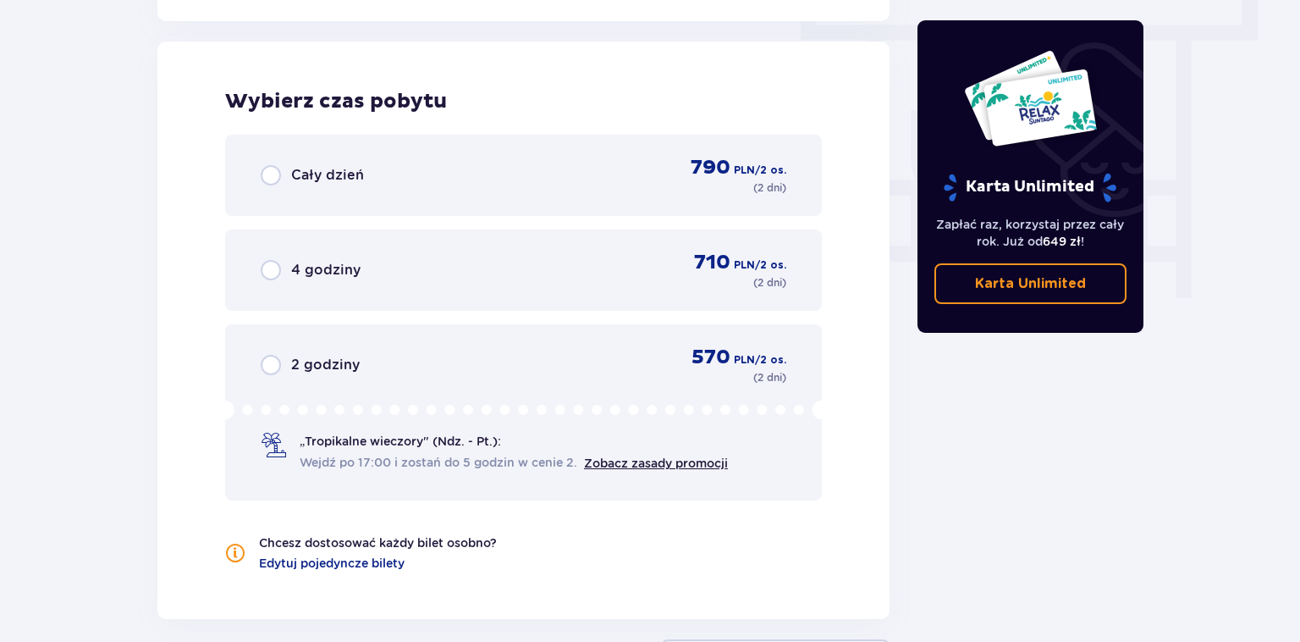
scroll to position [1529, 0]
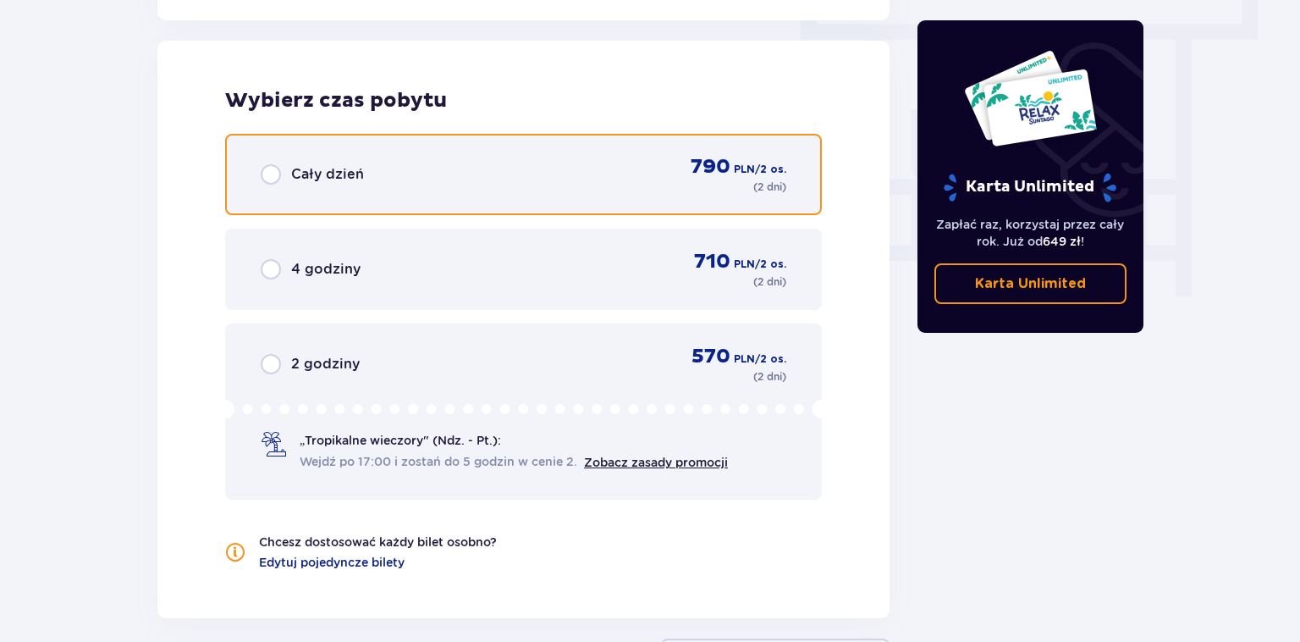
click at [274, 175] on input "radio" at bounding box center [271, 174] width 20 height 20
radio input "true"
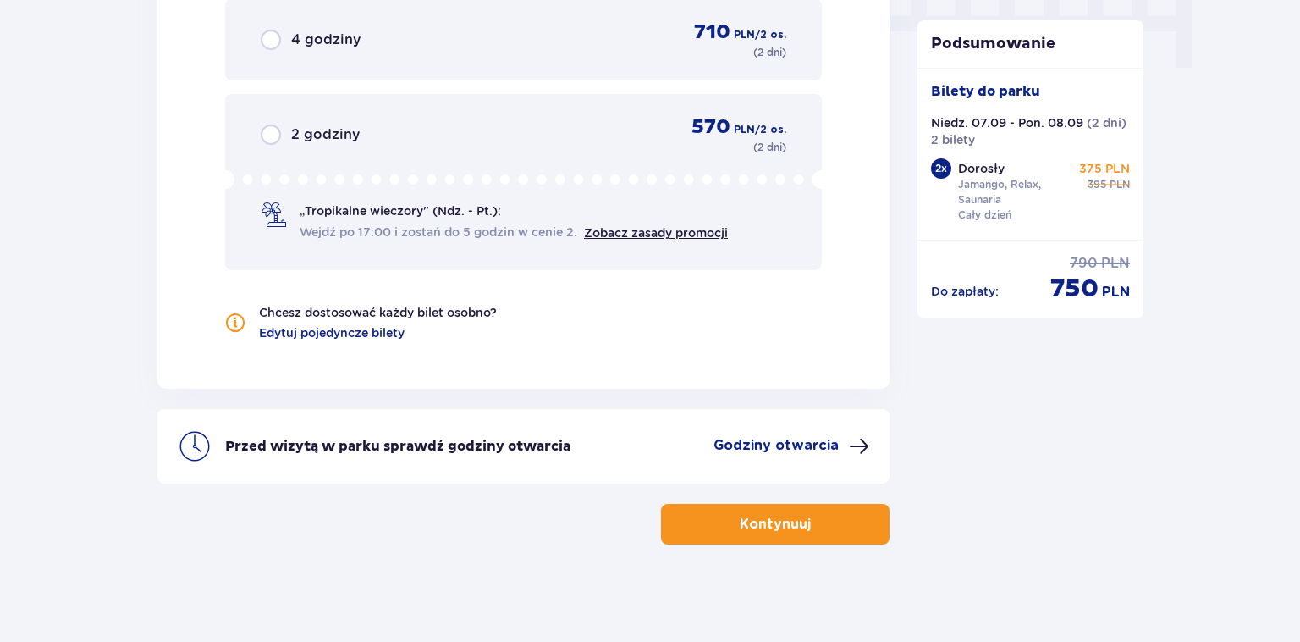
scroll to position [1760, 0]
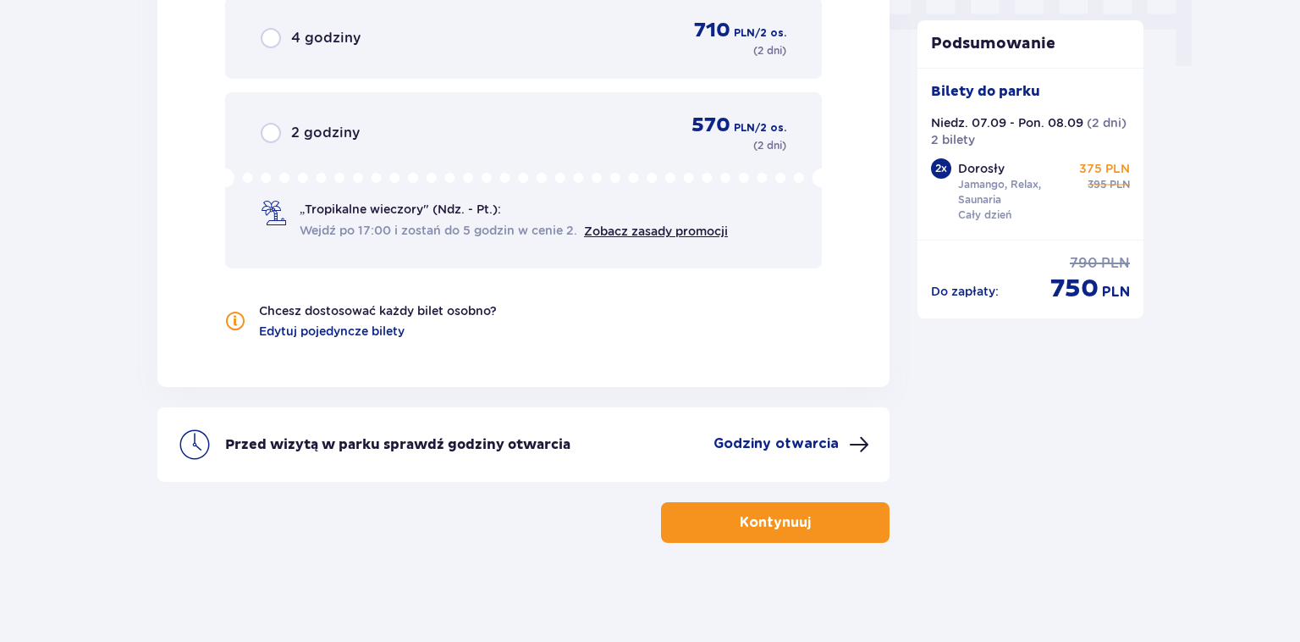
click at [803, 525] on button "Kontynuuj" at bounding box center [775, 522] width 229 height 41
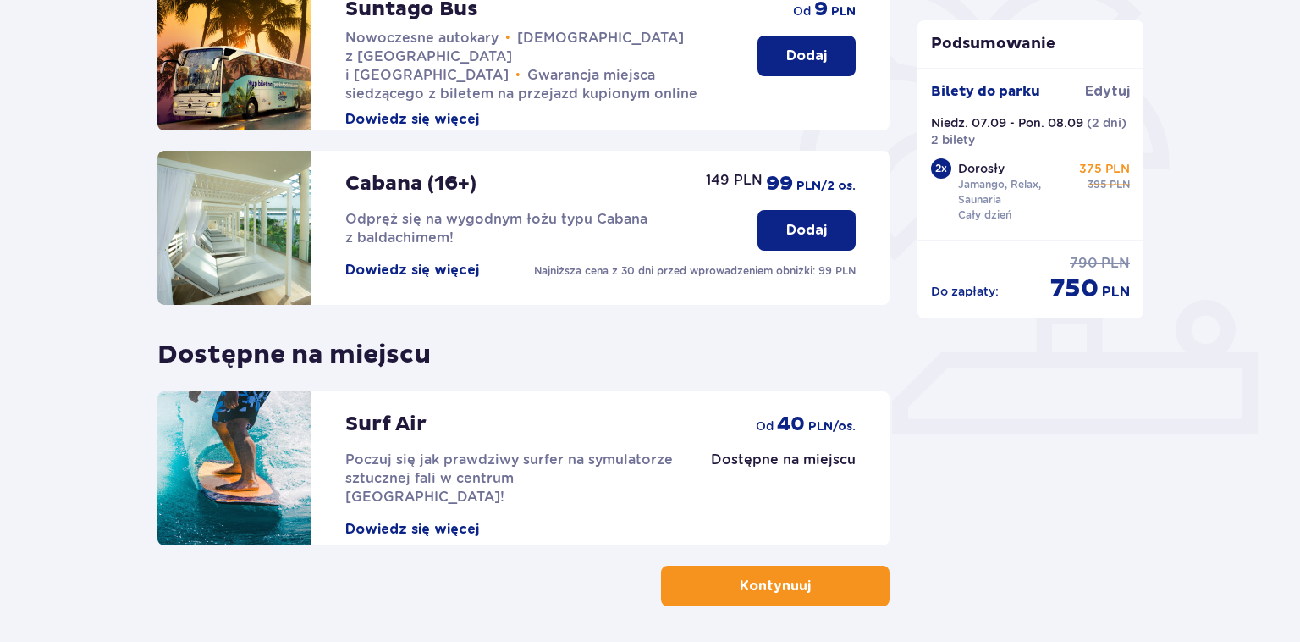
scroll to position [447, 0]
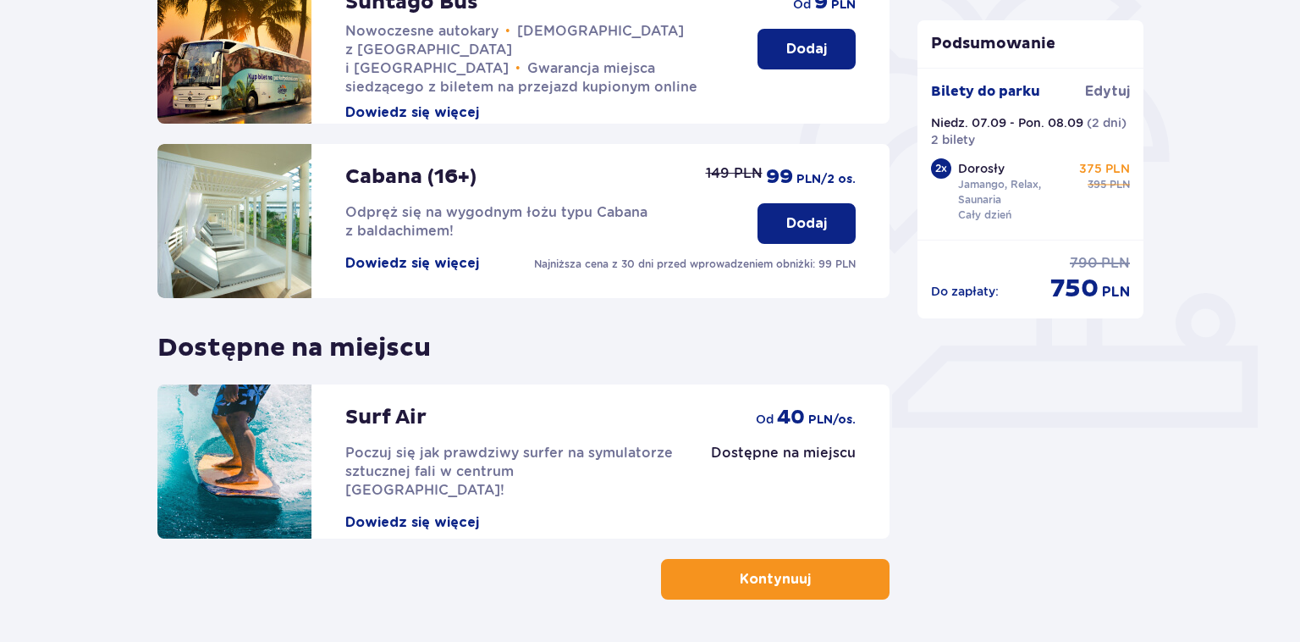
click at [828, 223] on button "Dodaj" at bounding box center [807, 223] width 98 height 41
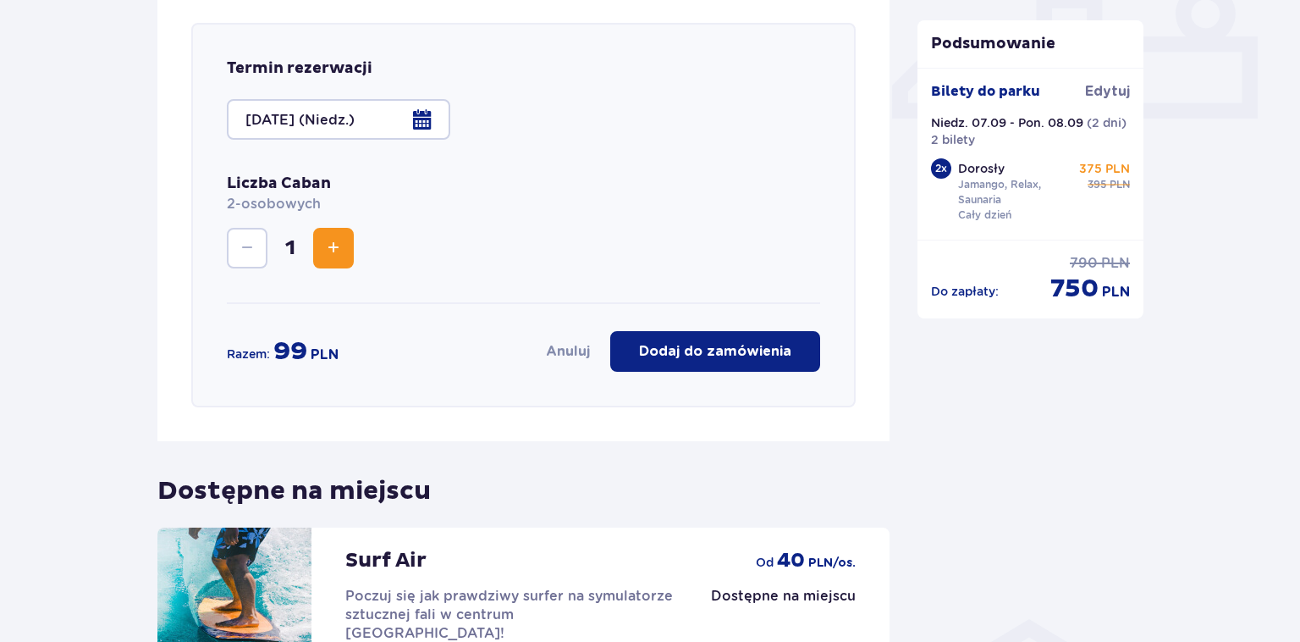
scroll to position [758, 0]
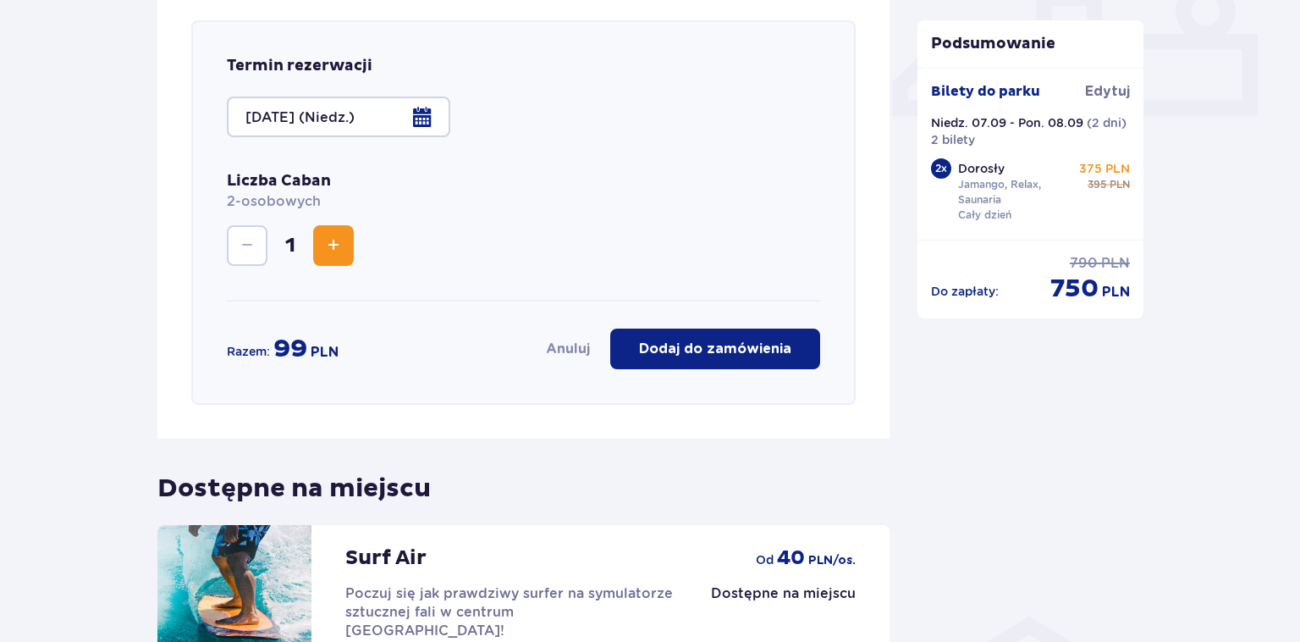
click at [731, 356] on p "Dodaj do zamówienia" at bounding box center [715, 348] width 152 height 19
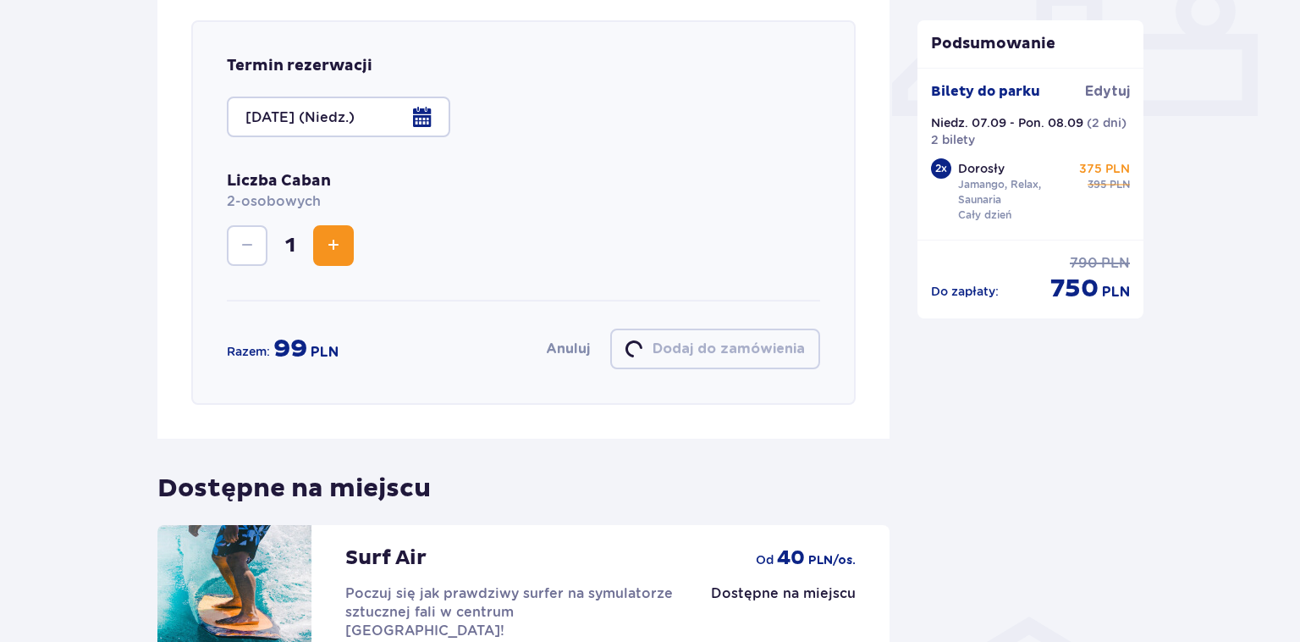
scroll to position [740, 0]
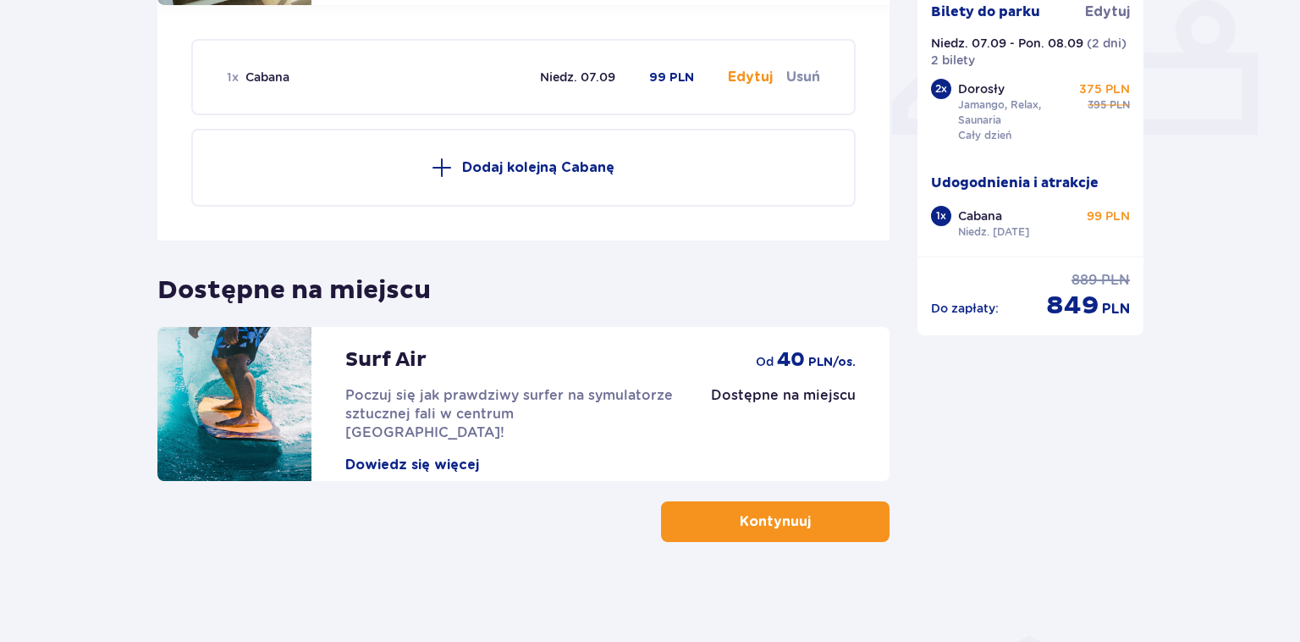
click at [546, 170] on p "Dodaj kolejną Cabanę" at bounding box center [538, 167] width 152 height 19
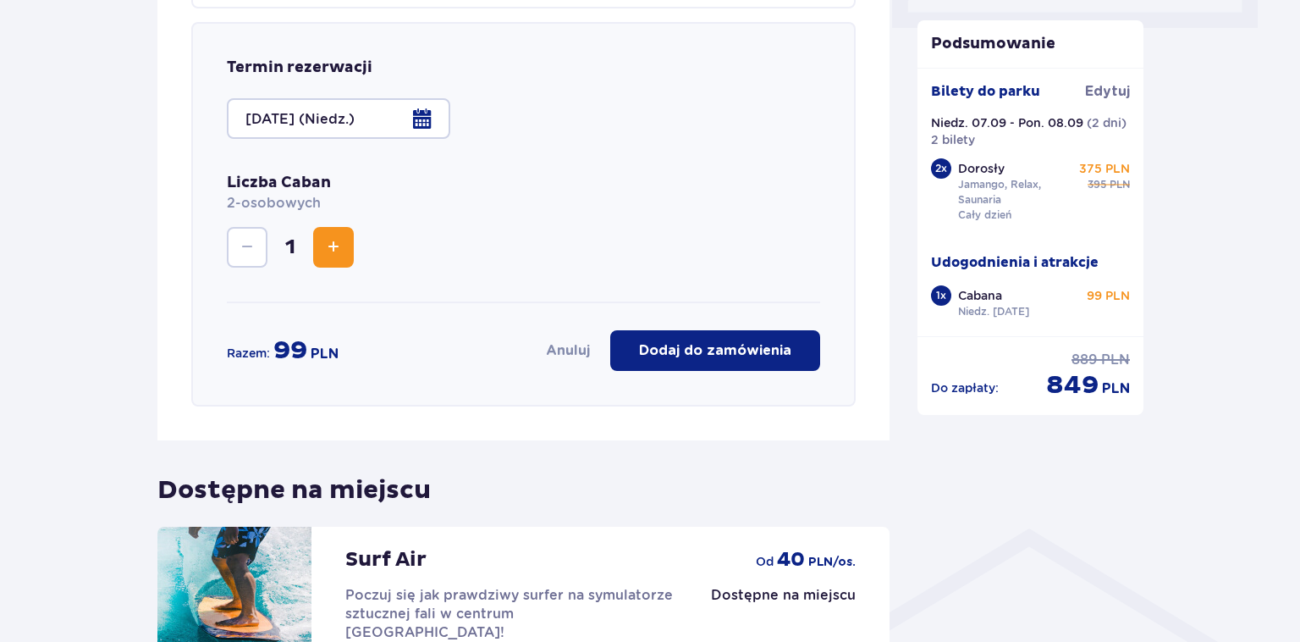
scroll to position [847, 0]
click at [415, 115] on div at bounding box center [338, 117] width 223 height 41
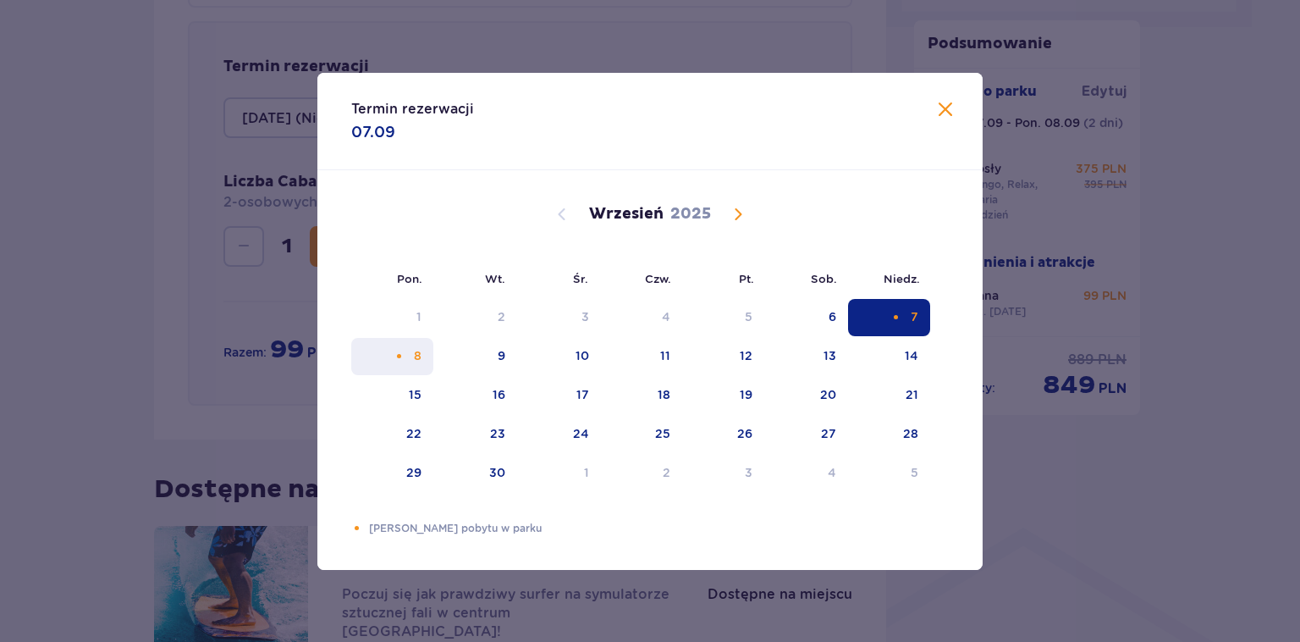
click at [420, 349] on div "8" at bounding box center [418, 355] width 8 height 17
type input "08.09.2025 (Pon.)"
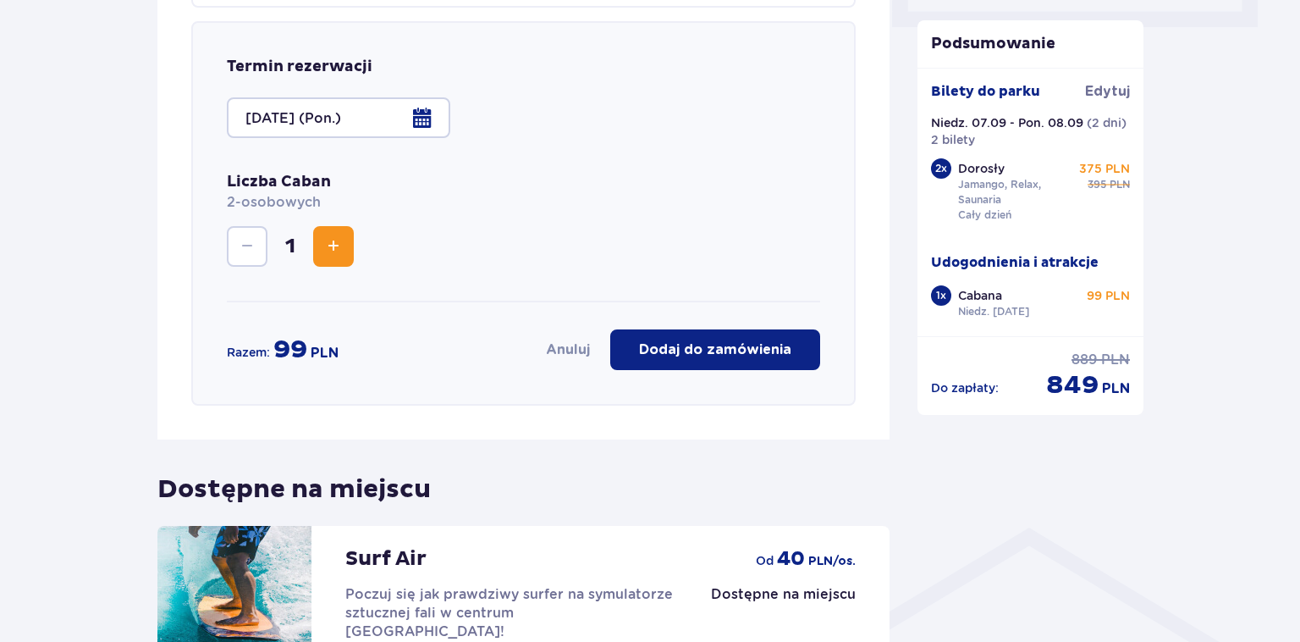
click at [742, 349] on p "Dodaj do zamówienia" at bounding box center [715, 349] width 152 height 19
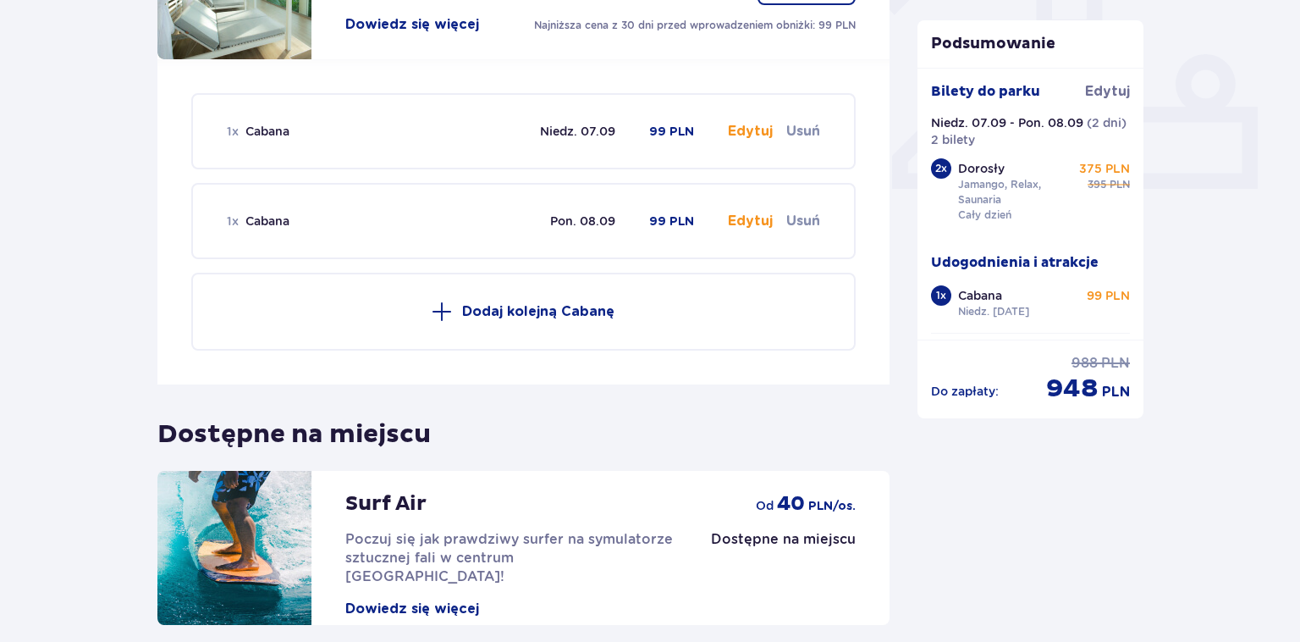
scroll to position [829, 0]
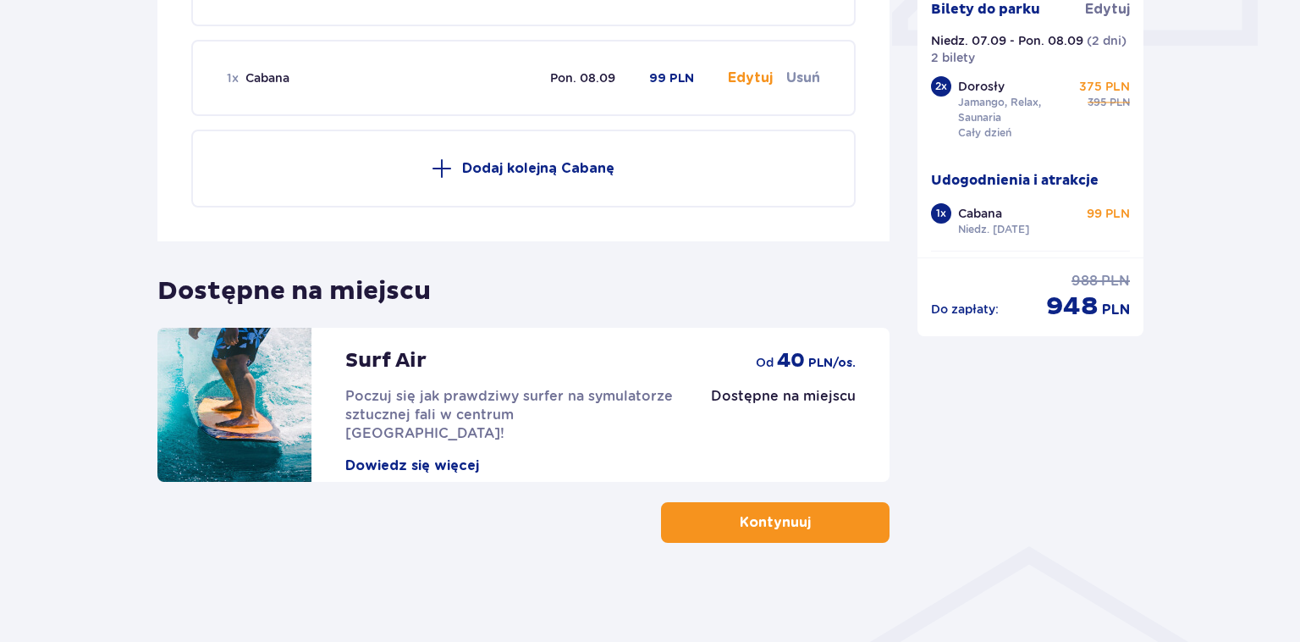
click at [816, 533] on button "Kontynuuj" at bounding box center [775, 522] width 229 height 41
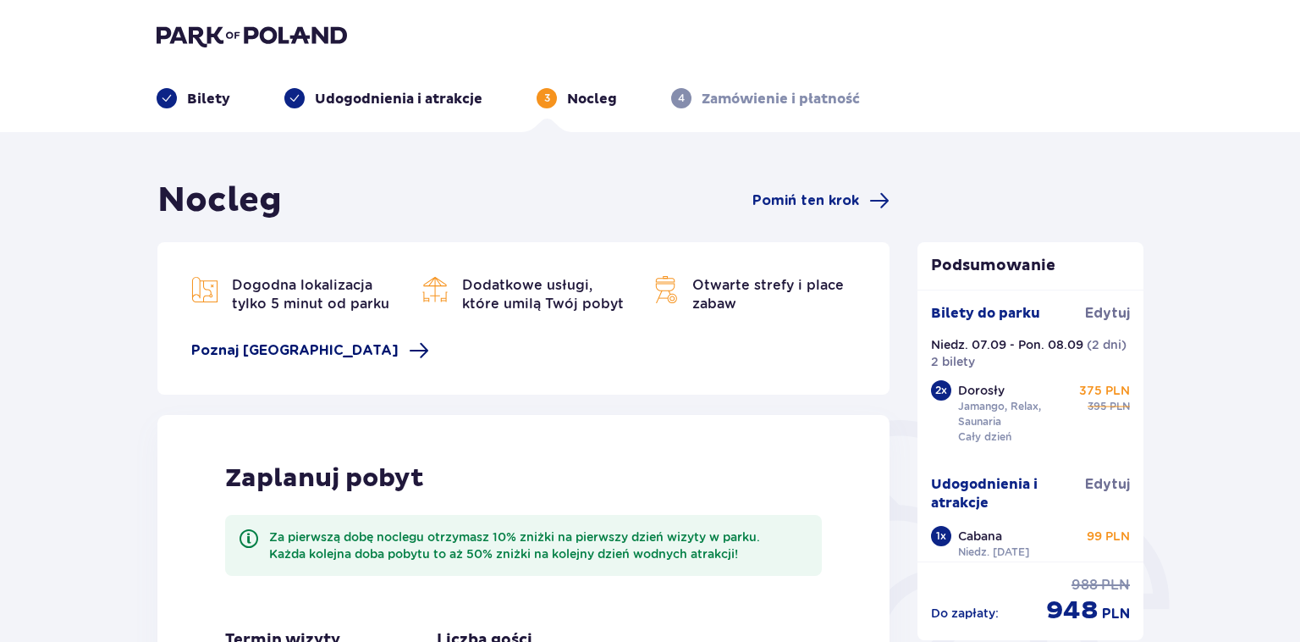
click at [250, 350] on span "Poznaj Suntago Village" at bounding box center [294, 350] width 207 height 19
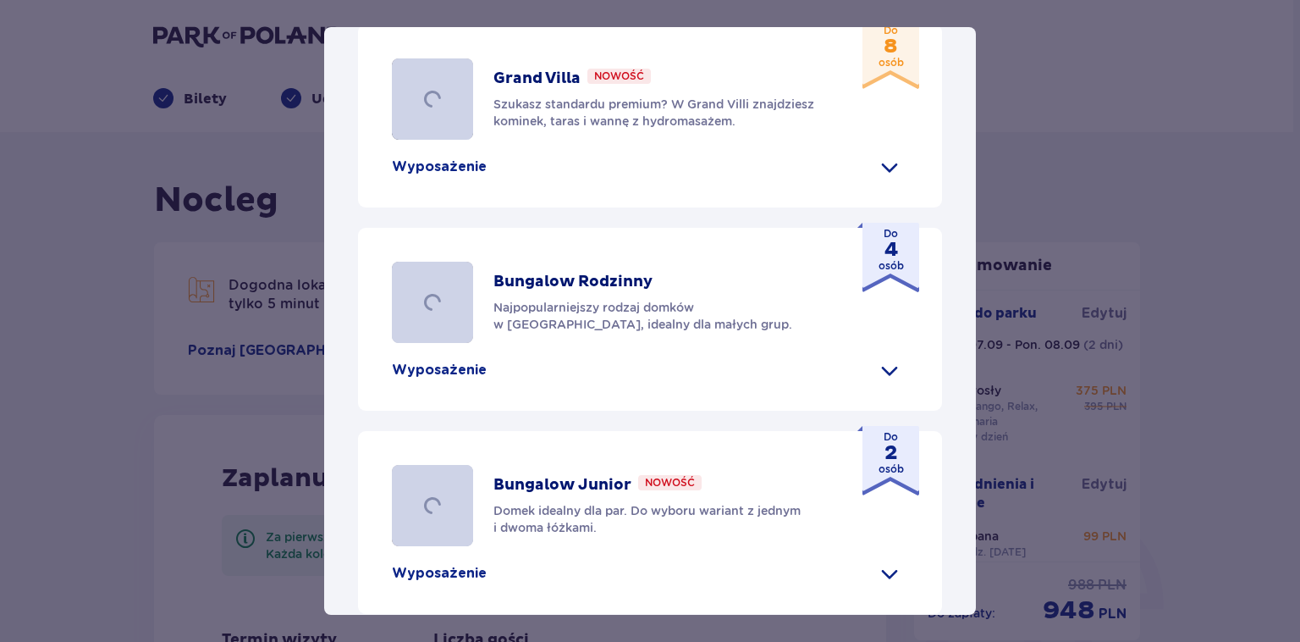
scroll to position [576, 0]
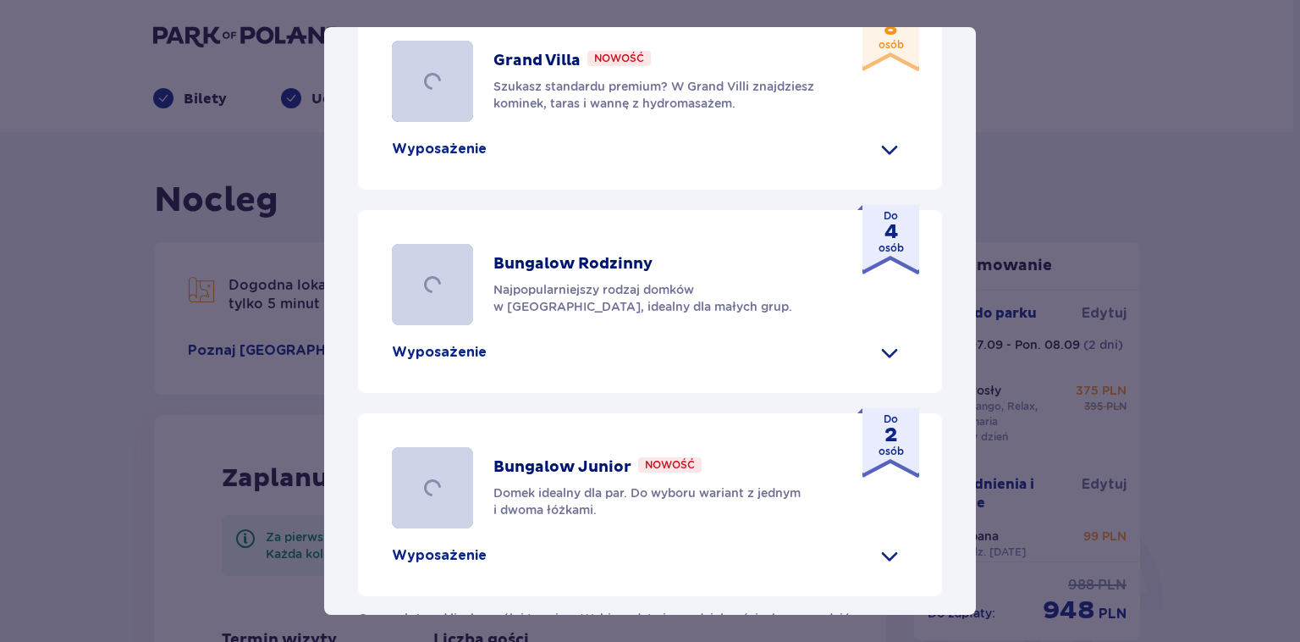
click at [898, 542] on span at bounding box center [889, 555] width 27 height 27
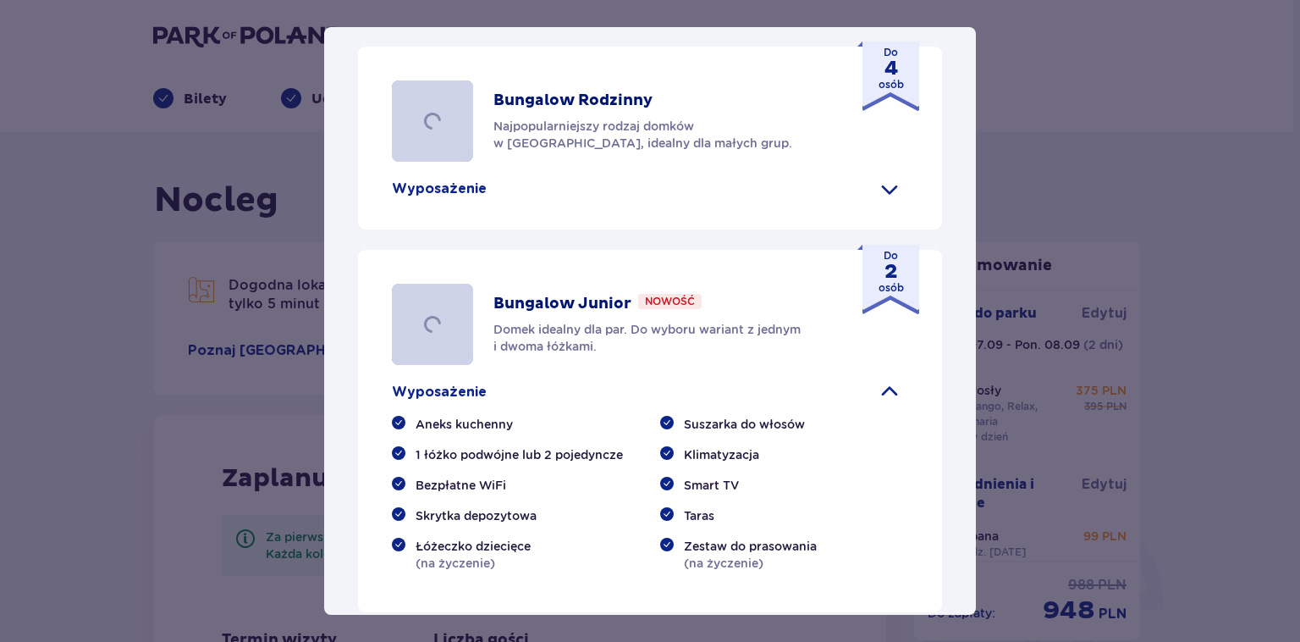
scroll to position [755, 0]
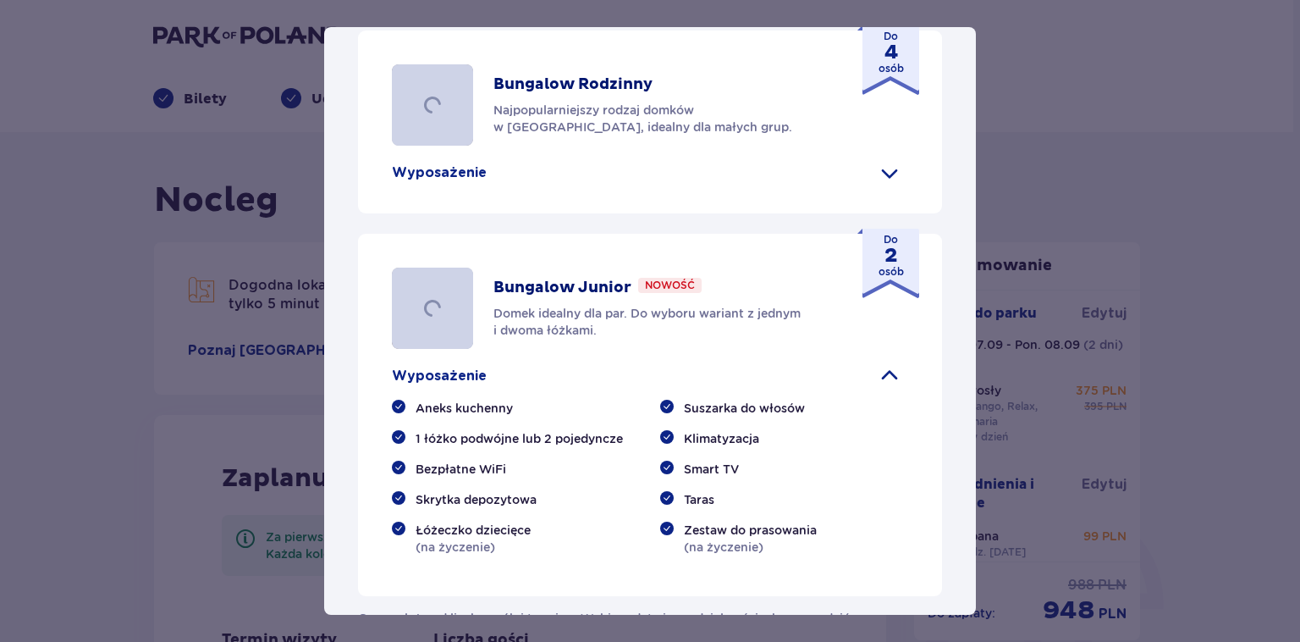
click at [425, 276] on div at bounding box center [432, 308] width 81 height 81
click at [554, 305] on p "Domek idealny dla par. Do wyboru wariant z jednym i dwoma łóżkami." at bounding box center [662, 322] width 336 height 34
click at [696, 305] on p "Domek idealny dla par. Do wyboru wariant z jednym i dwoma łóżkami." at bounding box center [662, 322] width 336 height 34
click at [679, 278] on p "Nowość" at bounding box center [670, 285] width 50 height 15
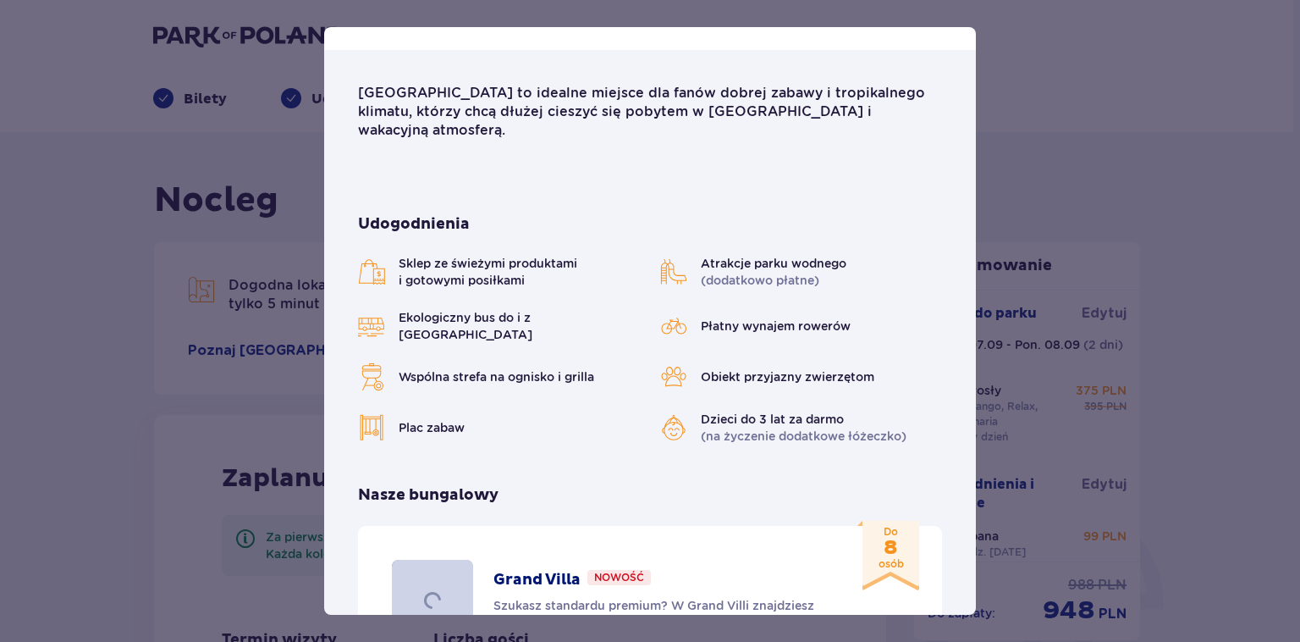
scroll to position [0, 0]
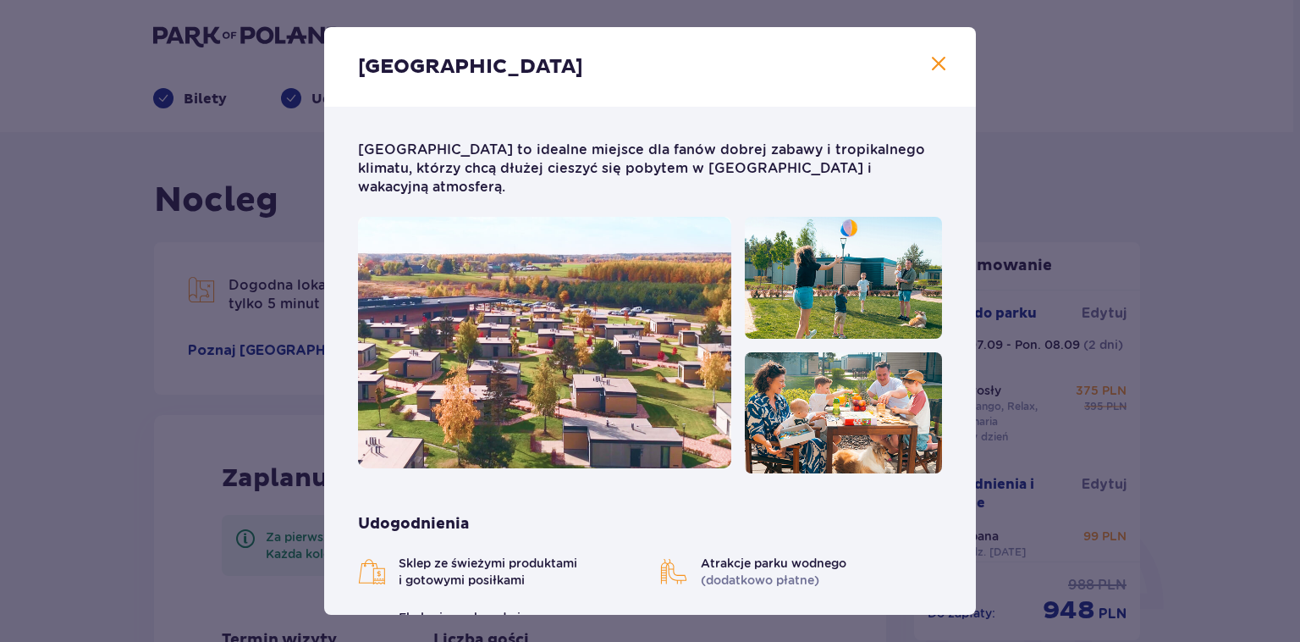
click at [925, 66] on div "Suntago Village" at bounding box center [650, 67] width 652 height 80
click at [950, 61] on div "Suntago Village" at bounding box center [650, 67] width 652 height 80
click at [946, 56] on span at bounding box center [939, 64] width 20 height 20
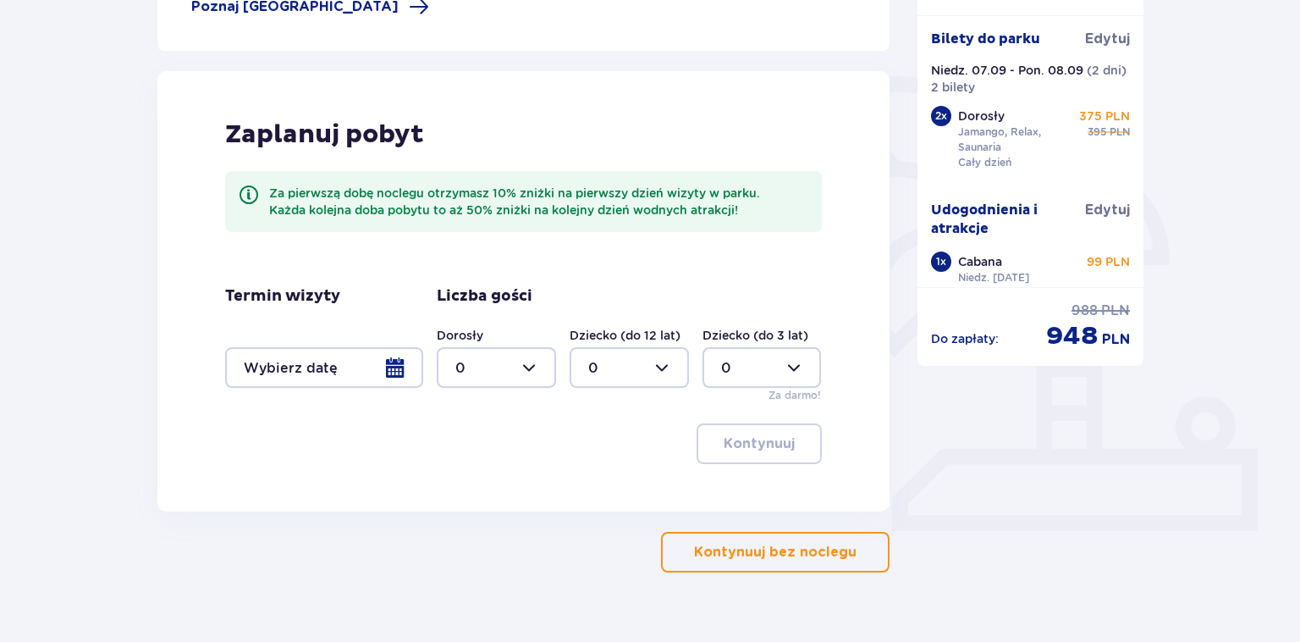
scroll to position [357, 0]
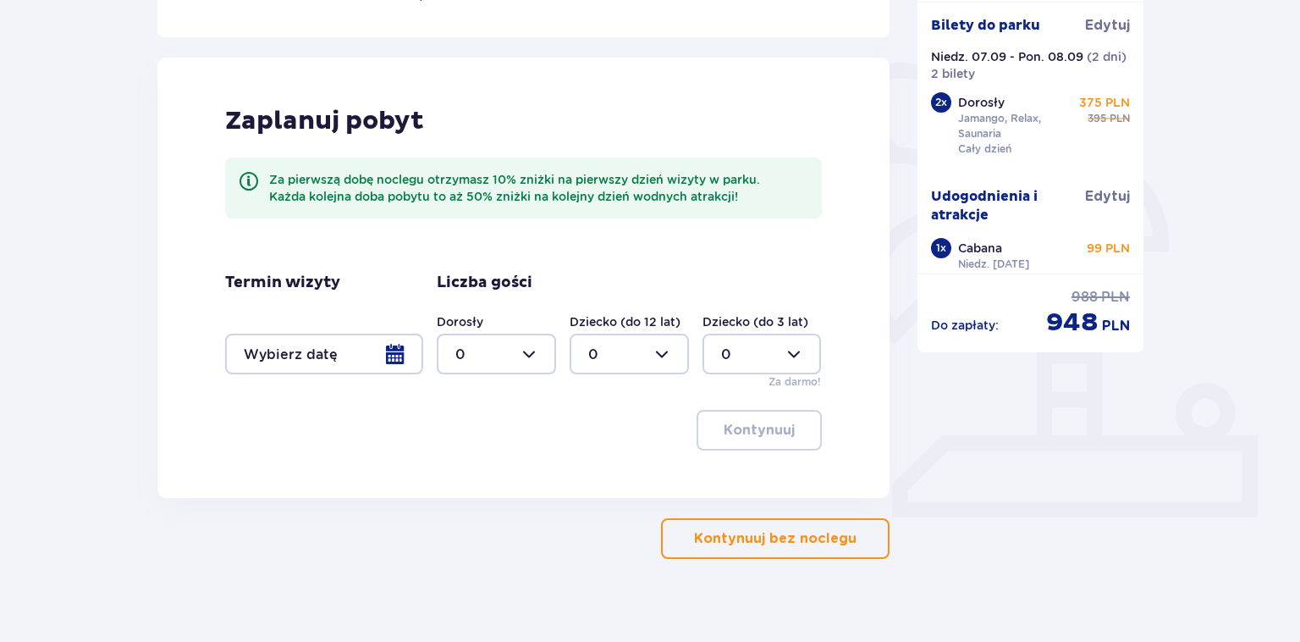
click at [333, 356] on div at bounding box center [324, 354] width 198 height 41
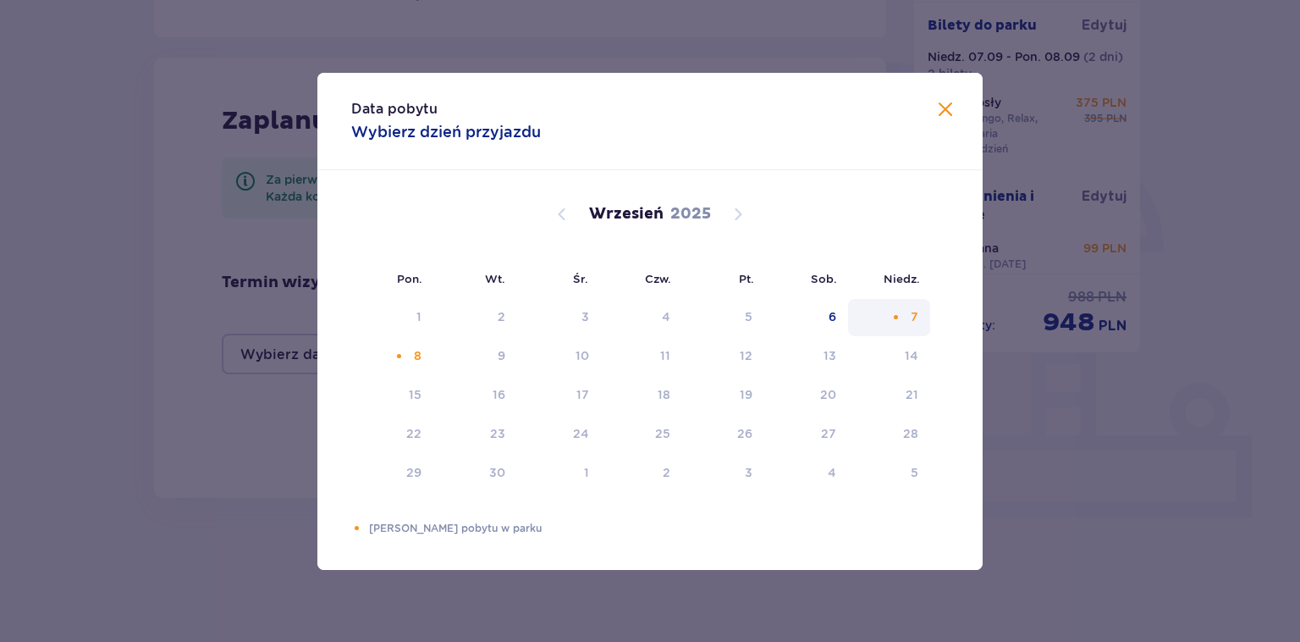
click at [906, 317] on div "7" at bounding box center [889, 317] width 82 height 37
click at [898, 316] on div "Not available. niedziela, 7 września 2025" at bounding box center [896, 317] width 11 height 11
click at [908, 325] on div "7" at bounding box center [889, 317] width 82 height 37
click at [906, 310] on div "7" at bounding box center [889, 317] width 82 height 37
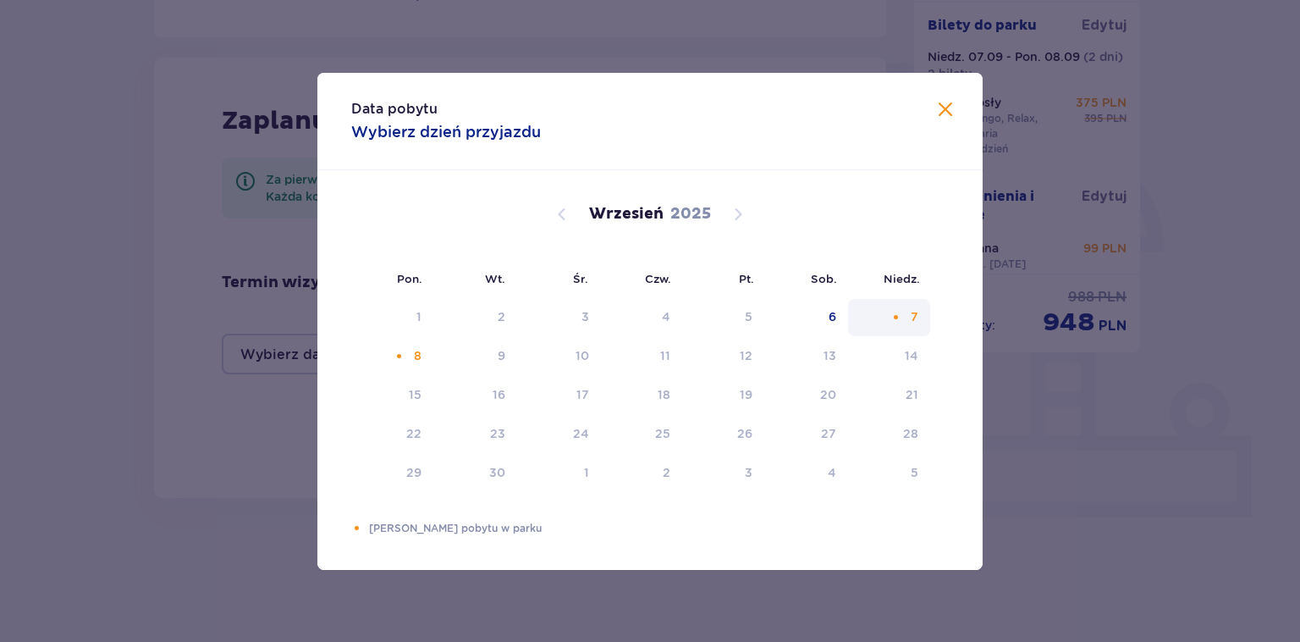
click at [889, 317] on div "7" at bounding box center [889, 317] width 82 height 37
click at [894, 317] on div "7" at bounding box center [889, 317] width 82 height 37
click at [894, 317] on div "Not available. niedziela, 7 września 2025" at bounding box center [896, 317] width 11 height 11
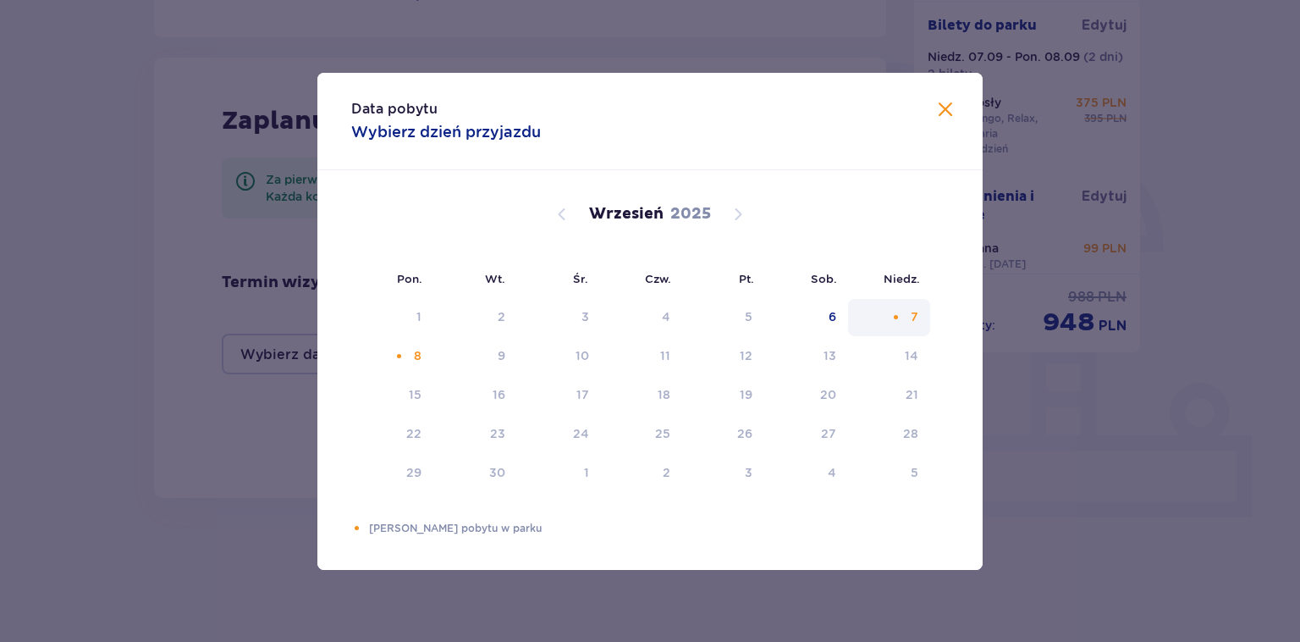
click at [894, 317] on div "Not available. niedziela, 7 września 2025" at bounding box center [896, 317] width 11 height 11
click at [852, 323] on div "7" at bounding box center [889, 317] width 82 height 37
click at [835, 320] on div "6" at bounding box center [833, 316] width 8 height 17
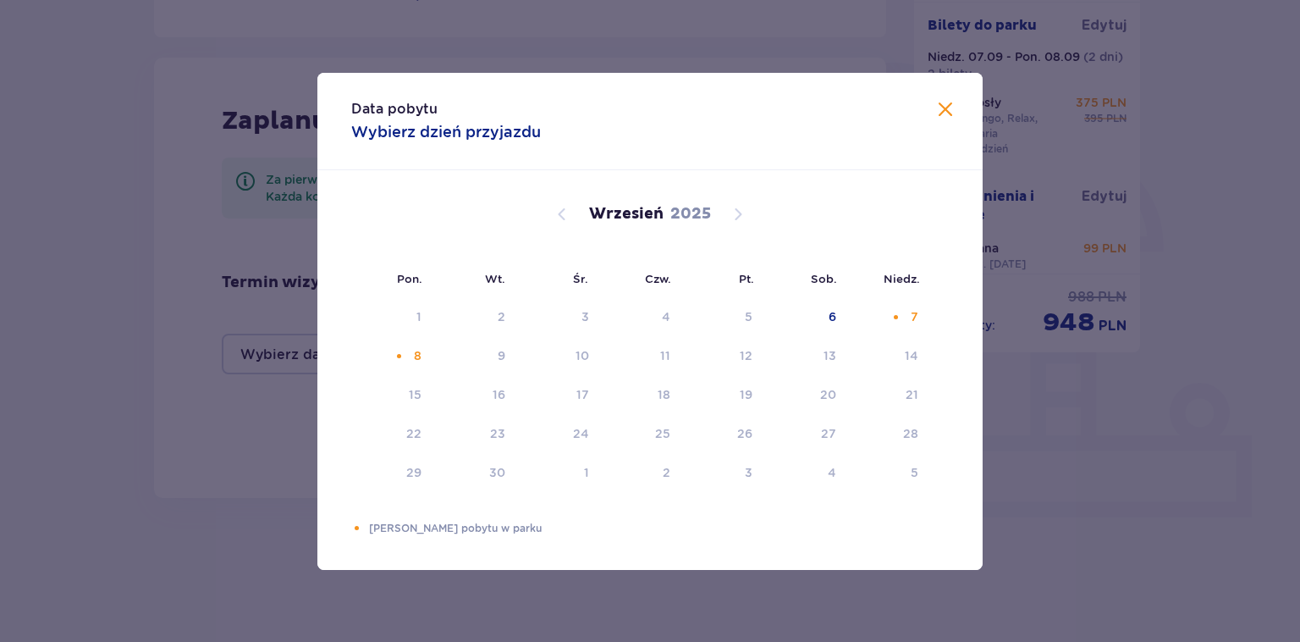
click at [957, 113] on div "Data pobytu Wybierz dzień przyjazdu" at bounding box center [649, 121] width 665 height 97
click at [944, 113] on span at bounding box center [945, 110] width 20 height 20
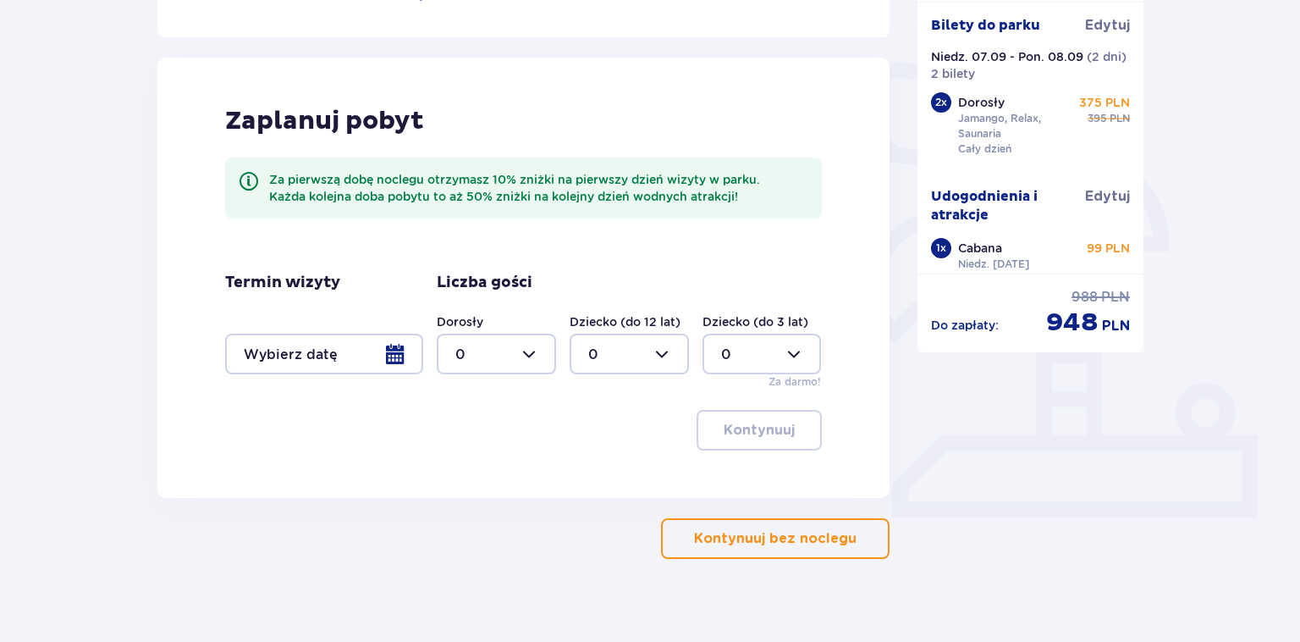
click at [364, 352] on div at bounding box center [324, 354] width 198 height 41
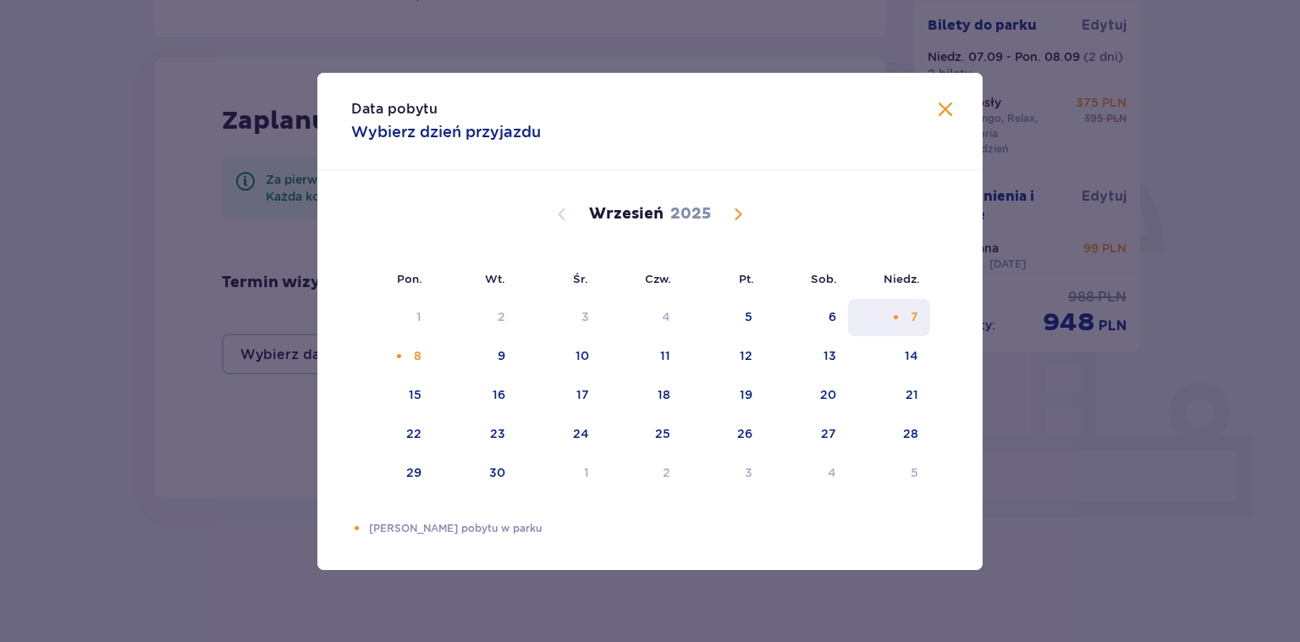
click at [916, 310] on div "7" at bounding box center [915, 316] width 8 height 17
click at [417, 357] on div "8" at bounding box center [418, 355] width 8 height 17
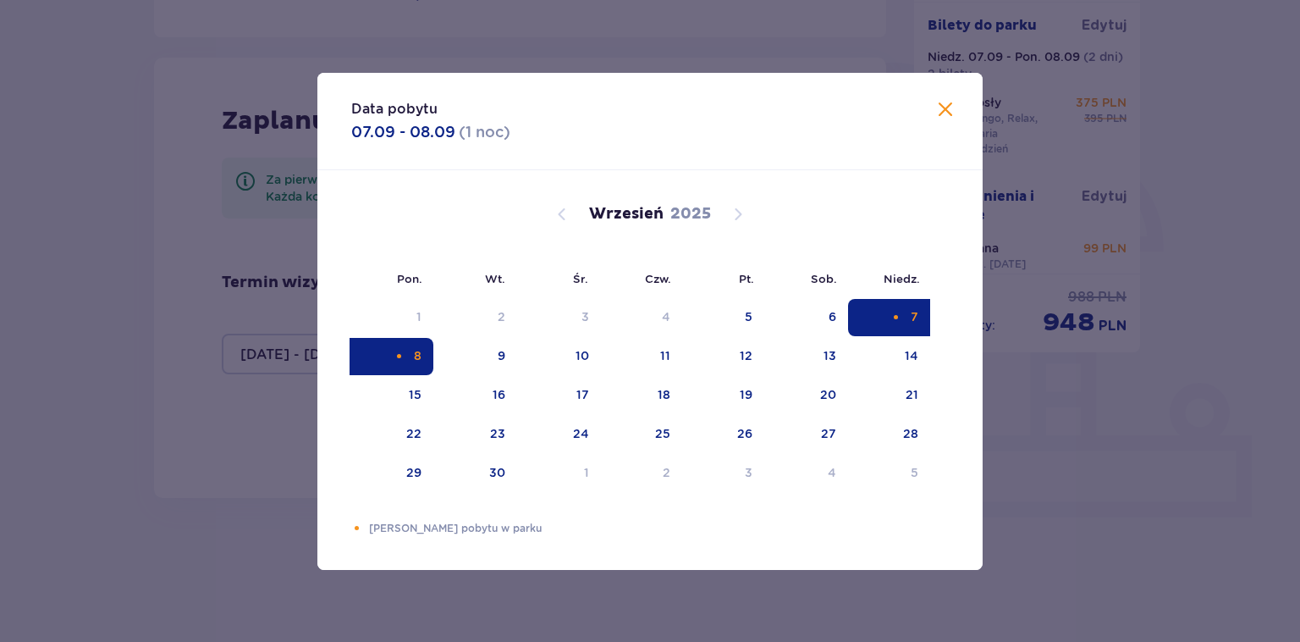
type input "07.09.25 - 08.09.25"
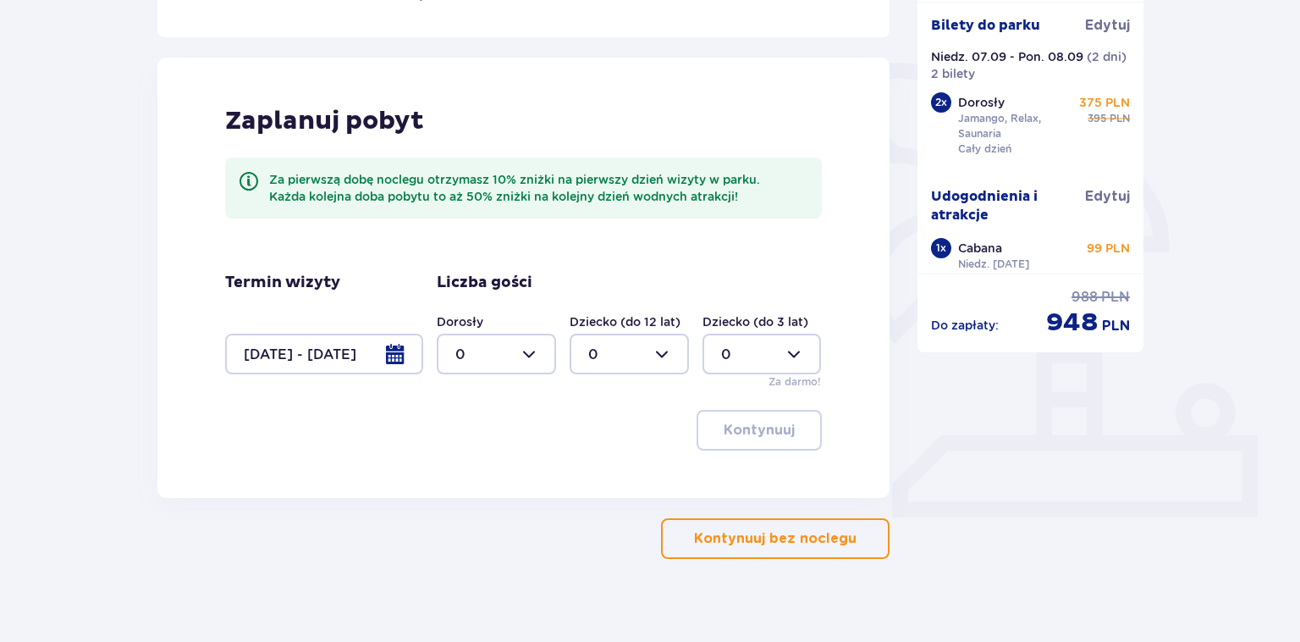
click at [504, 364] on div at bounding box center [496, 354] width 119 height 41
click at [458, 489] on span "2" at bounding box center [497, 477] width 116 height 36
type input "2"
click at [767, 428] on p "Kontynuuj" at bounding box center [759, 430] width 71 height 19
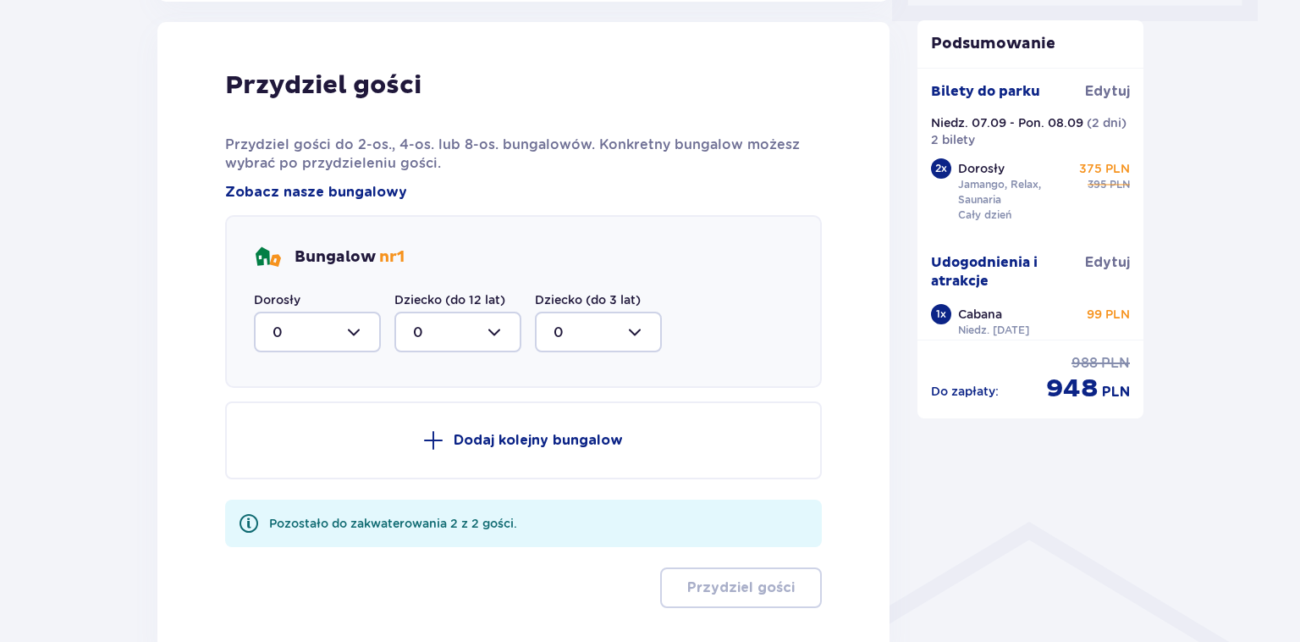
scroll to position [855, 0]
click at [290, 328] on div at bounding box center [317, 330] width 127 height 41
click at [295, 461] on div "2" at bounding box center [318, 453] width 90 height 19
type input "2"
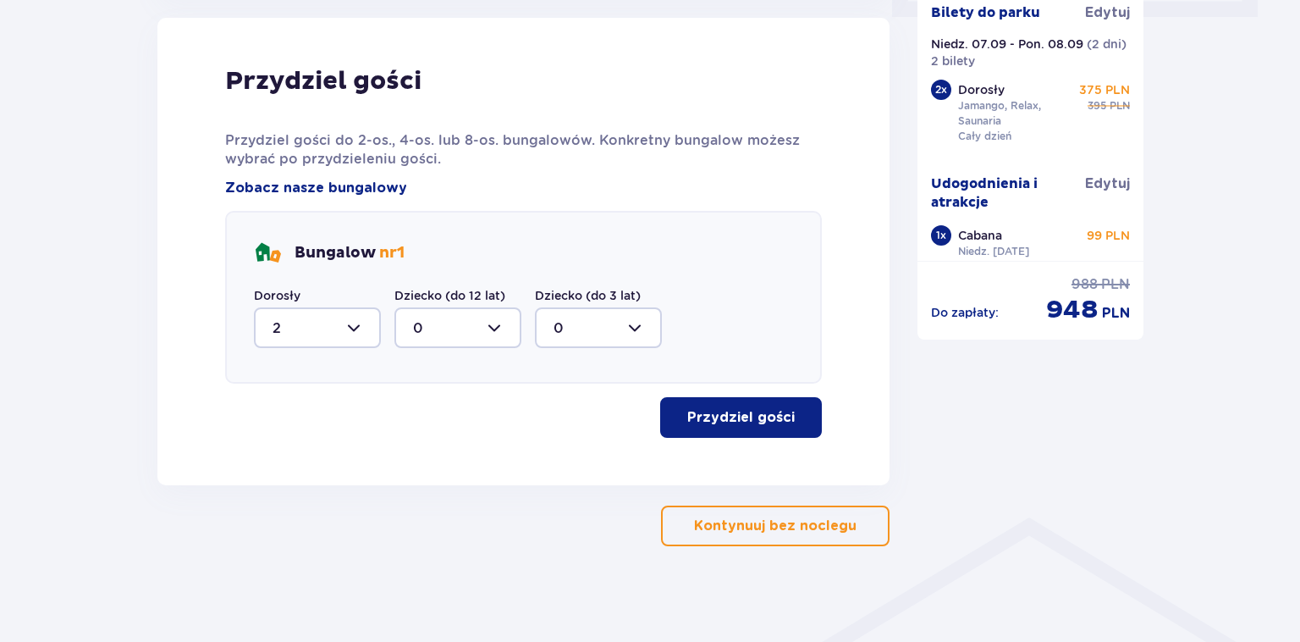
scroll to position [863, 0]
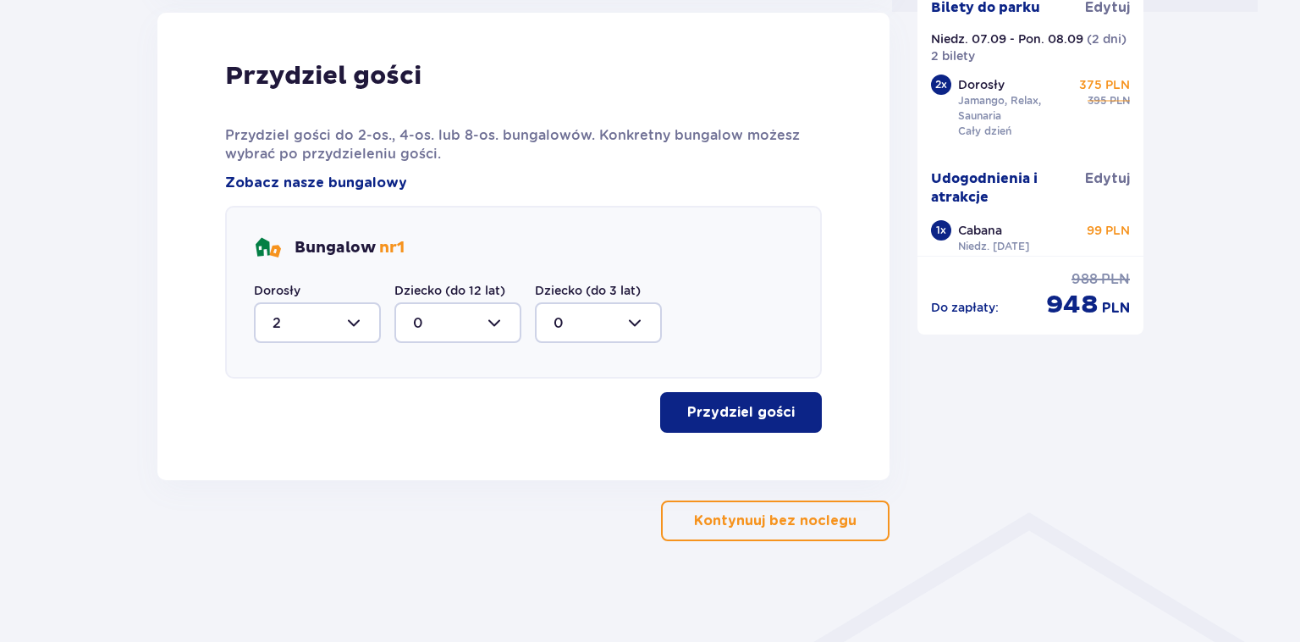
click at [754, 411] on p "Przydziel gości" at bounding box center [741, 412] width 108 height 19
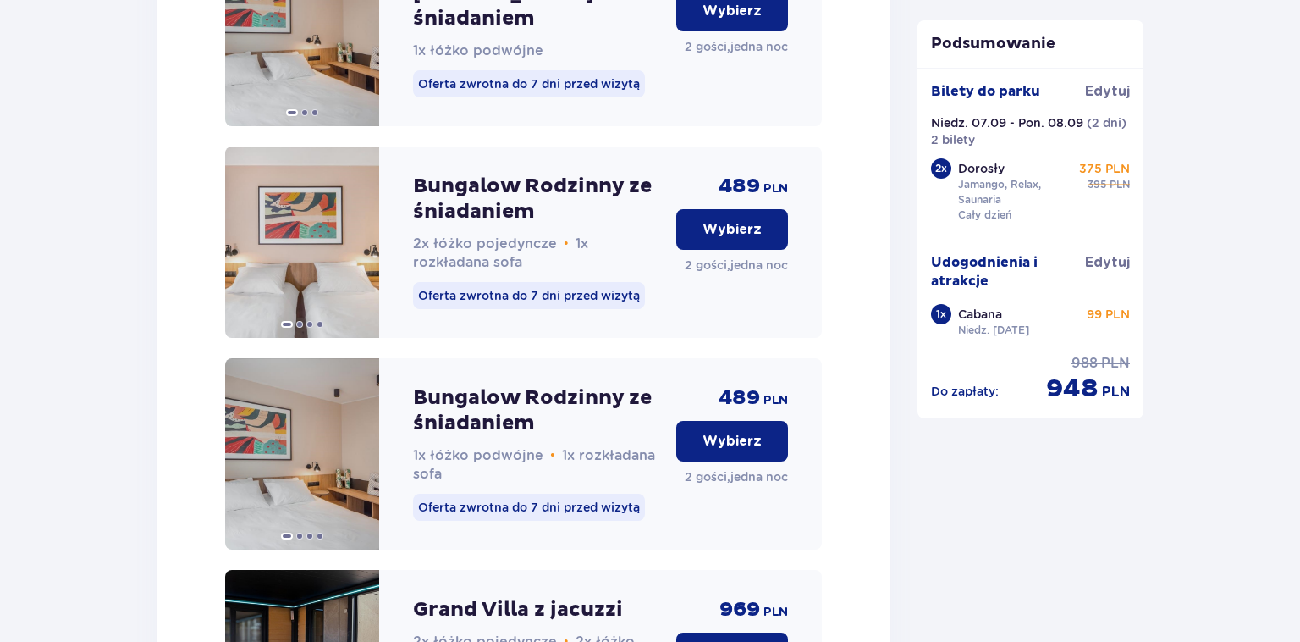
scroll to position [2588, 0]
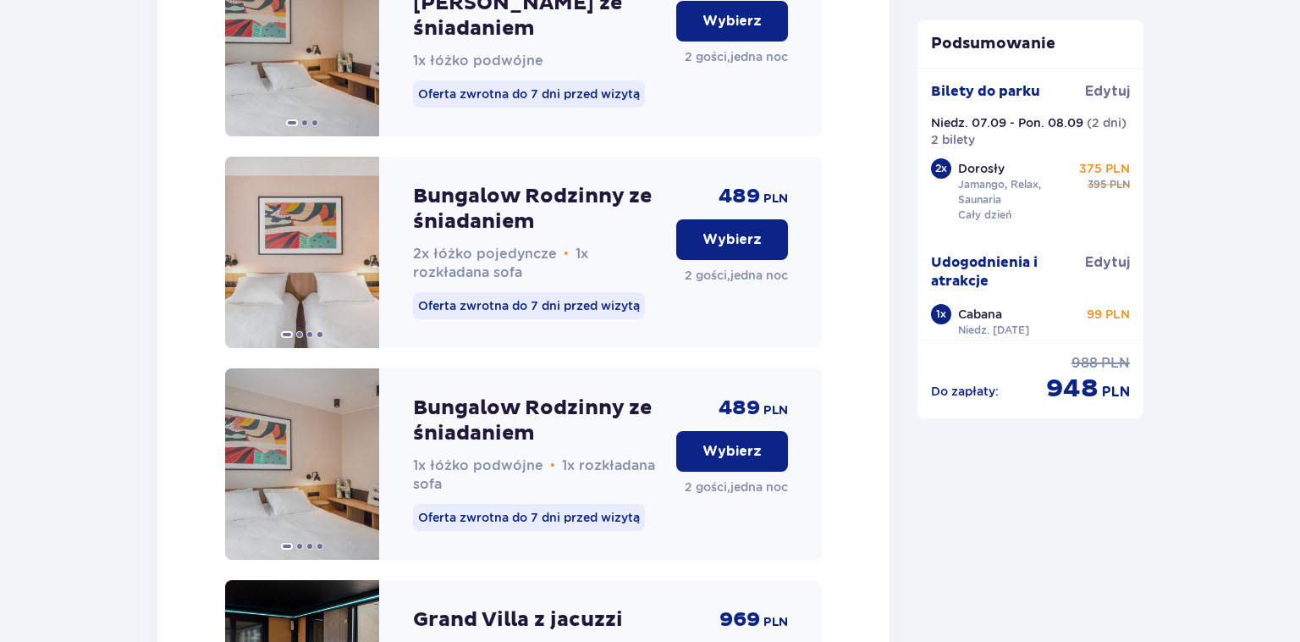
click at [739, 230] on p "Wybierz" at bounding box center [732, 239] width 59 height 19
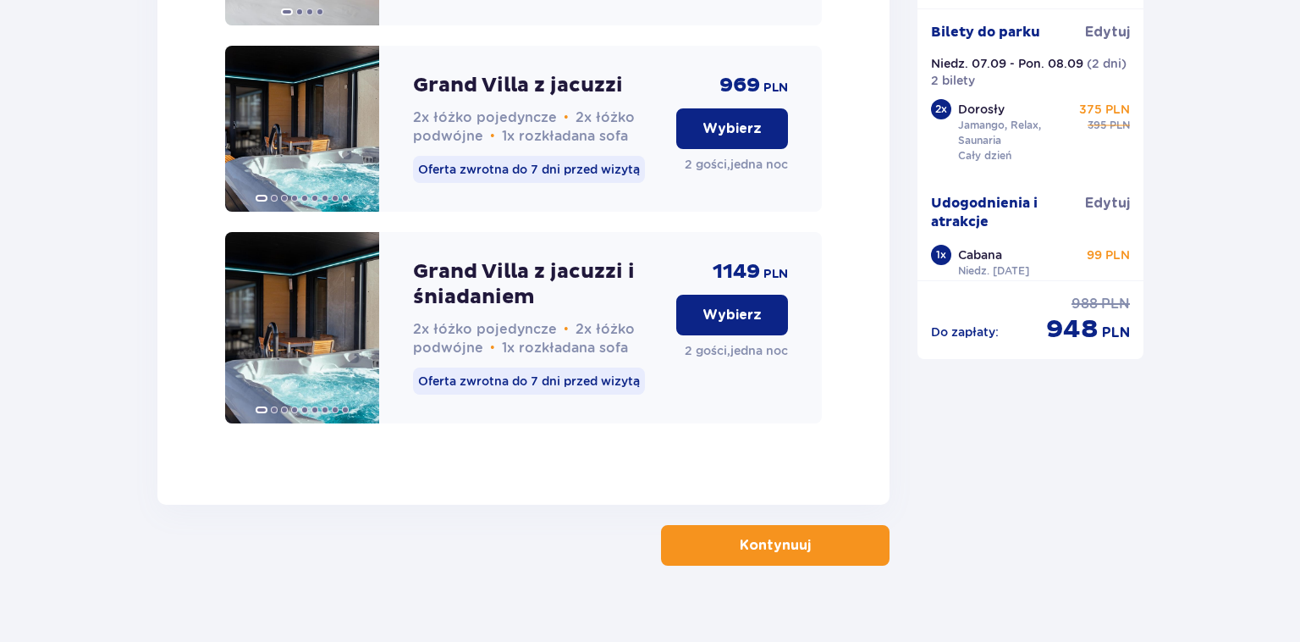
scroll to position [3125, 0]
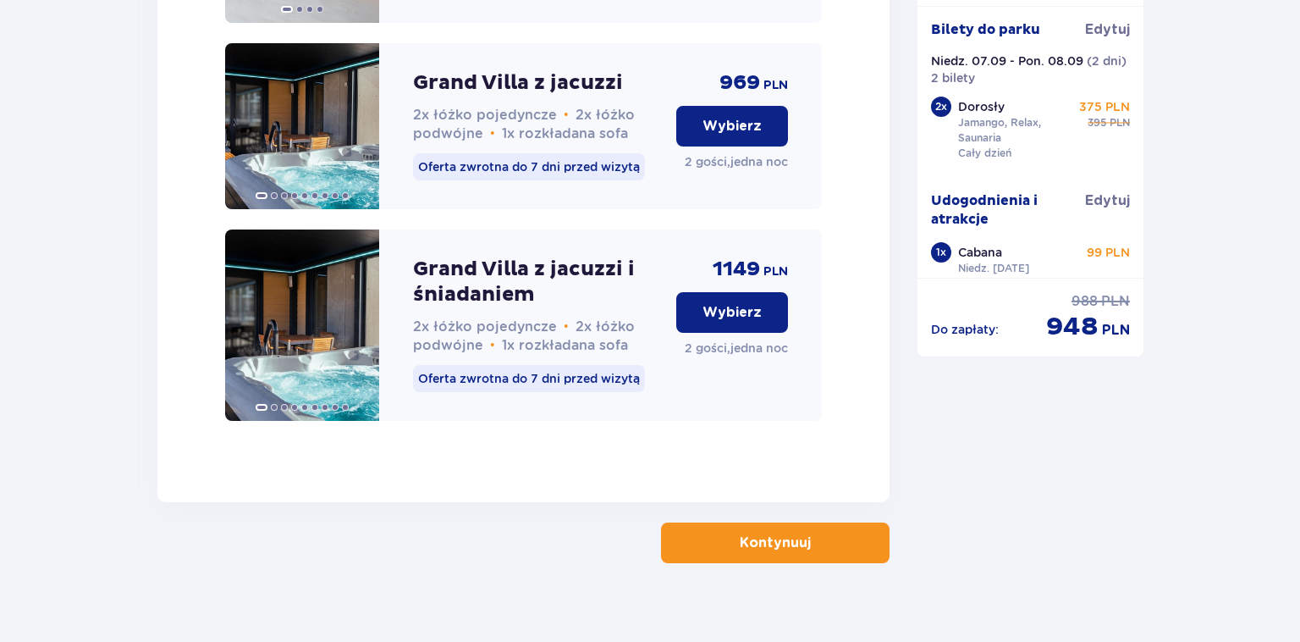
click at [787, 533] on p "Kontynuuj" at bounding box center [775, 542] width 71 height 19
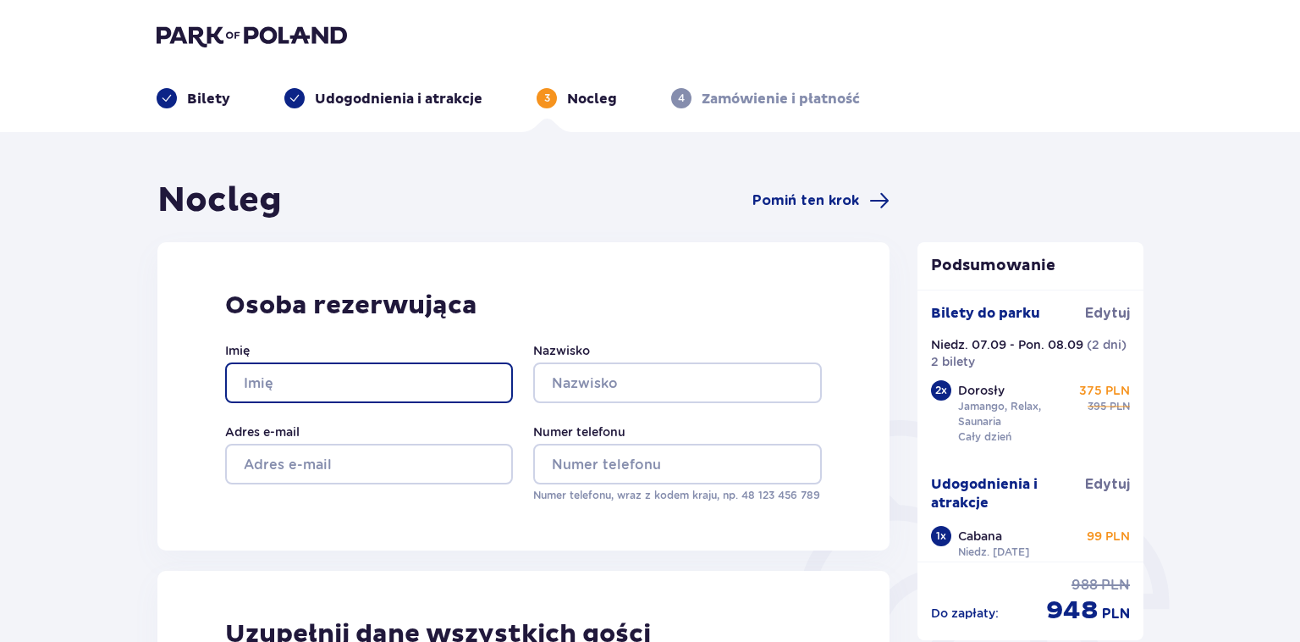
click at [295, 386] on input "Imię" at bounding box center [369, 382] width 288 height 41
type input "Hubert"
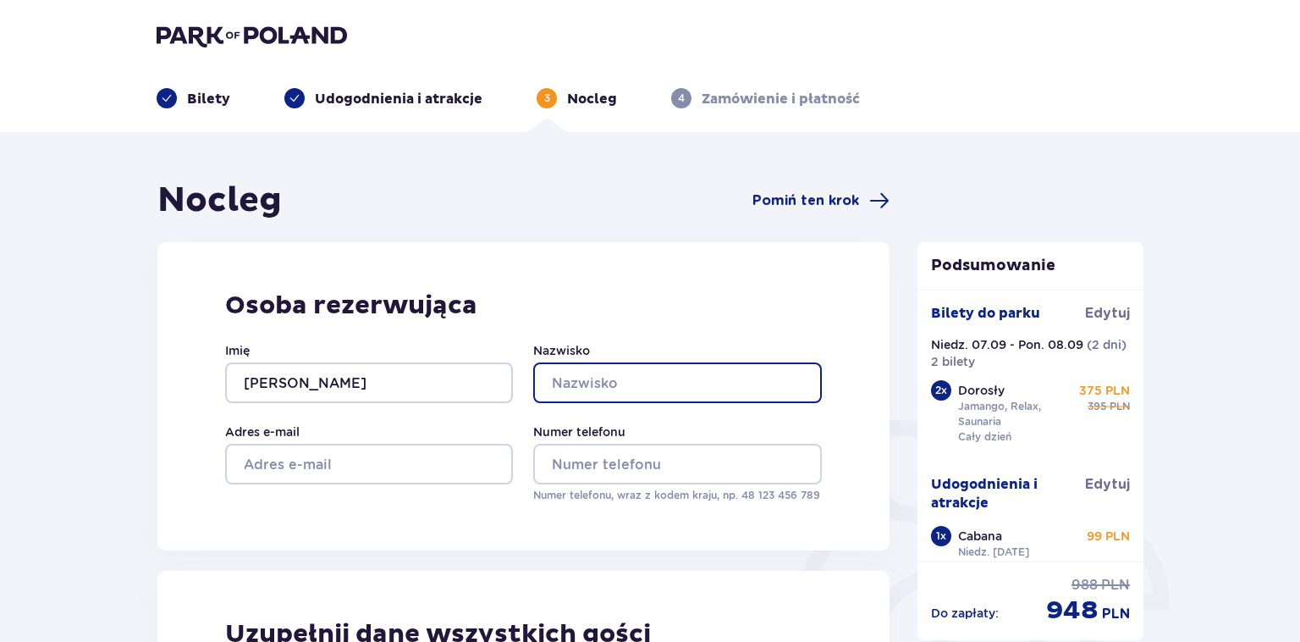
type input "Kostrzewa"
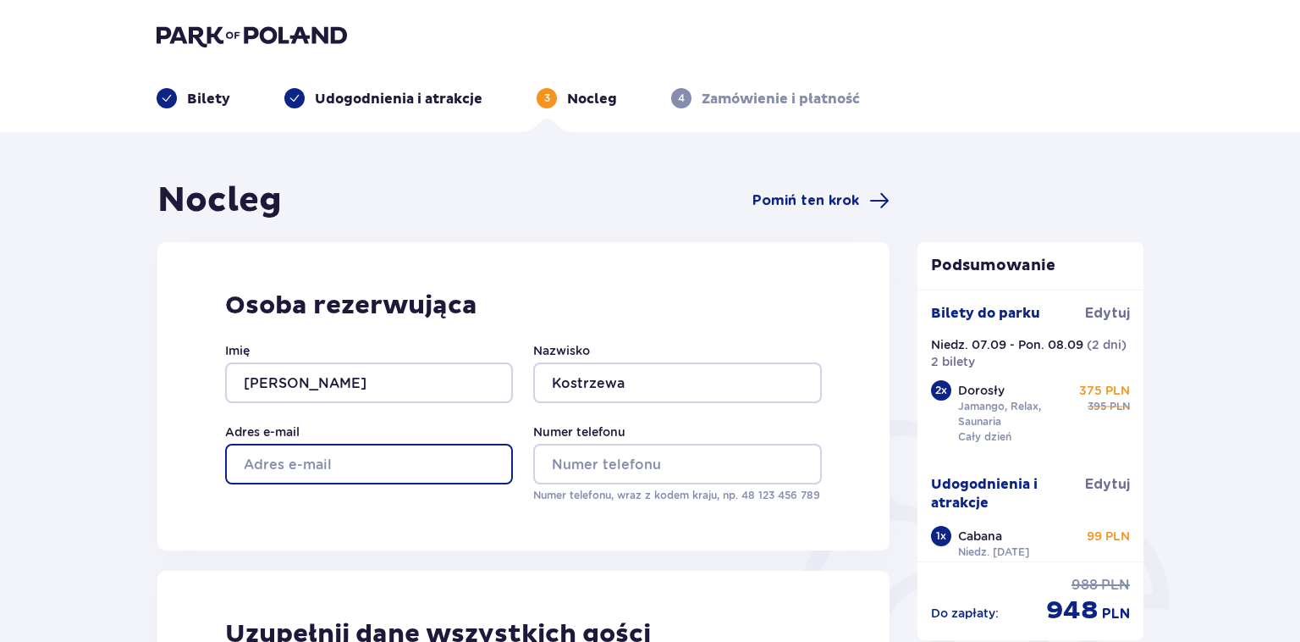
type input "kostrzewa.h87@gmail.com"
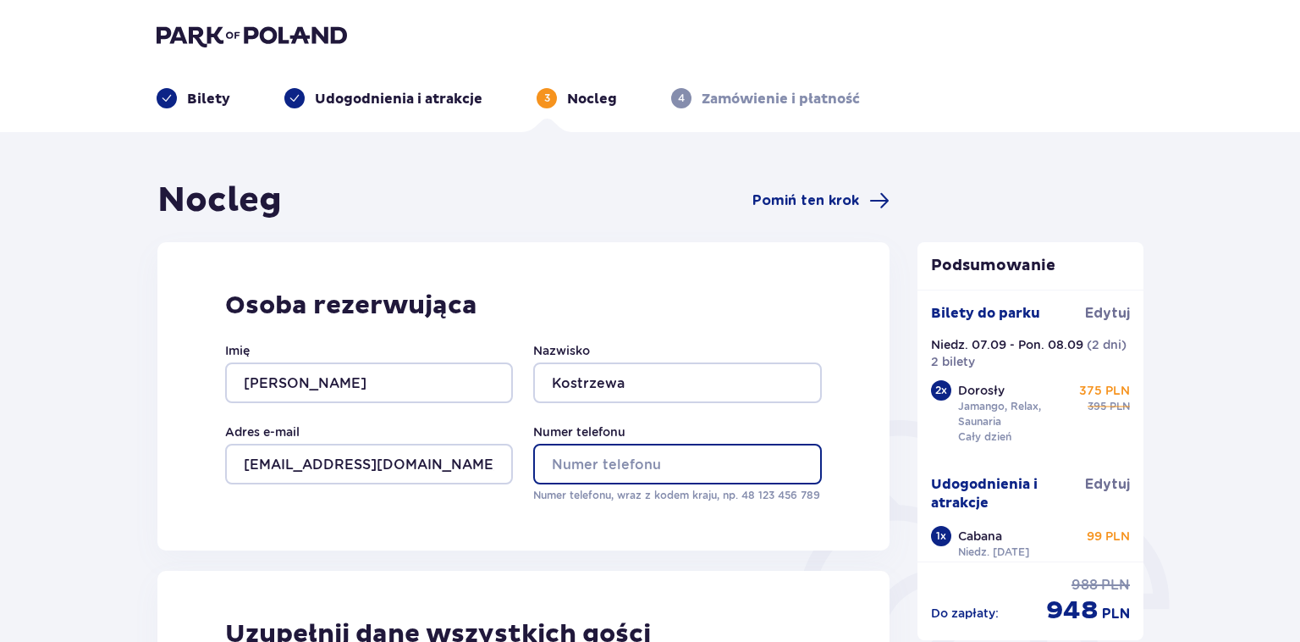
type input "605042441"
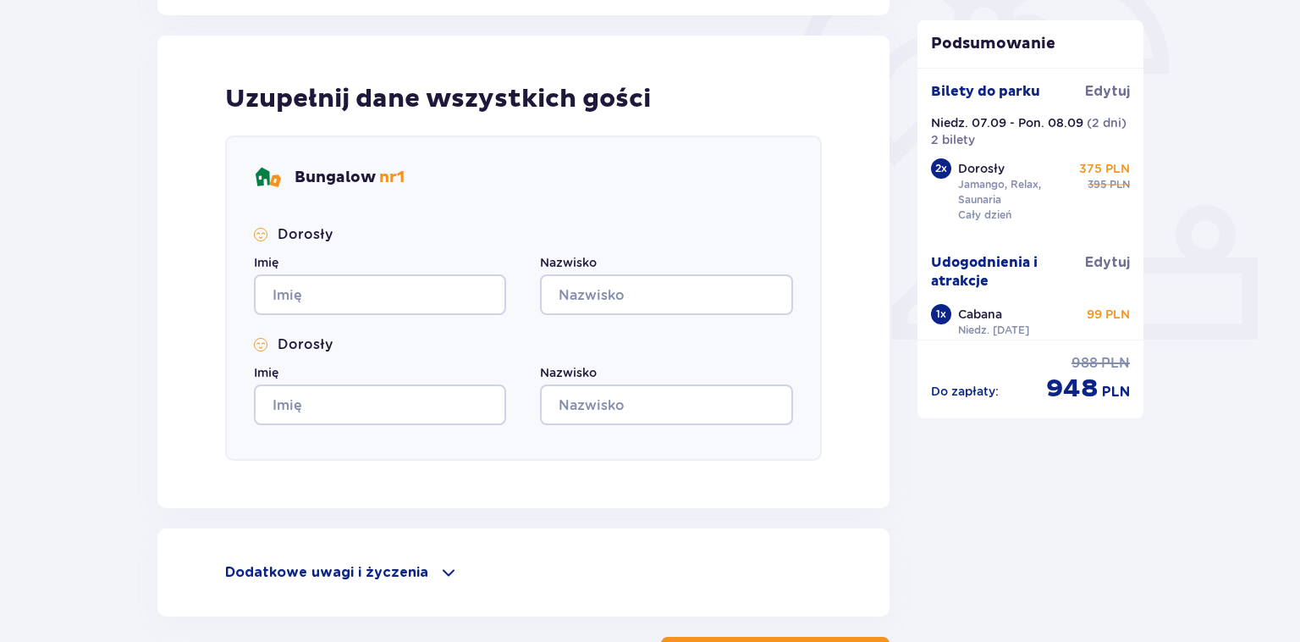
scroll to position [536, 0]
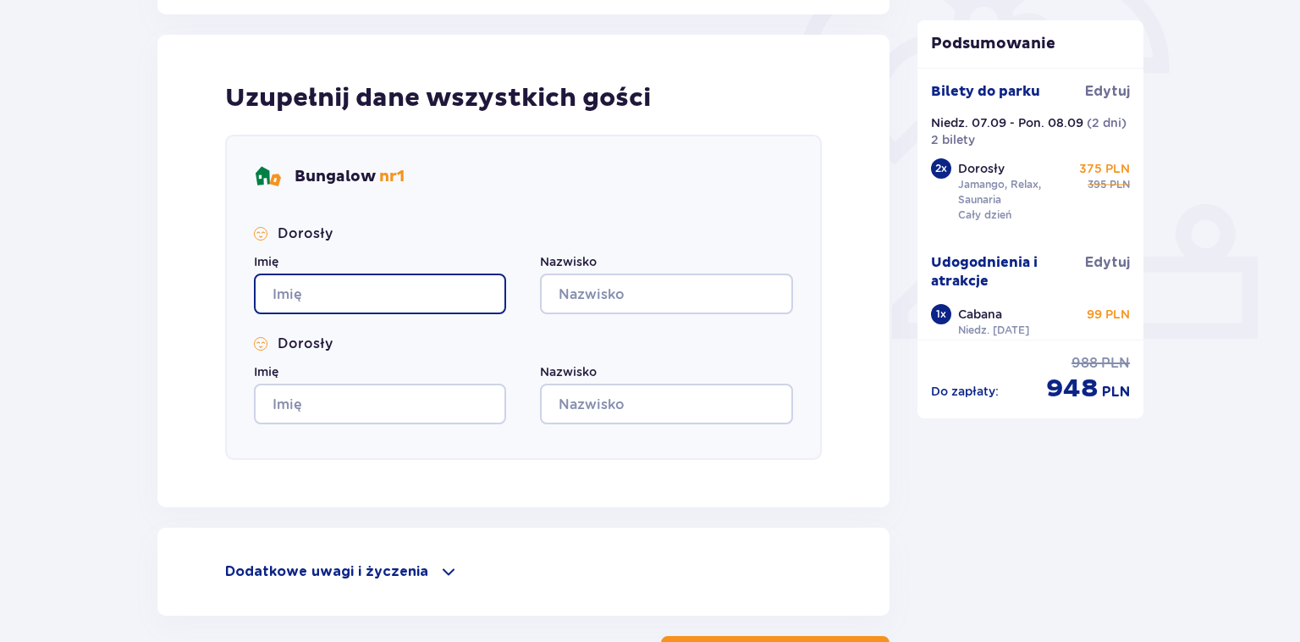
click at [425, 276] on input "Imię" at bounding box center [380, 293] width 252 height 41
type input "Hubert"
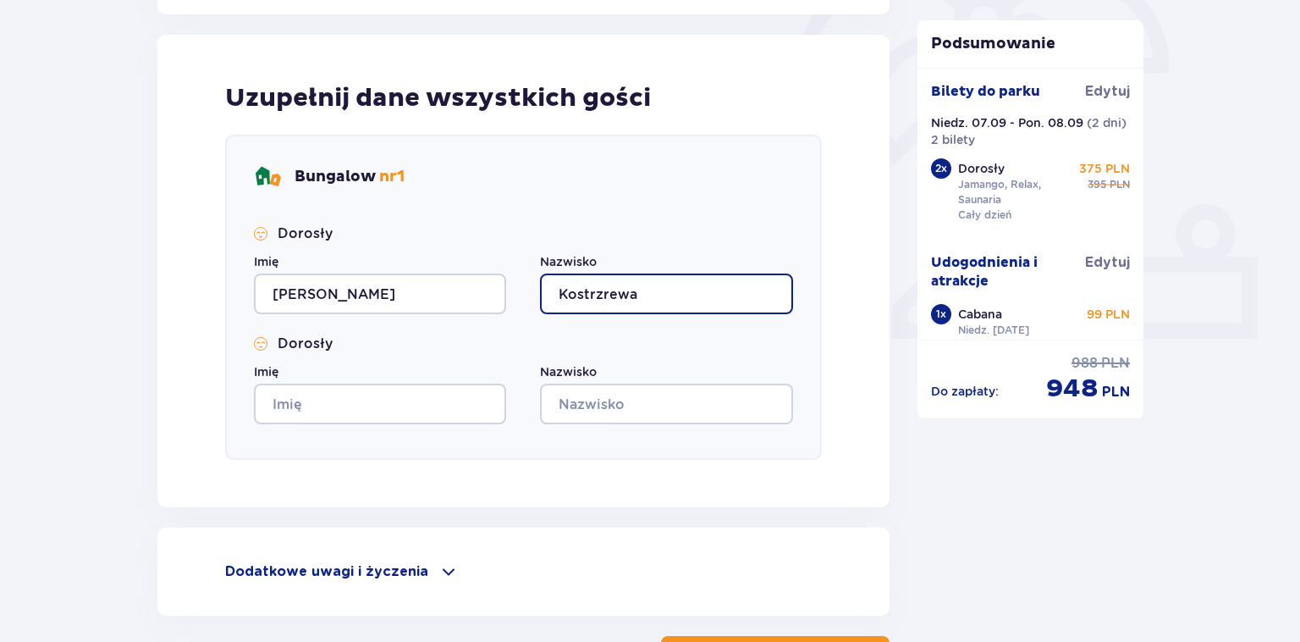
type input "Kostrzrewa"
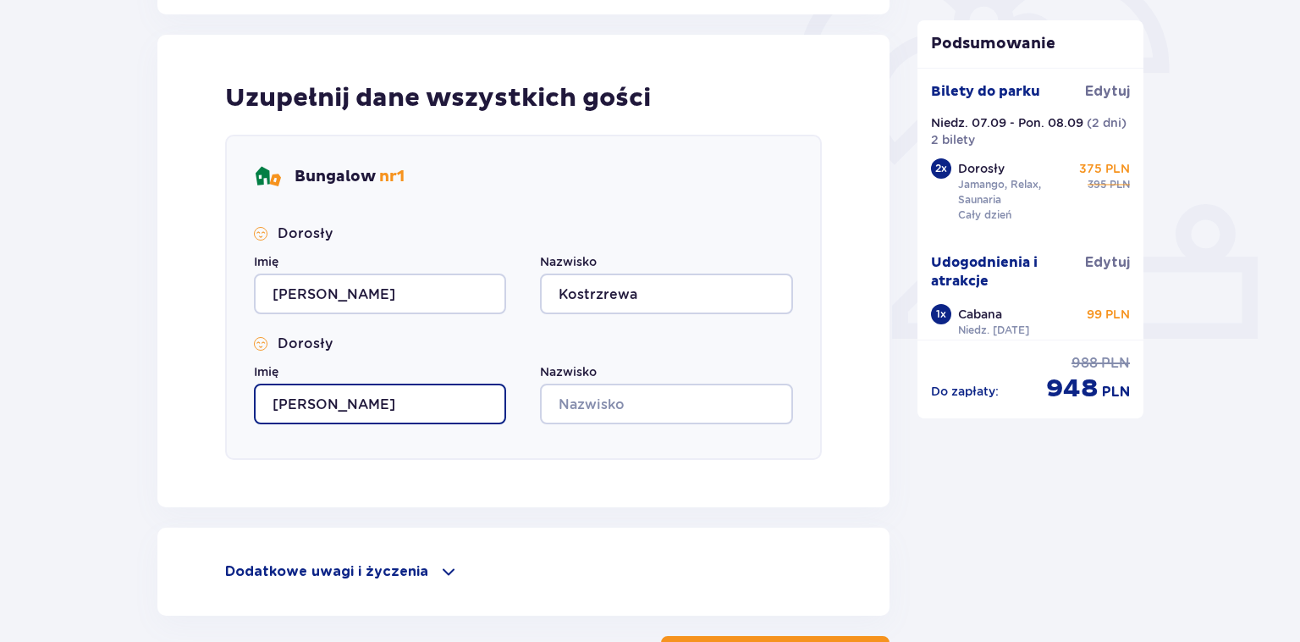
type input "Marta"
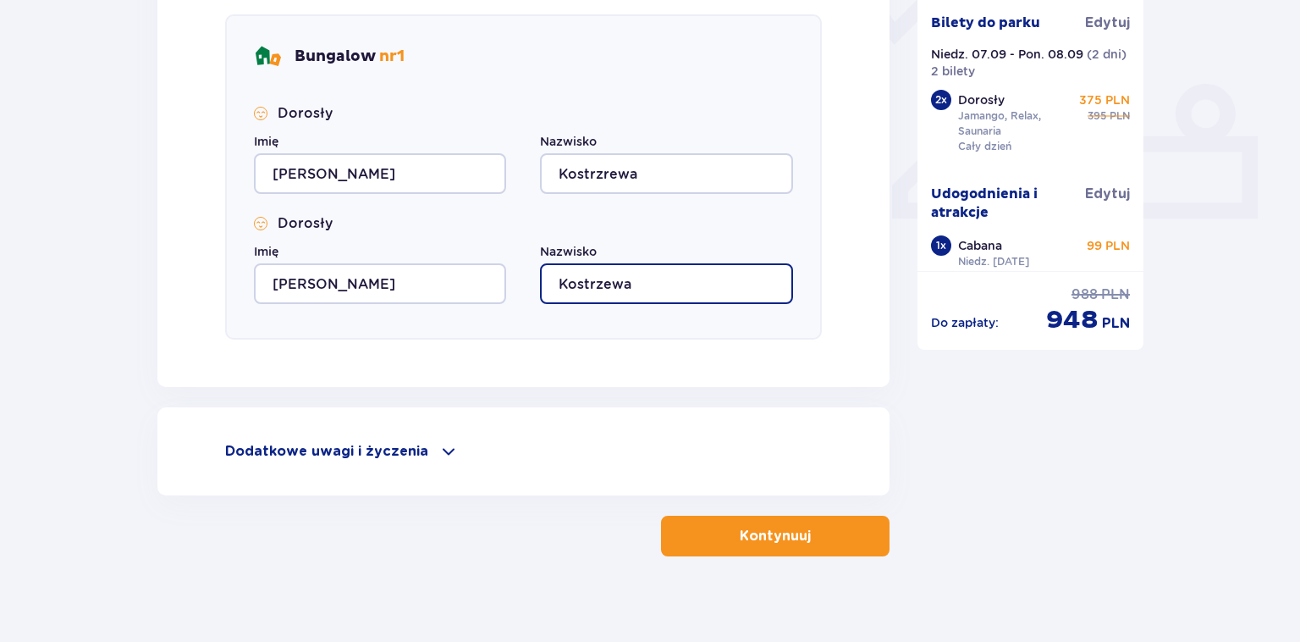
scroll to position [670, 0]
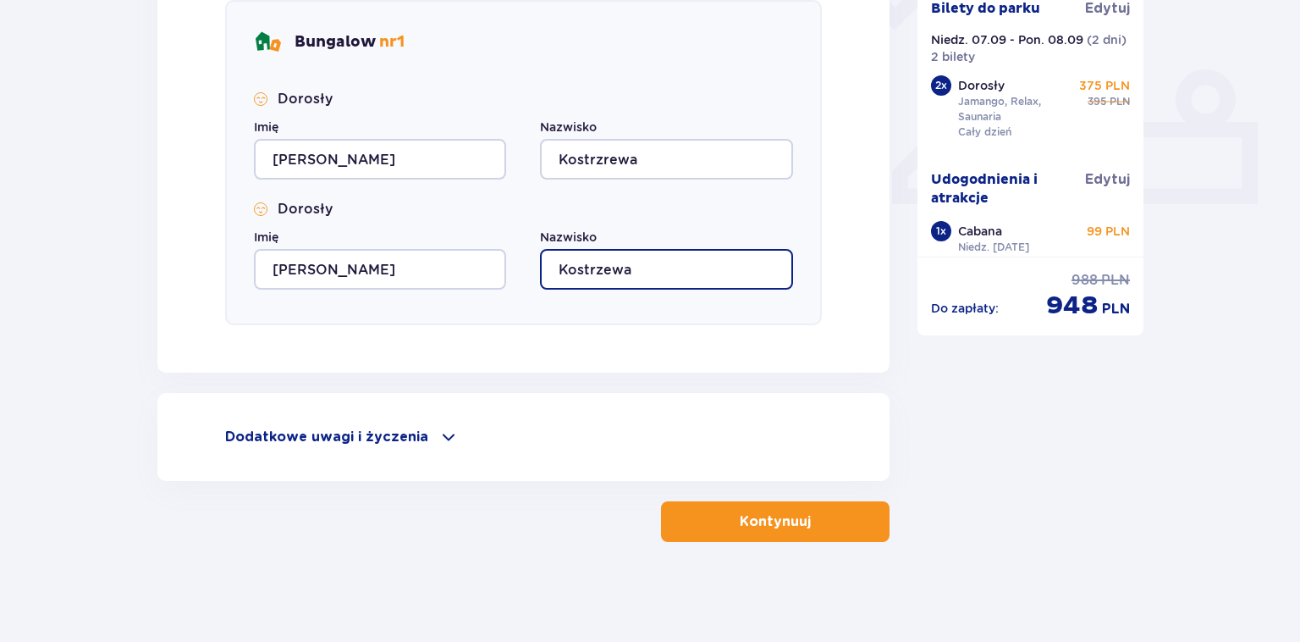
type input "Kostrzewa"
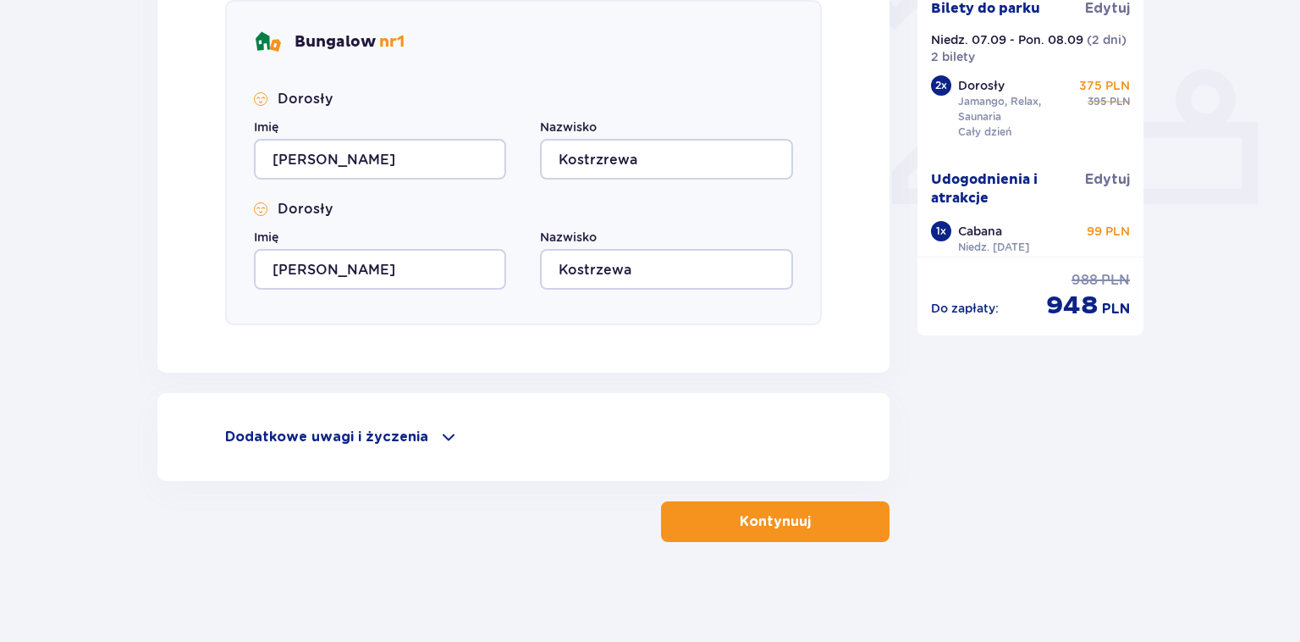
click at [756, 532] on button "Kontynuuj" at bounding box center [775, 521] width 229 height 41
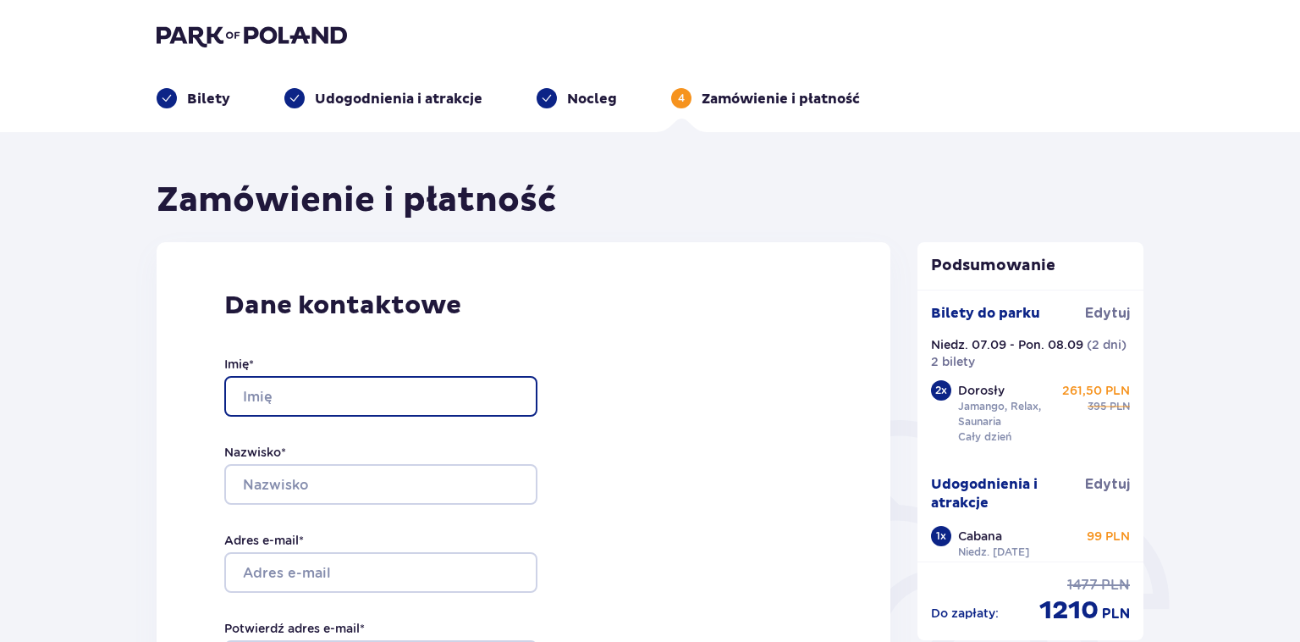
click at [273, 394] on input "Imię *" at bounding box center [380, 396] width 313 height 41
type input "Hubert"
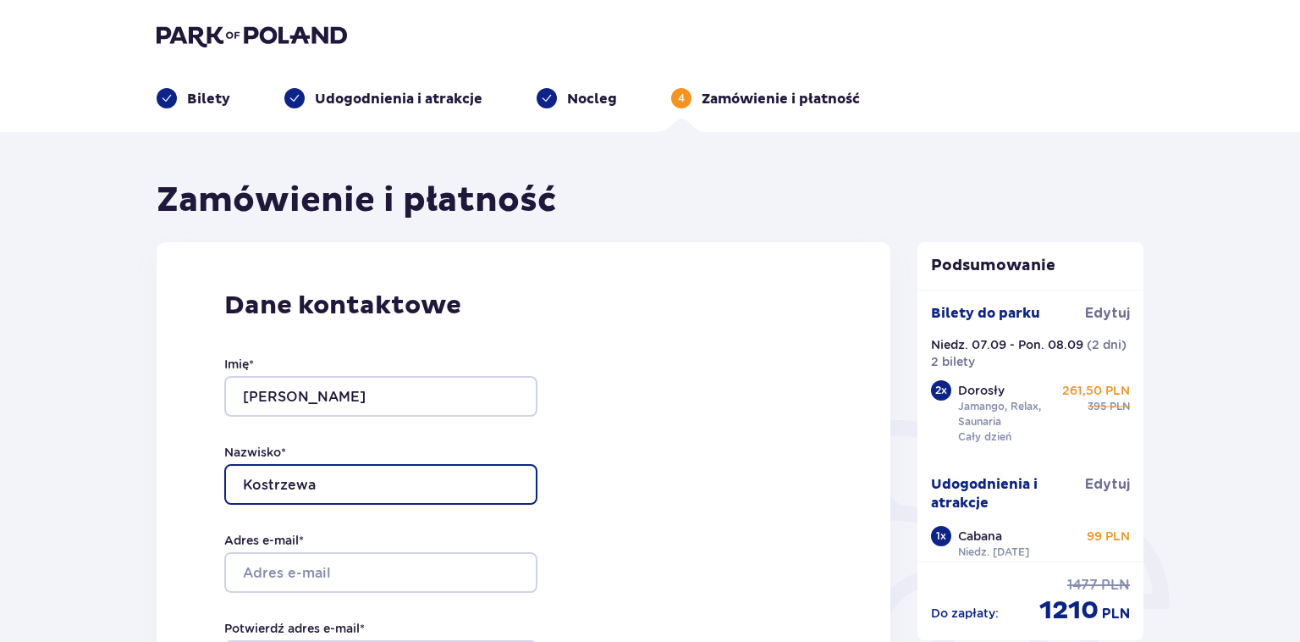
type input "Kostrzewa"
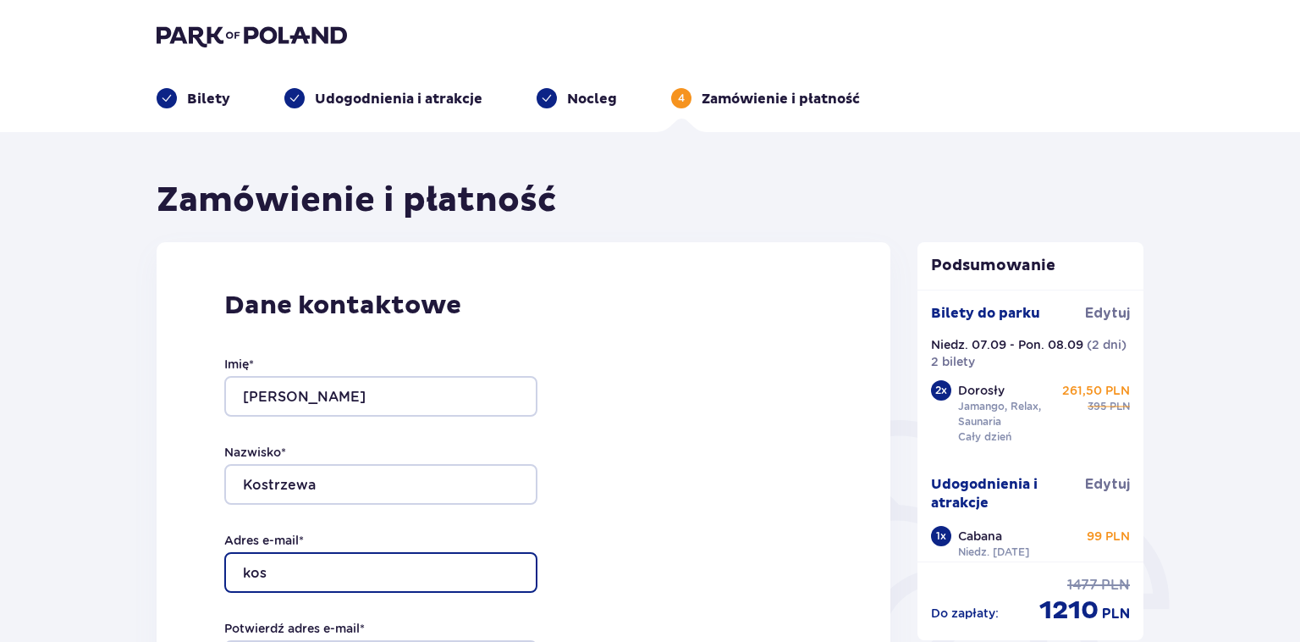
type input "kostrzewa.h87@gmail.com"
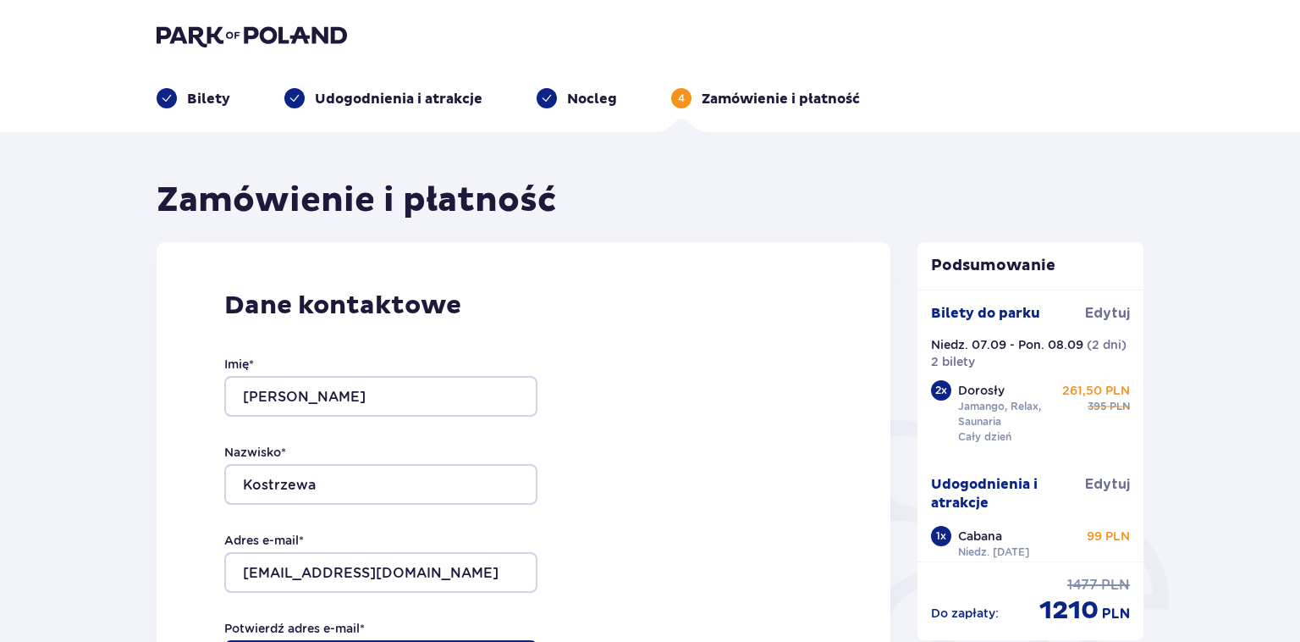
type input "kostrzewa.h87@gmail.com"
type input "+48605042441"
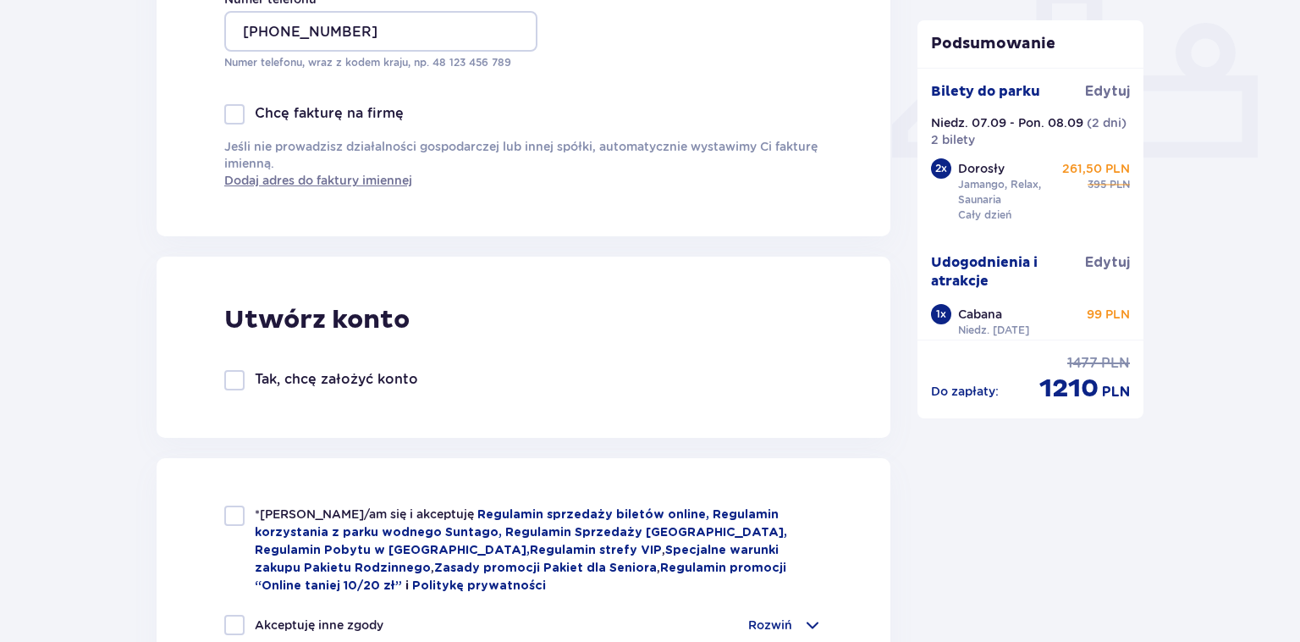
scroll to position [894, 0]
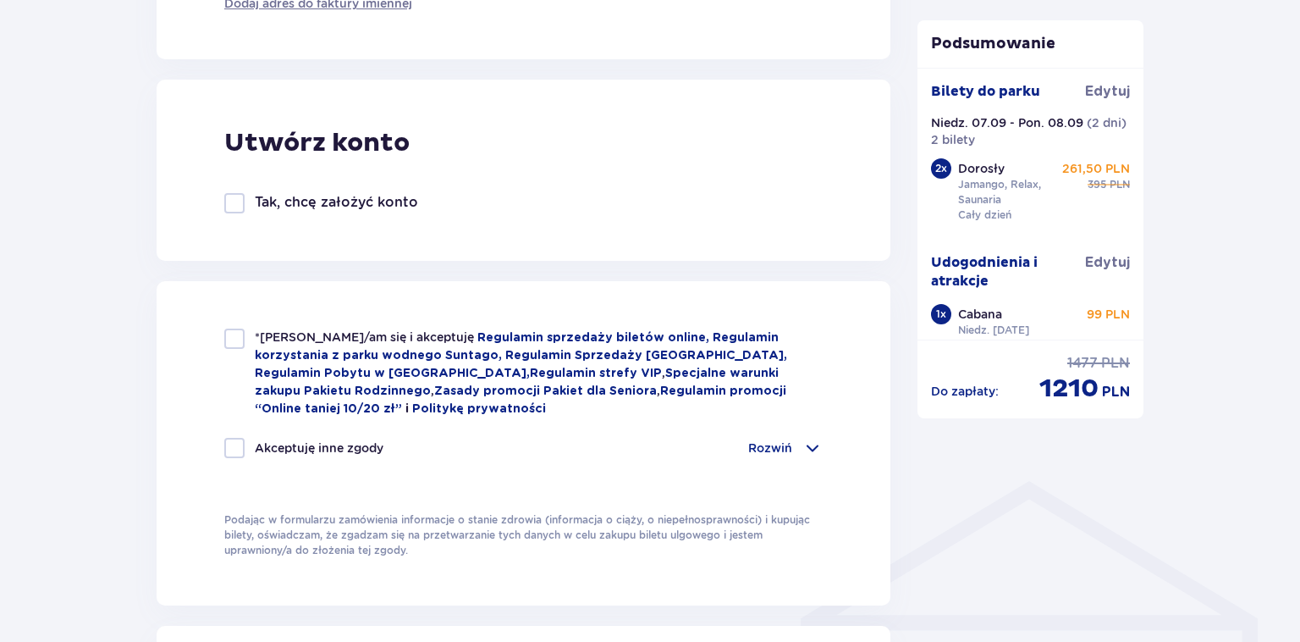
click at [222, 339] on div "*Zapoznałem/am się i akceptuję Regulamin sprzedaży biletów online, Regulamin ko…" at bounding box center [524, 443] width 734 height 324
click at [236, 340] on div at bounding box center [234, 338] width 20 height 20
checkbox input "true"
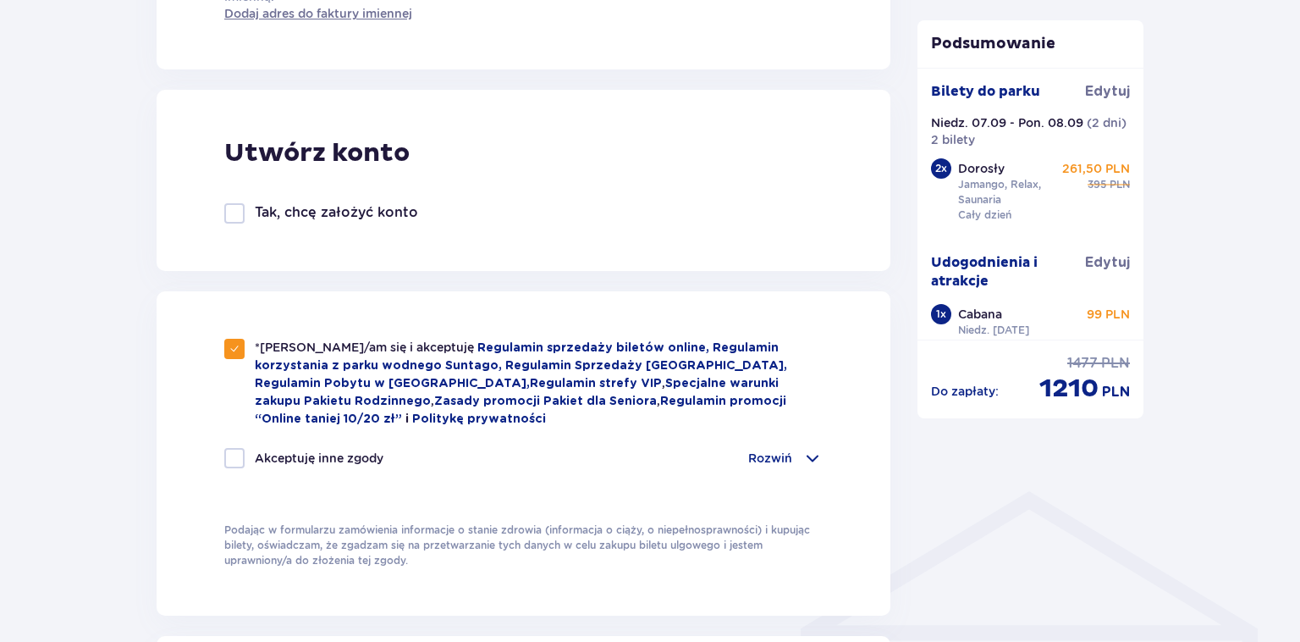
scroll to position [1599, 0]
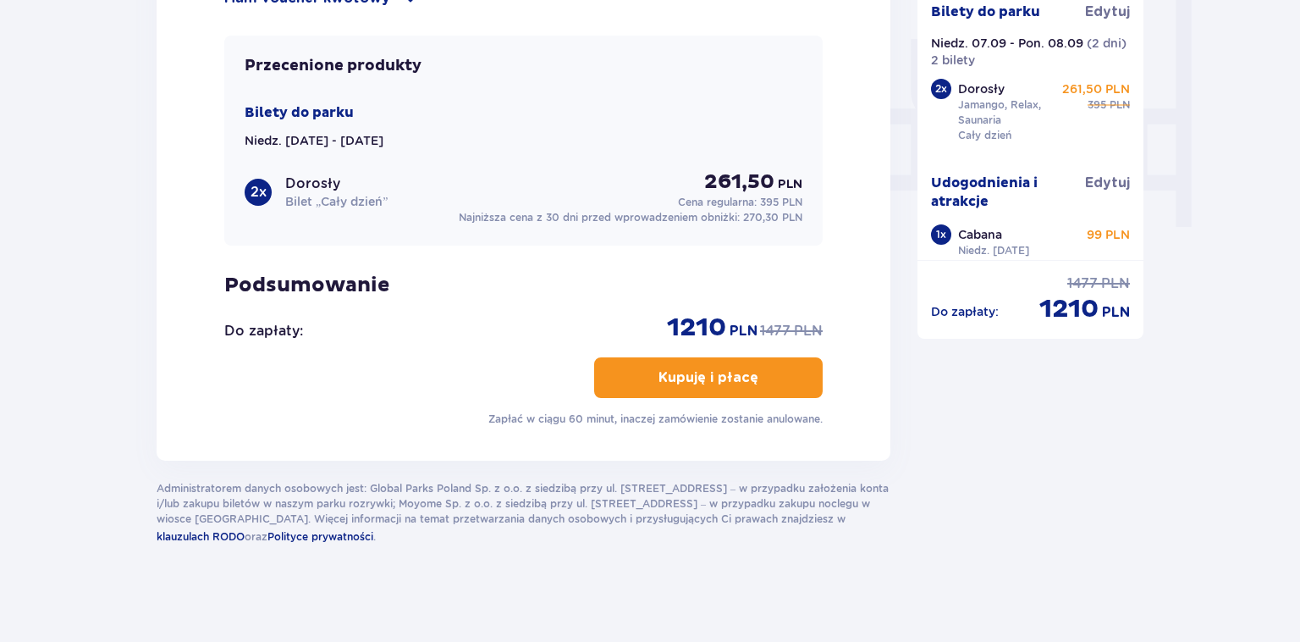
click at [720, 379] on p "Kupuję i płacę" at bounding box center [709, 377] width 100 height 19
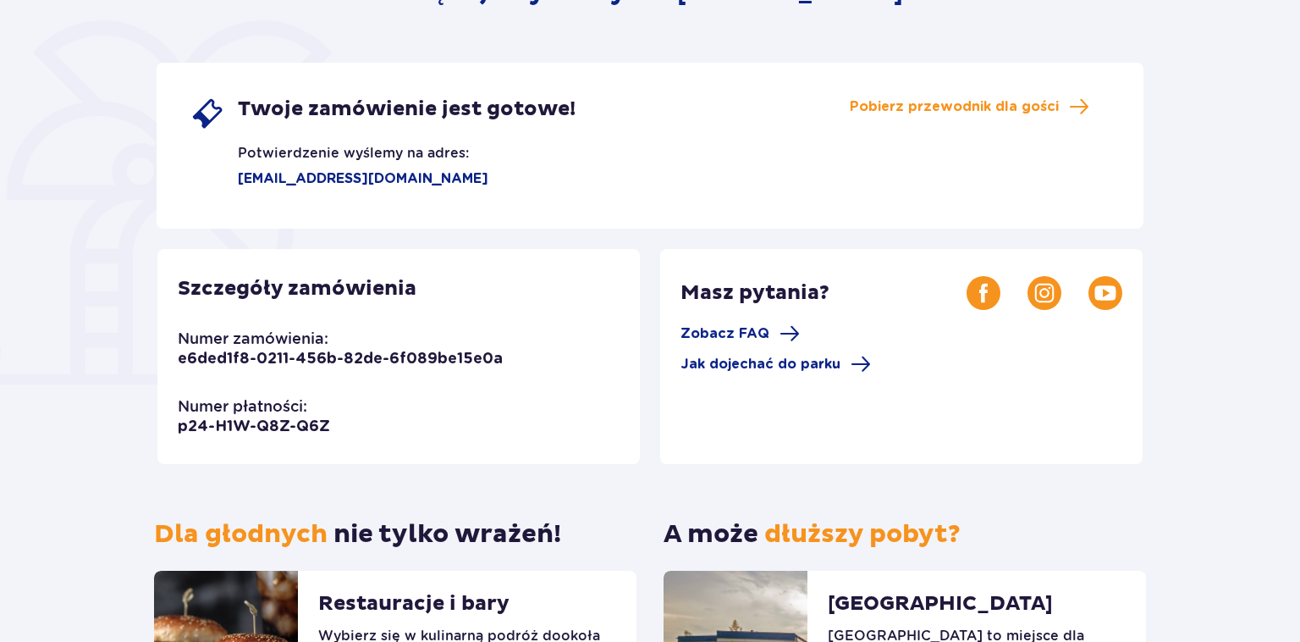
scroll to position [268, 0]
